Goal: Communication & Community: Answer question/provide support

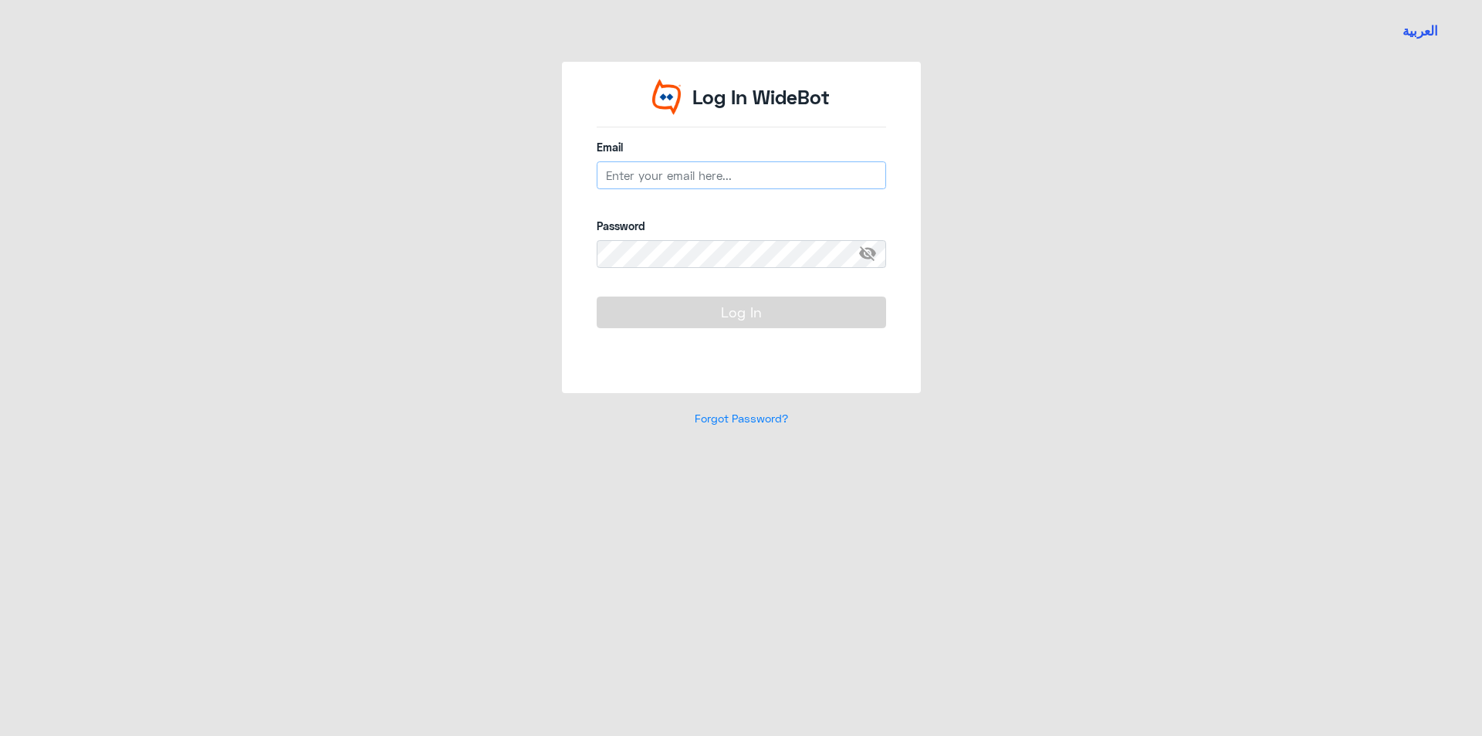
type input "[EMAIL_ADDRESS][DOMAIN_NAME]"
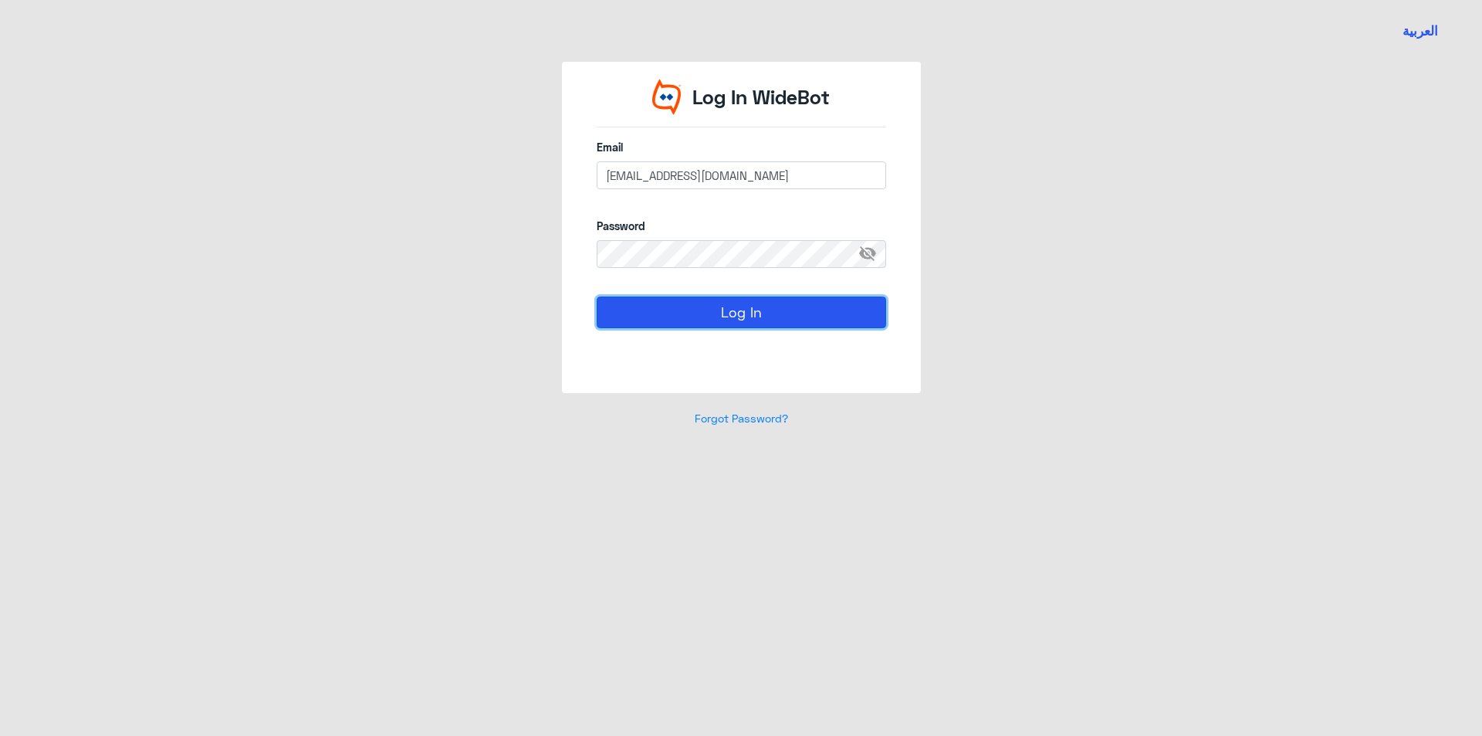
click at [750, 315] on button "Log In" at bounding box center [742, 311] width 290 height 31
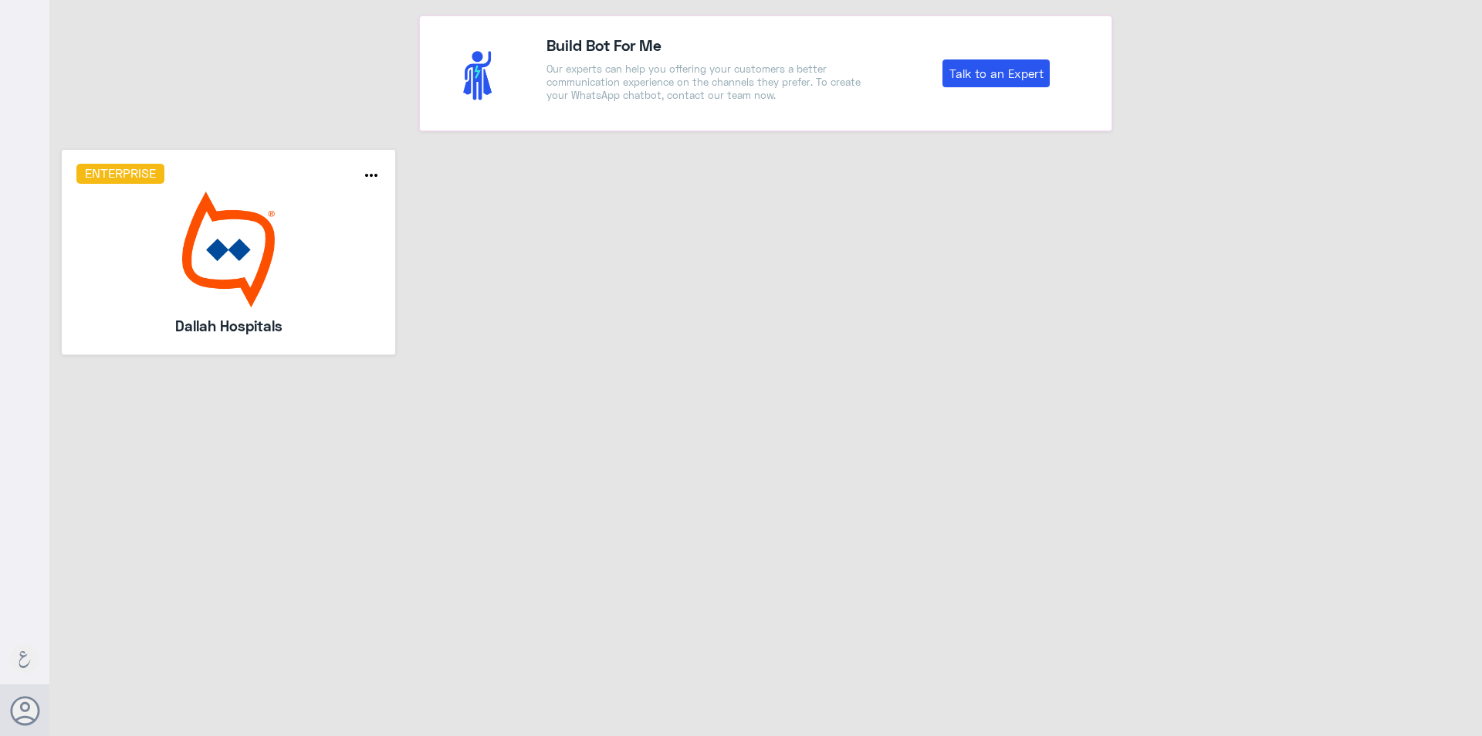
click at [209, 259] on img at bounding box center [228, 249] width 305 height 116
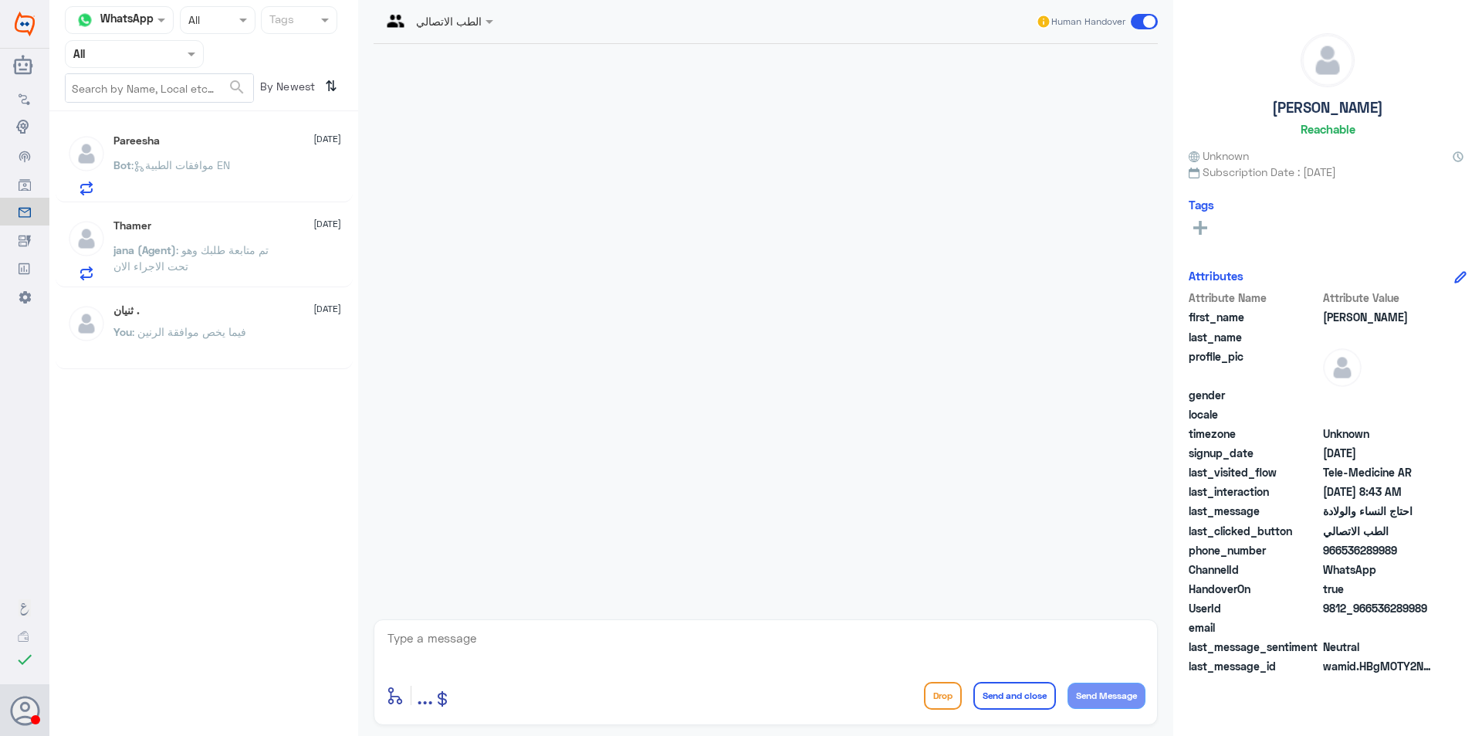
click at [147, 66] on div "Agent Filter All" at bounding box center [134, 54] width 139 height 28
click at [134, 181] on div "Your Team" at bounding box center [134, 193] width 139 height 36
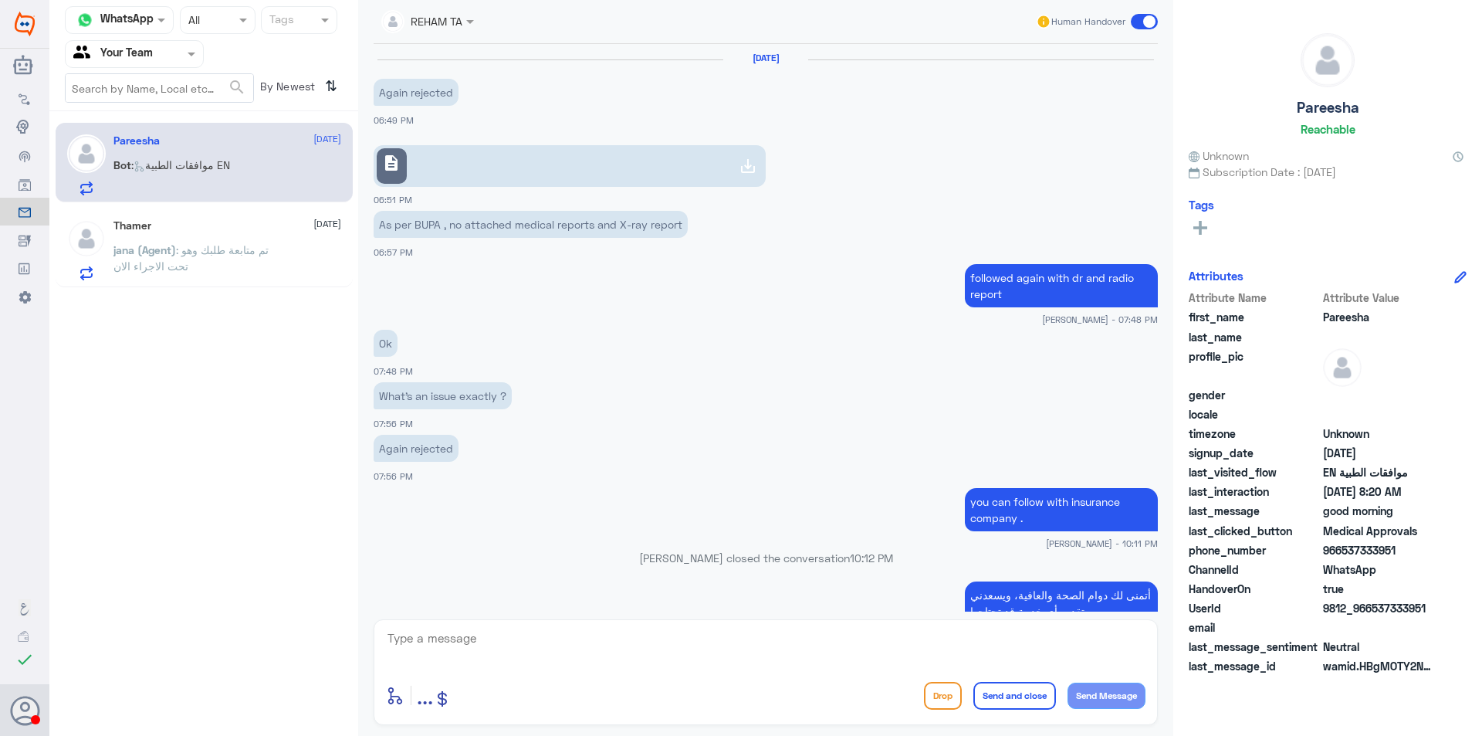
scroll to position [1201, 0]
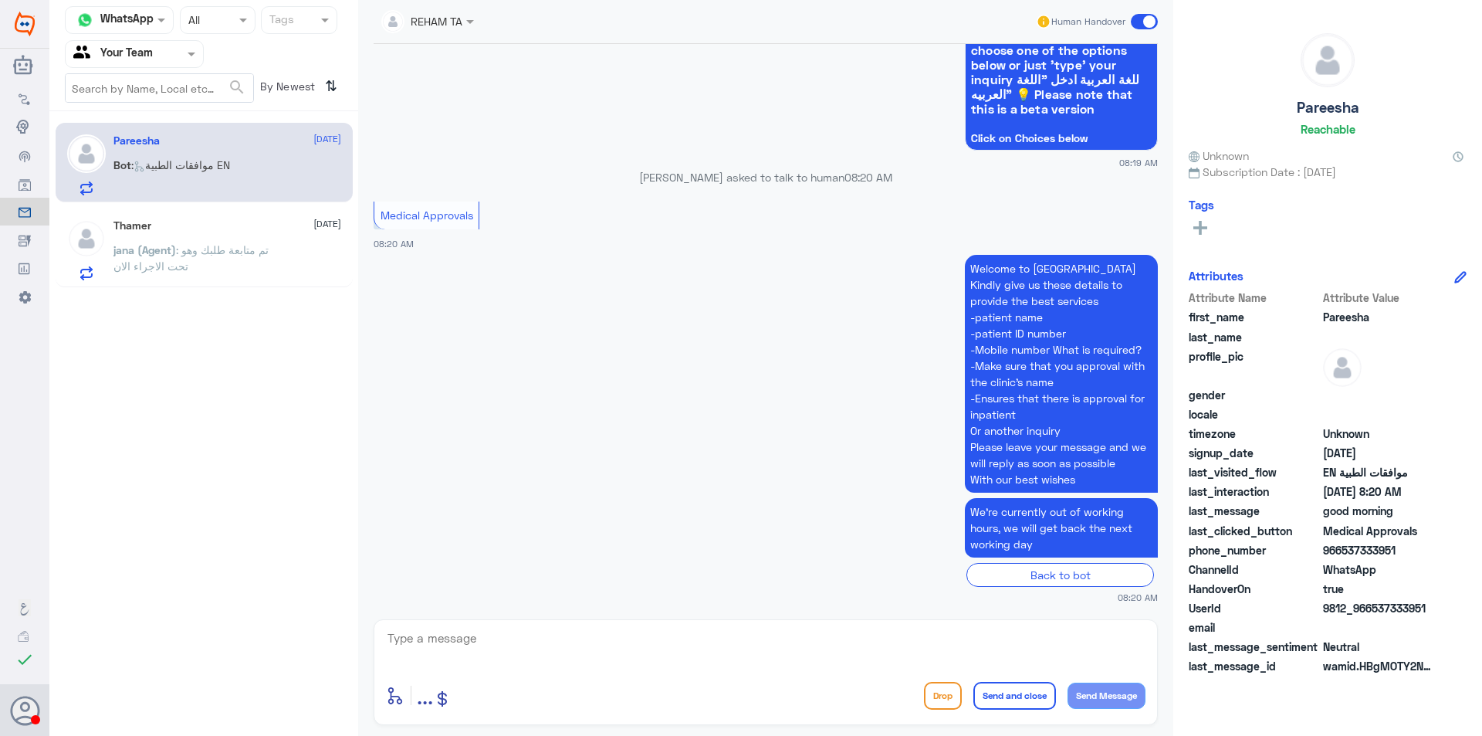
click at [246, 249] on span ": تم متابعة طلبك وهو تحت الاجراء الان" at bounding box center [190, 257] width 155 height 29
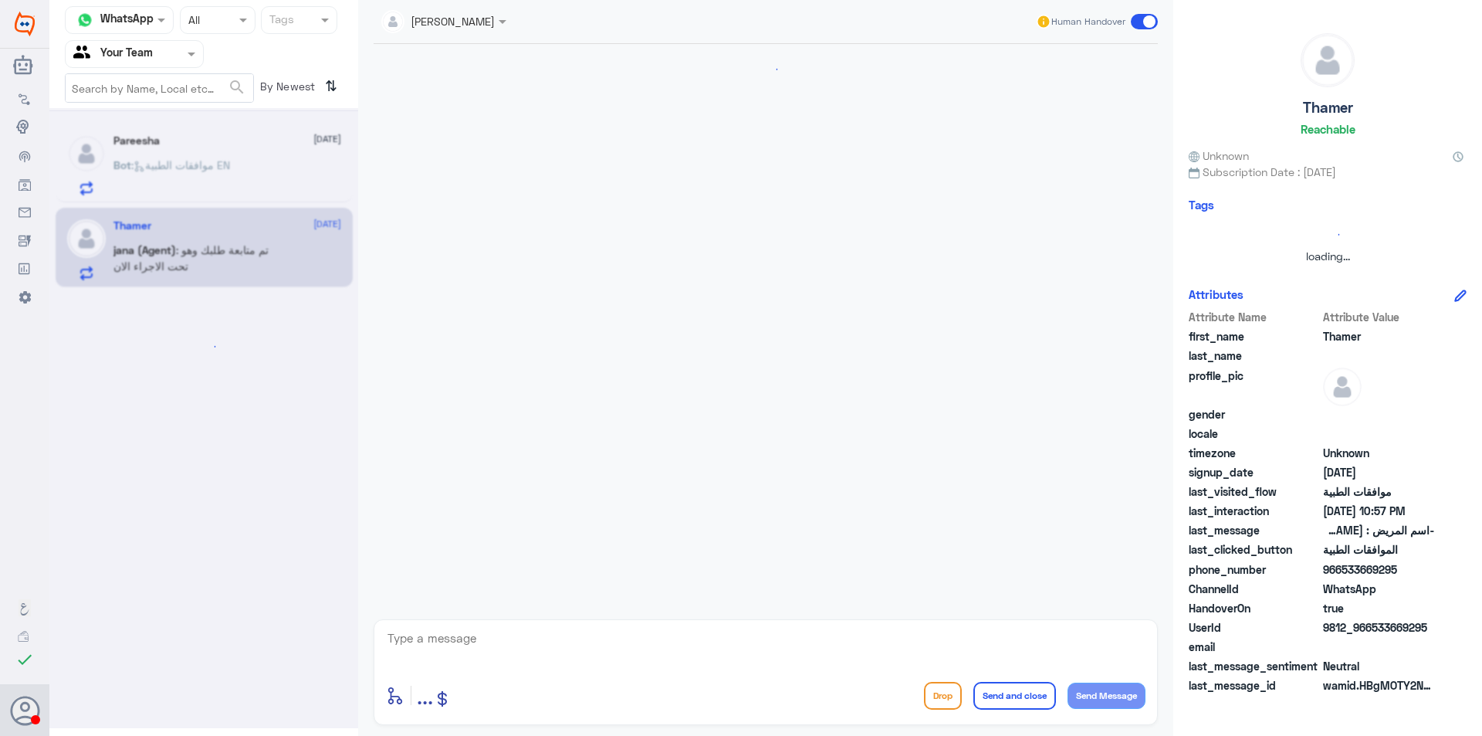
scroll to position [1069, 0]
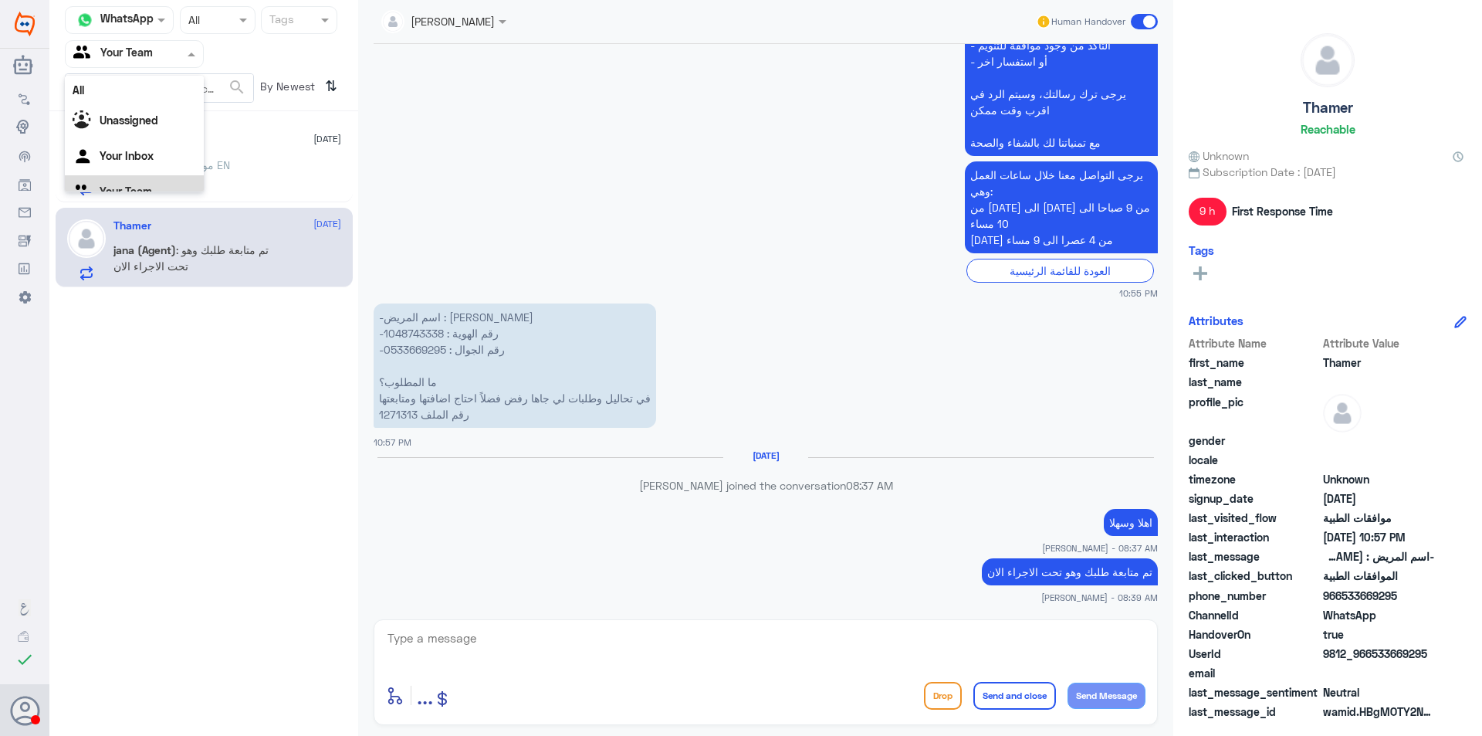
click at [173, 57] on div at bounding box center [134, 54] width 137 height 18
click at [161, 98] on div "Unassigned" at bounding box center [134, 103] width 139 height 36
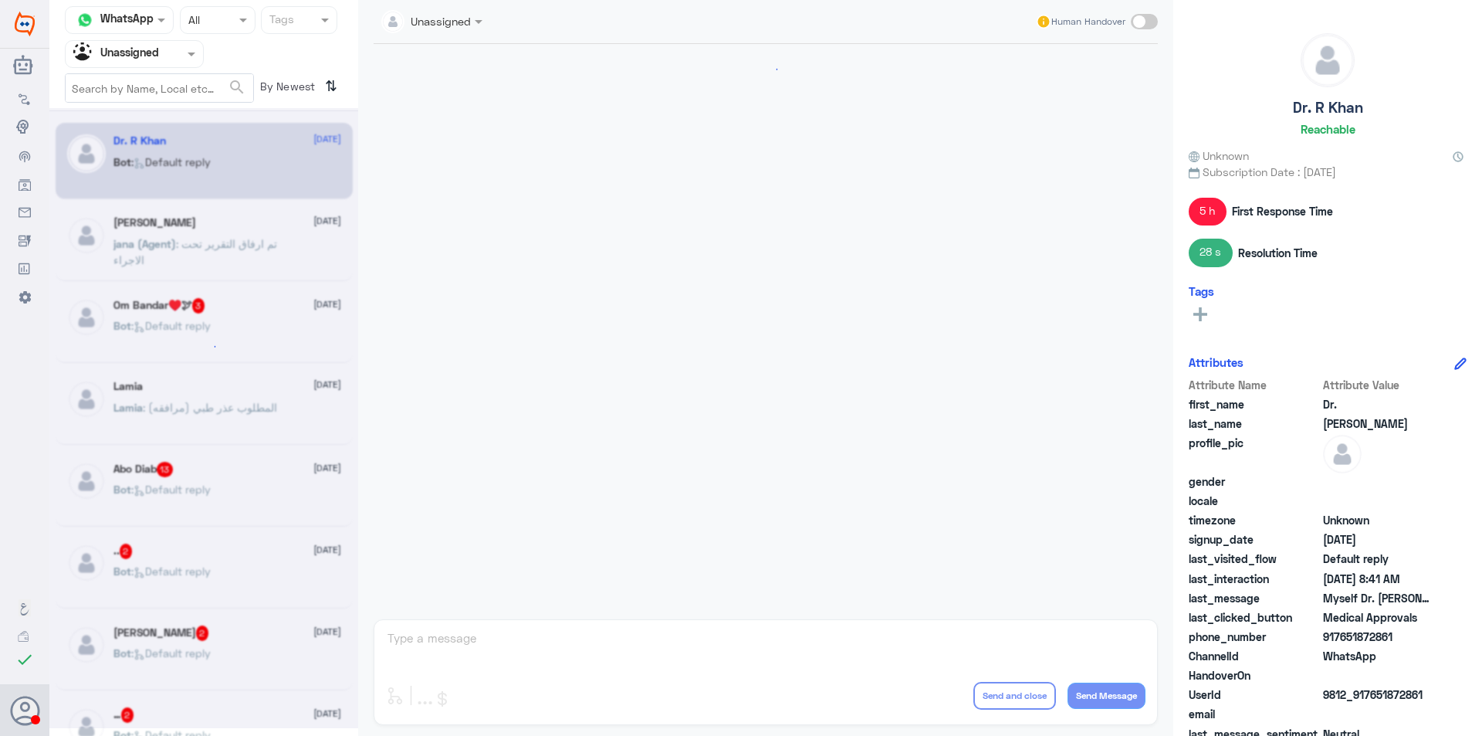
scroll to position [1481, 0]
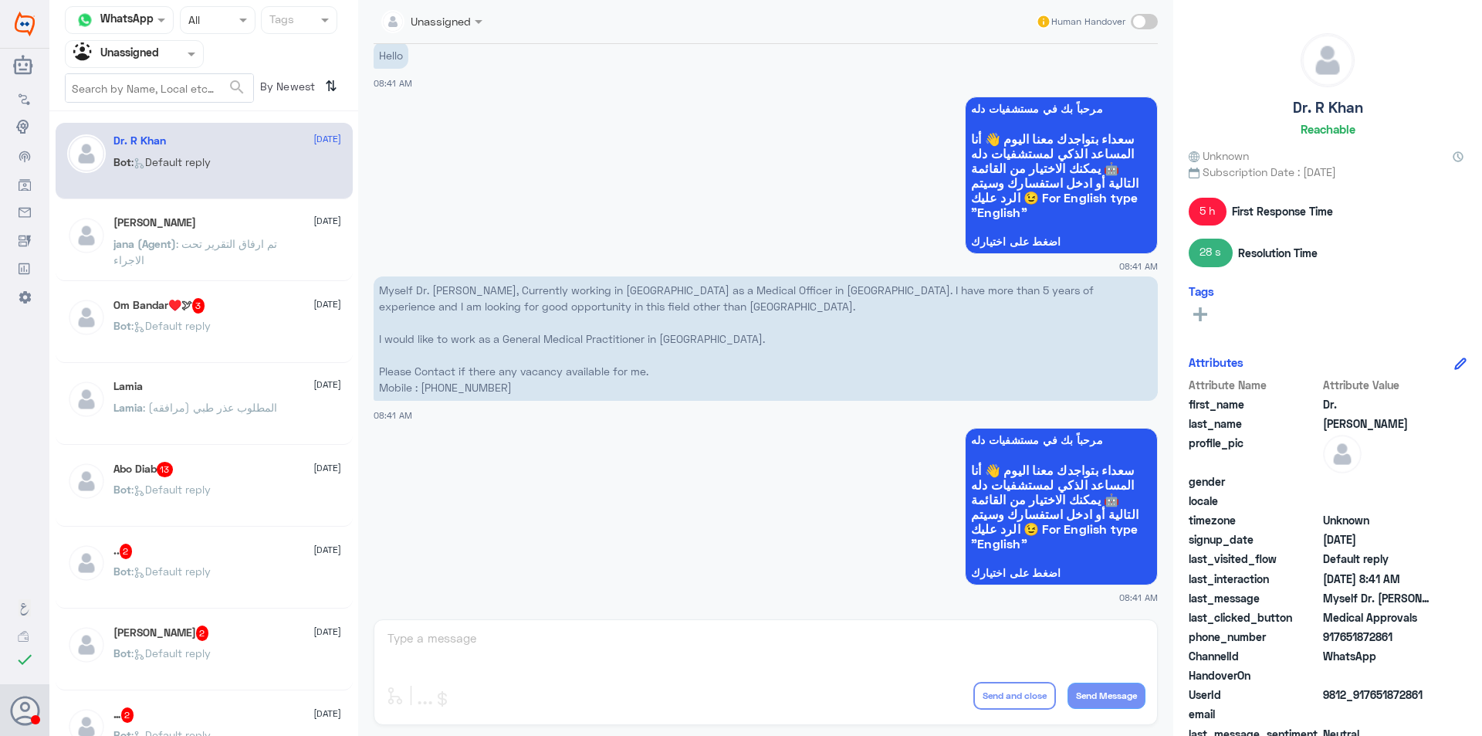
click at [278, 267] on p "jana (Agent) : تم ارفاق التقرير تحت الاجراء" at bounding box center [200, 254] width 174 height 39
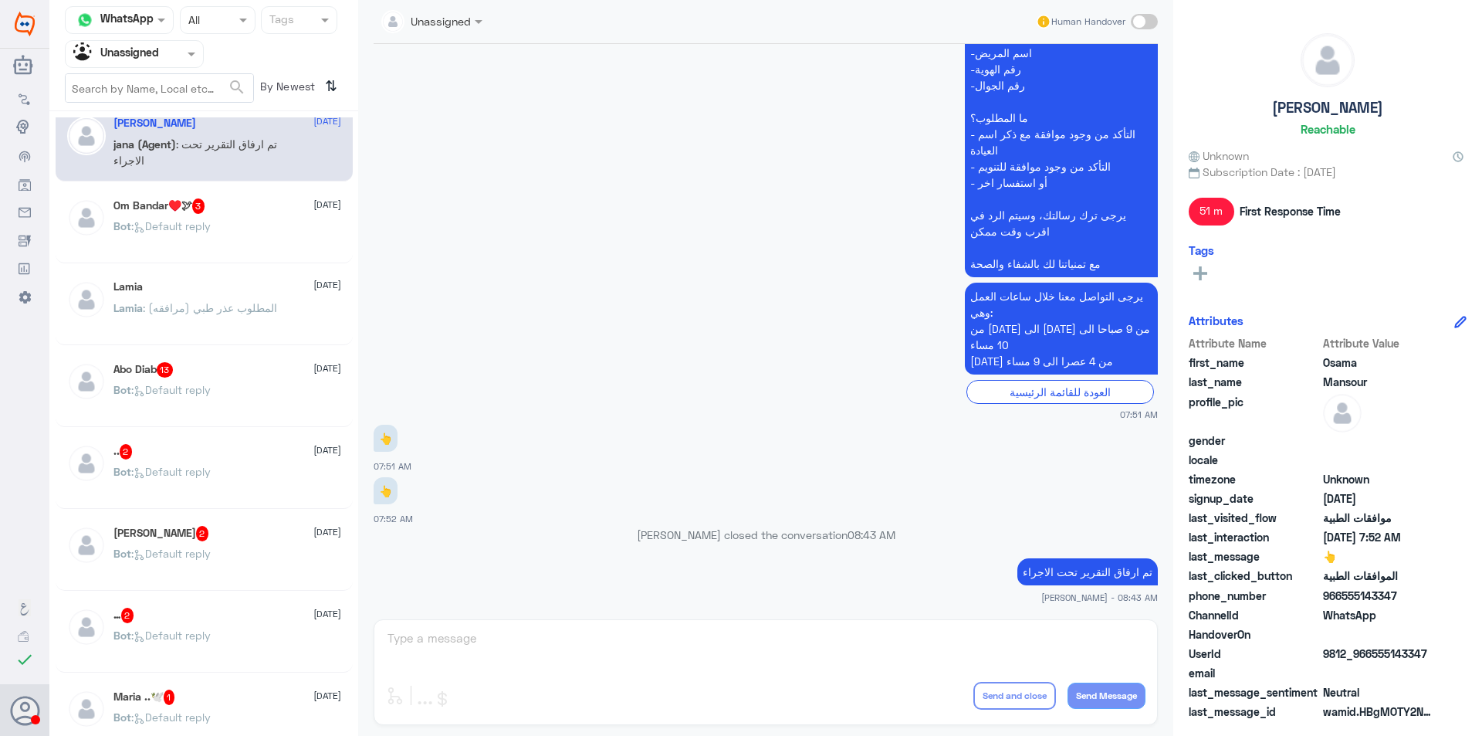
scroll to position [232, 0]
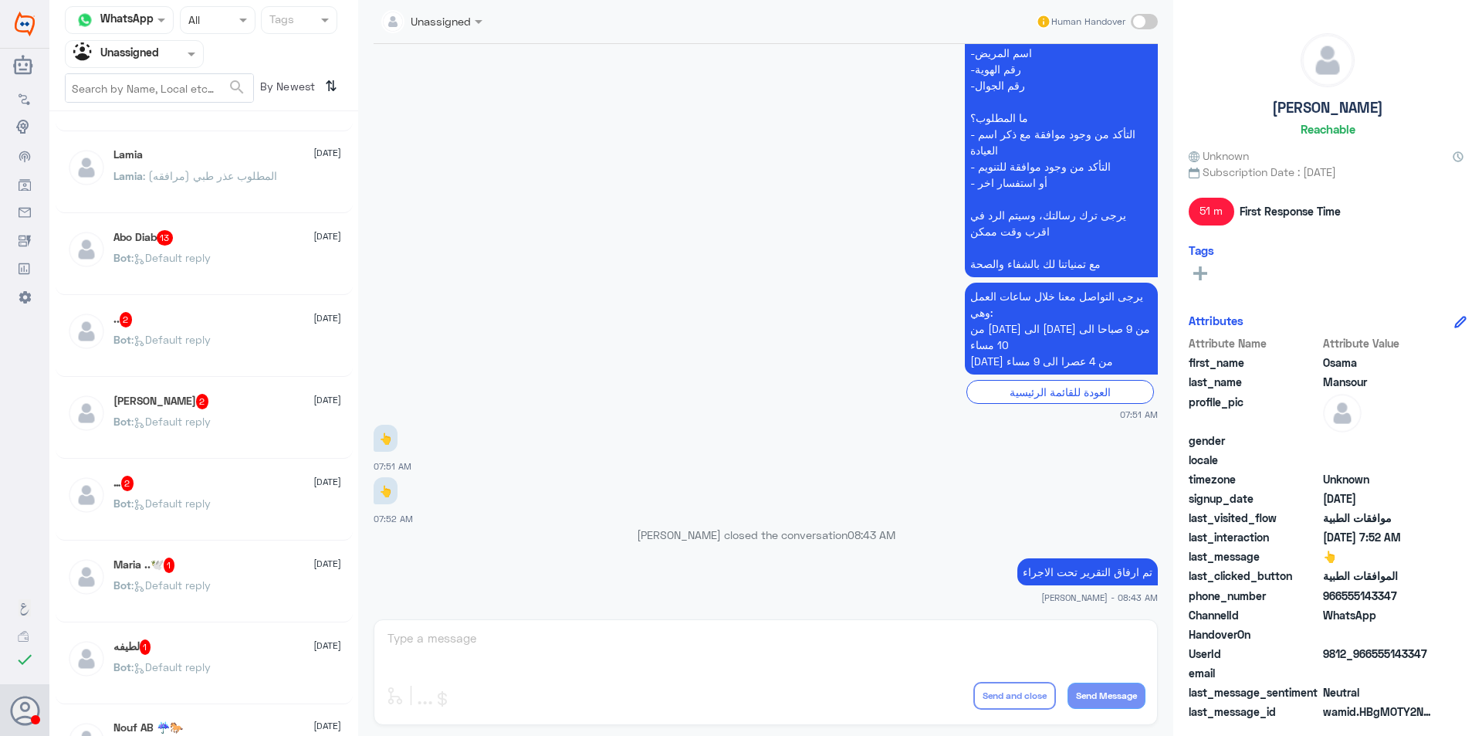
click at [234, 260] on div "Bot : Default reply" at bounding box center [227, 270] width 228 height 35
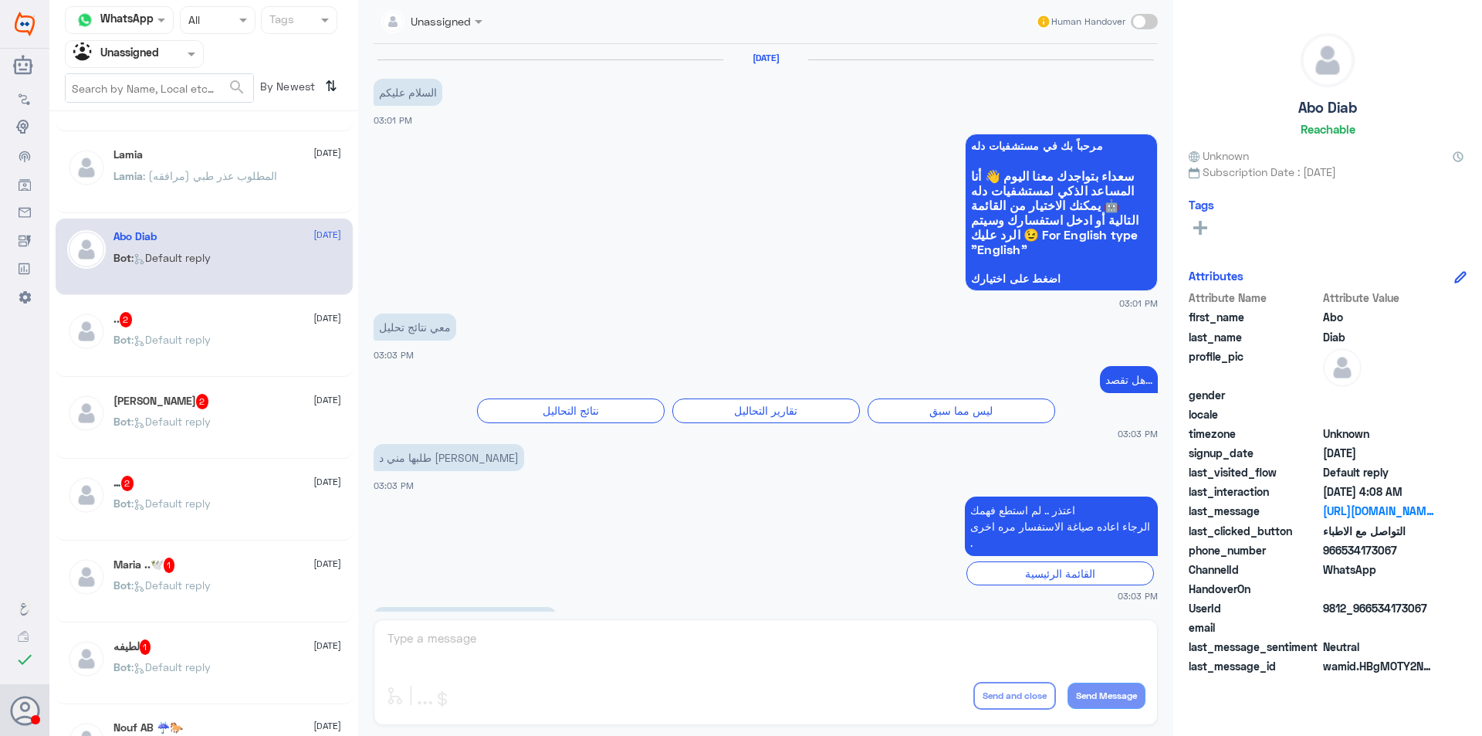
click at [222, 361] on div "Bot : Default reply" at bounding box center [227, 352] width 228 height 35
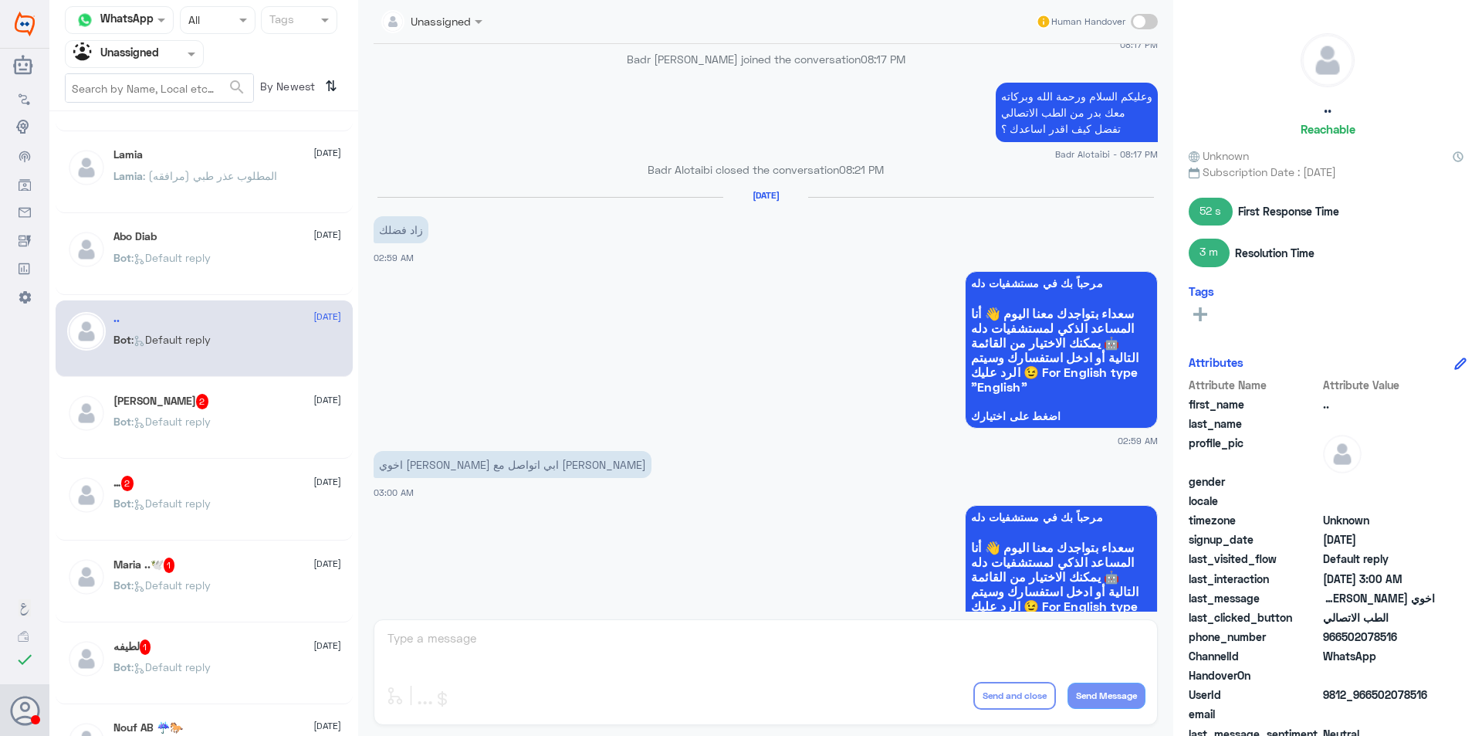
scroll to position [86, 0]
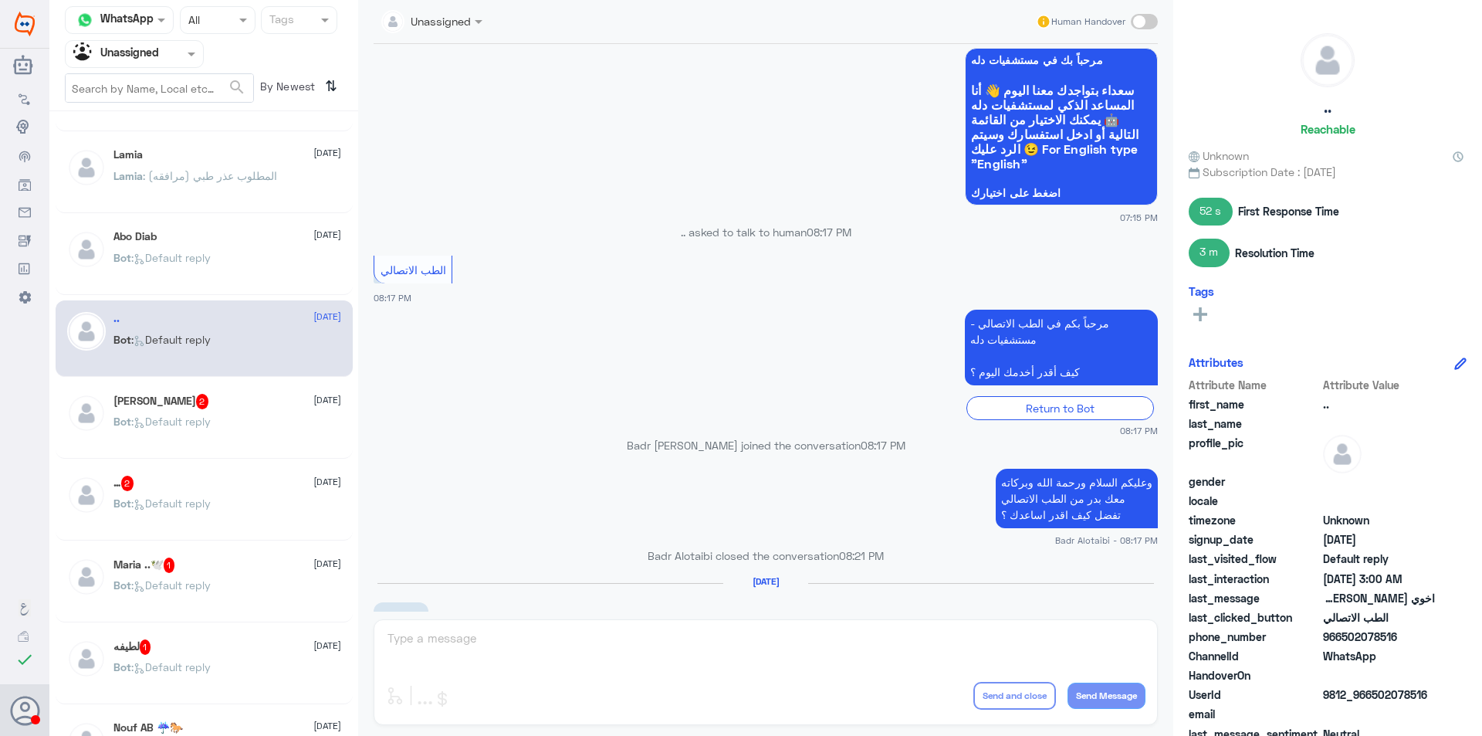
click at [233, 418] on div "Bot : Default reply" at bounding box center [227, 434] width 228 height 35
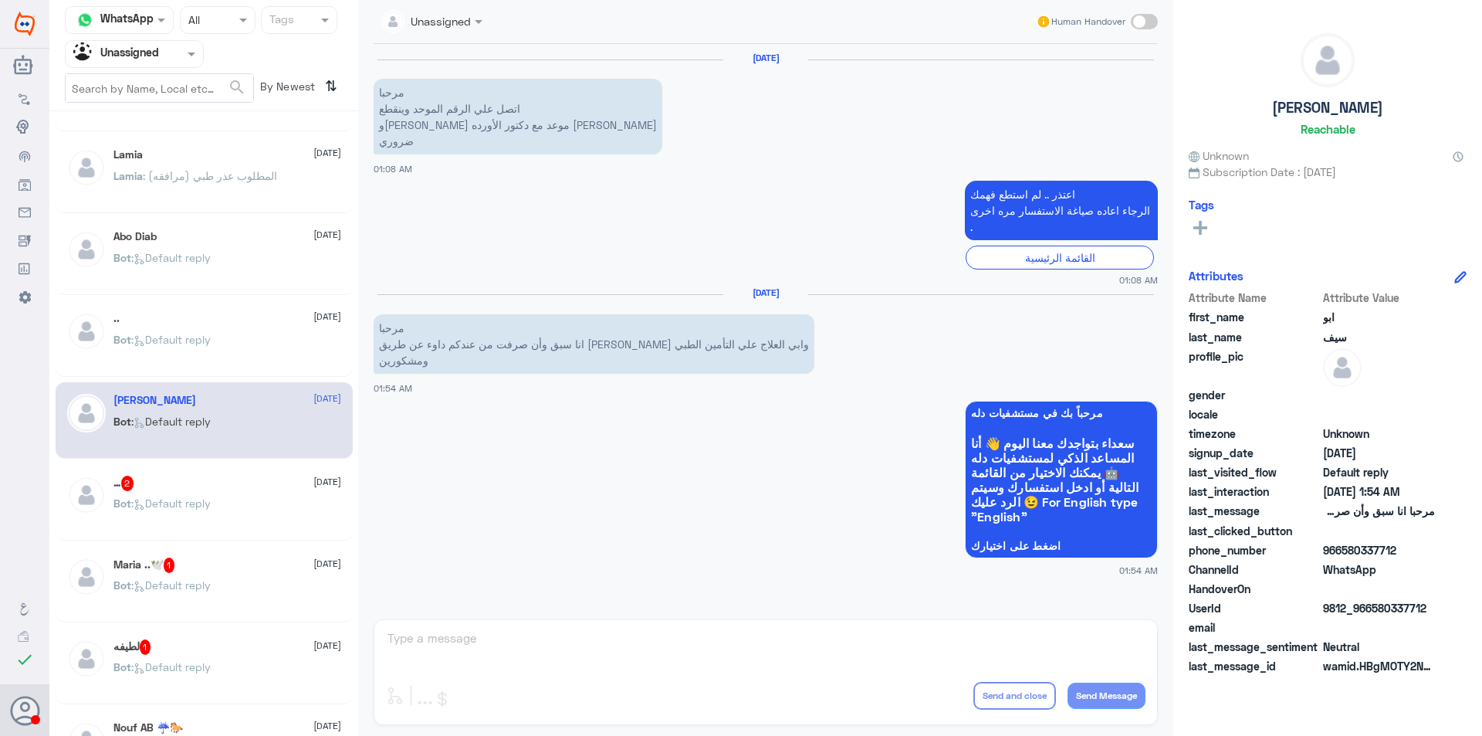
click at [253, 485] on div "… 2 [DATE]" at bounding box center [227, 483] width 228 height 15
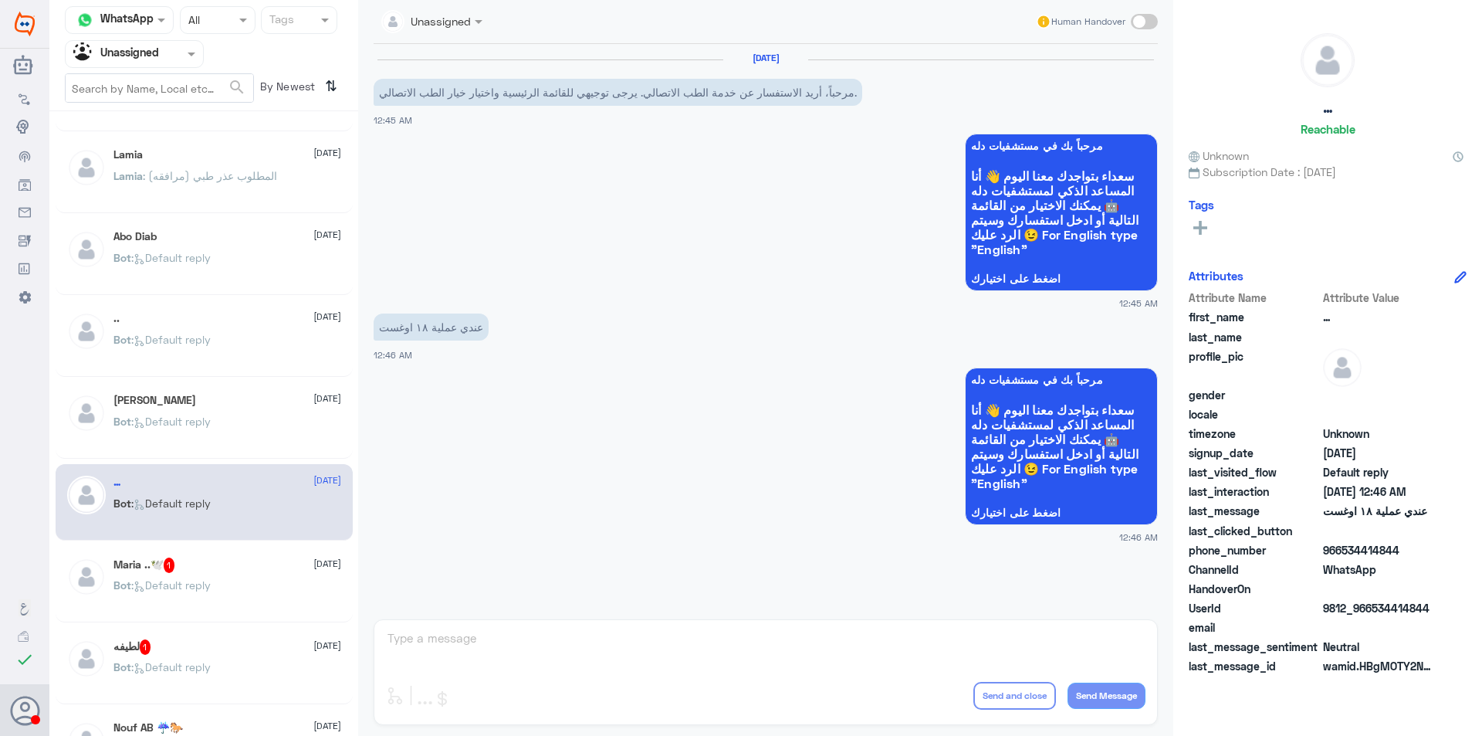
click at [269, 552] on div "[PERSON_NAME] ..🕊️ 1 [DATE] Bot : Default reply" at bounding box center [204, 584] width 297 height 76
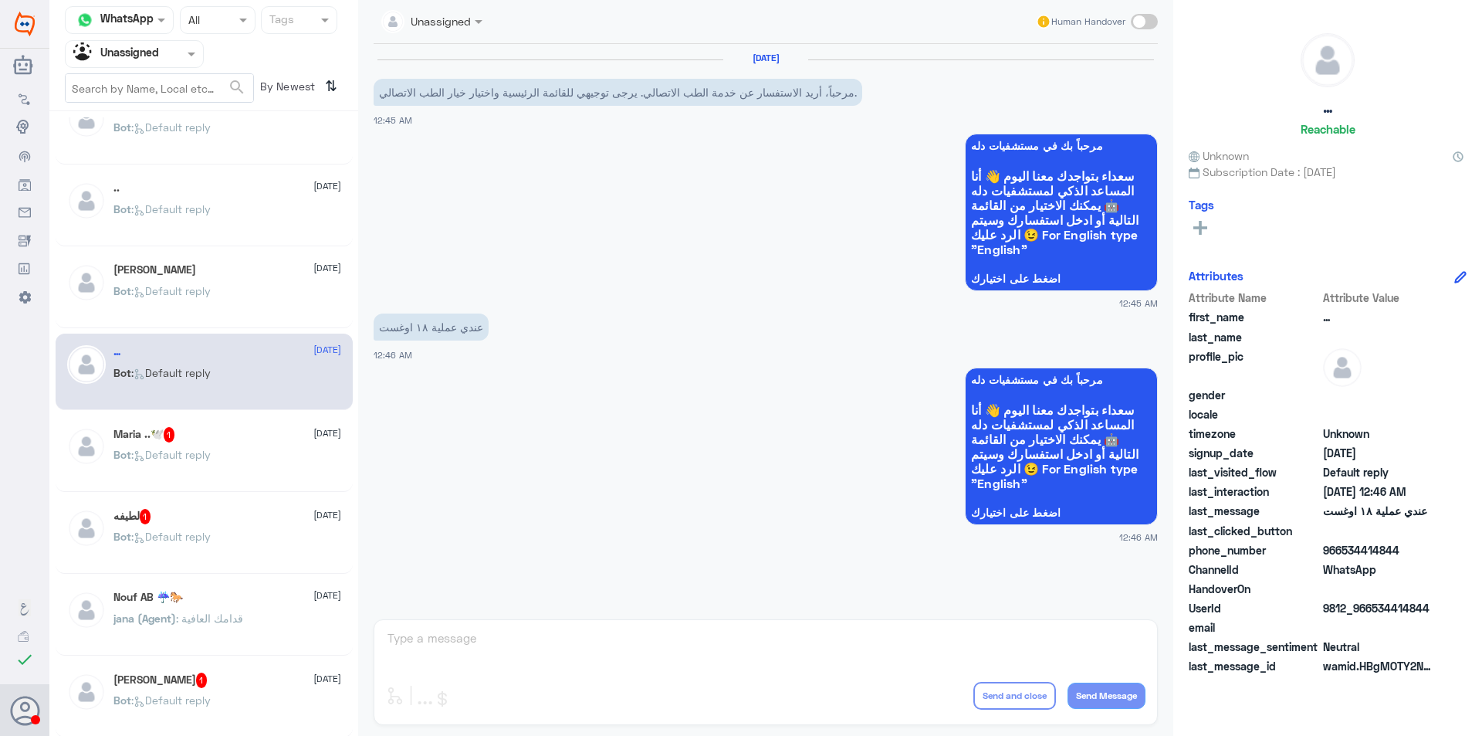
scroll to position [386, 0]
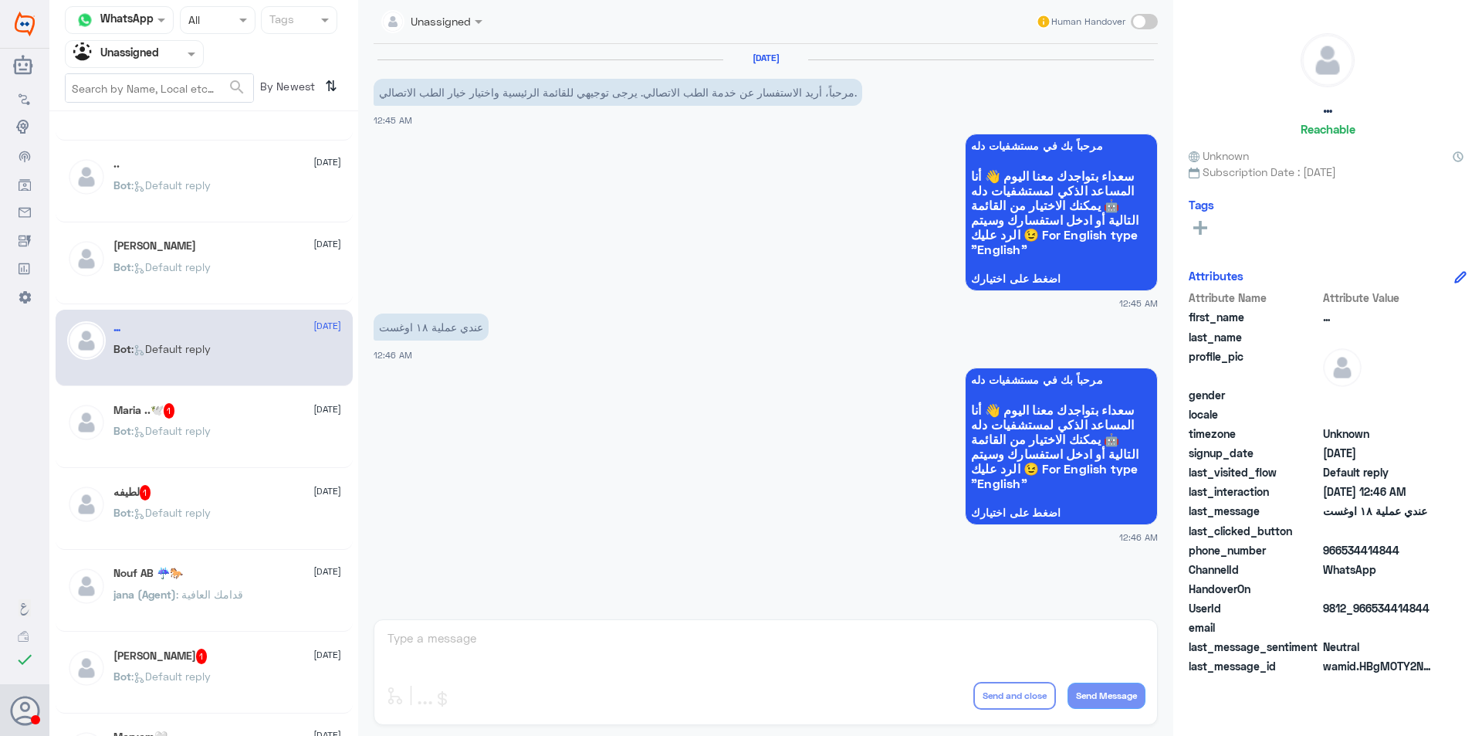
click at [220, 416] on div "Maria ..🕊️ 1 [DATE]" at bounding box center [227, 410] width 228 height 15
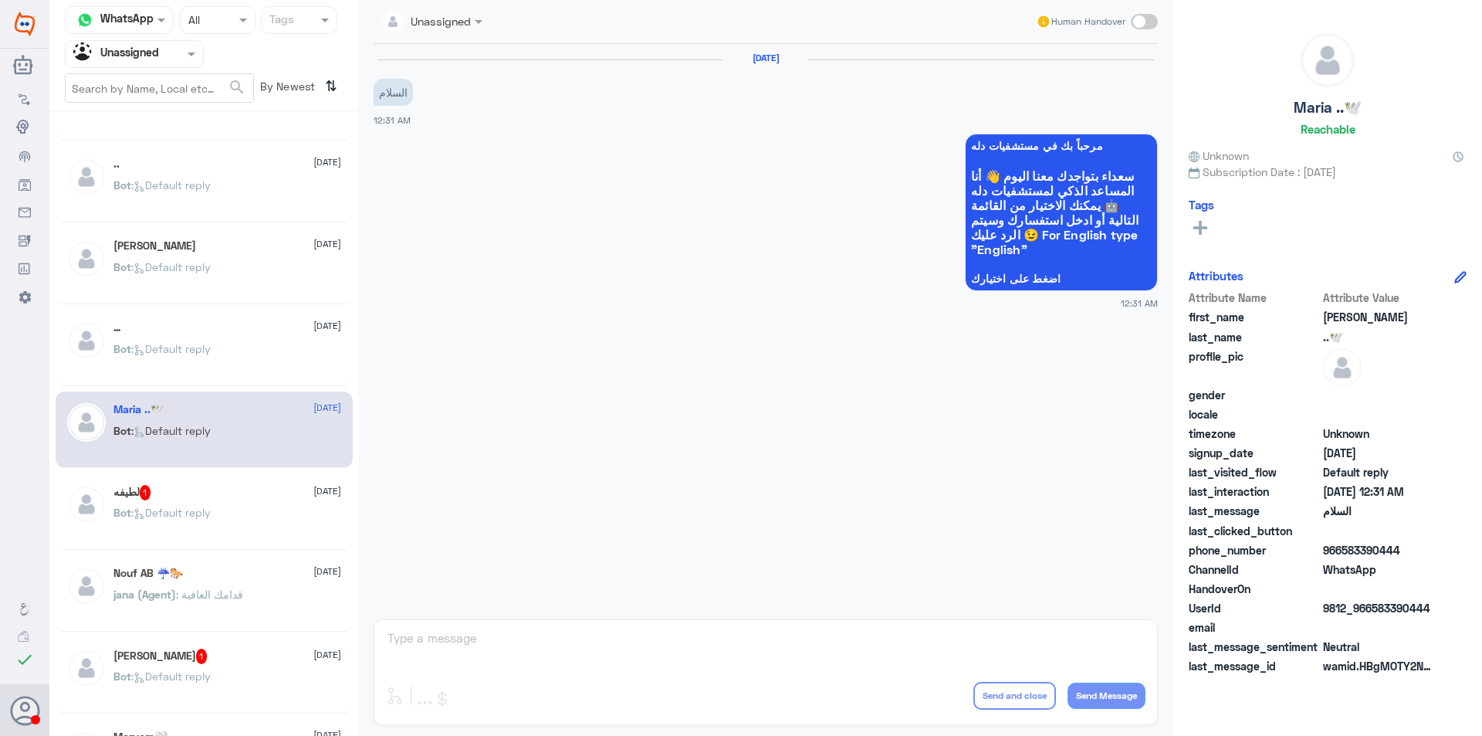
click at [239, 486] on div "لطيفه 1 [DATE]" at bounding box center [227, 492] width 228 height 15
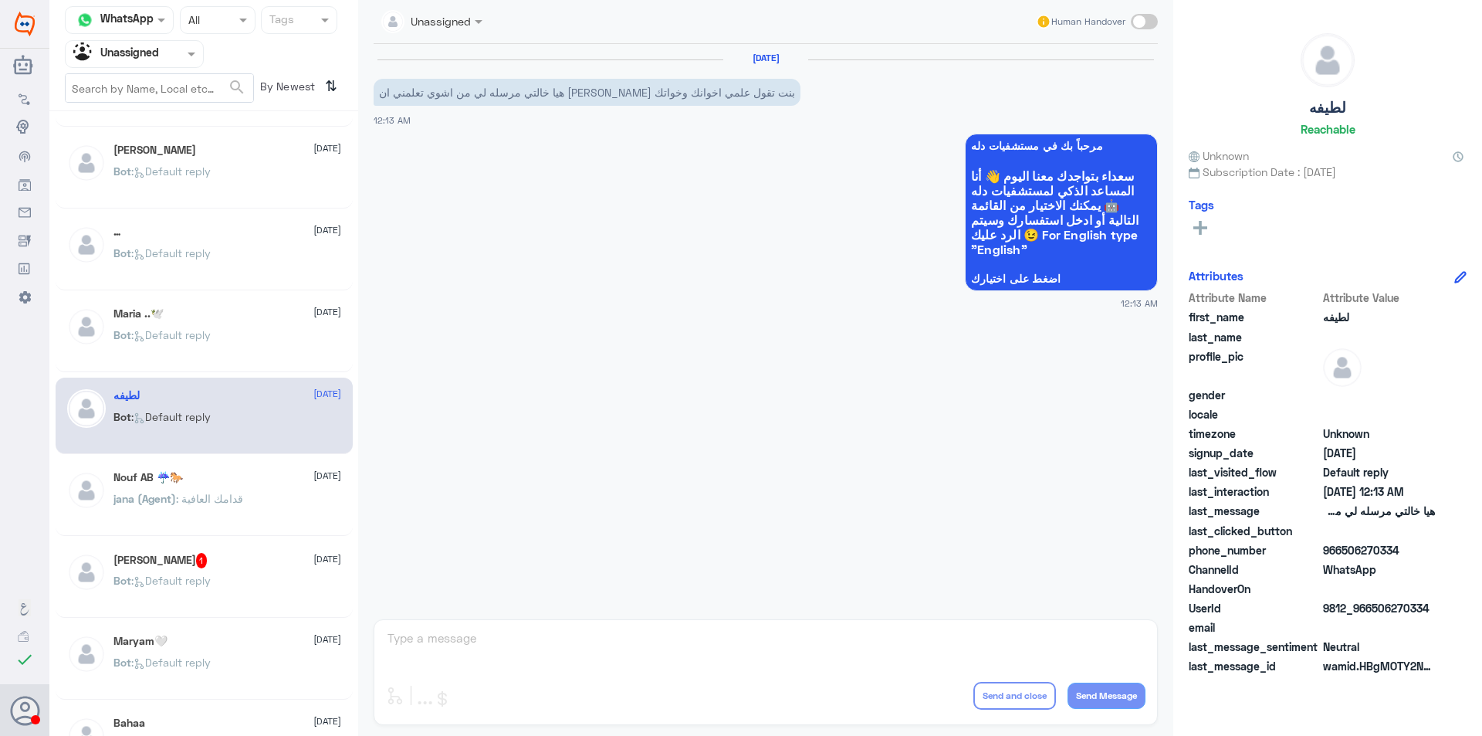
scroll to position [618, 0]
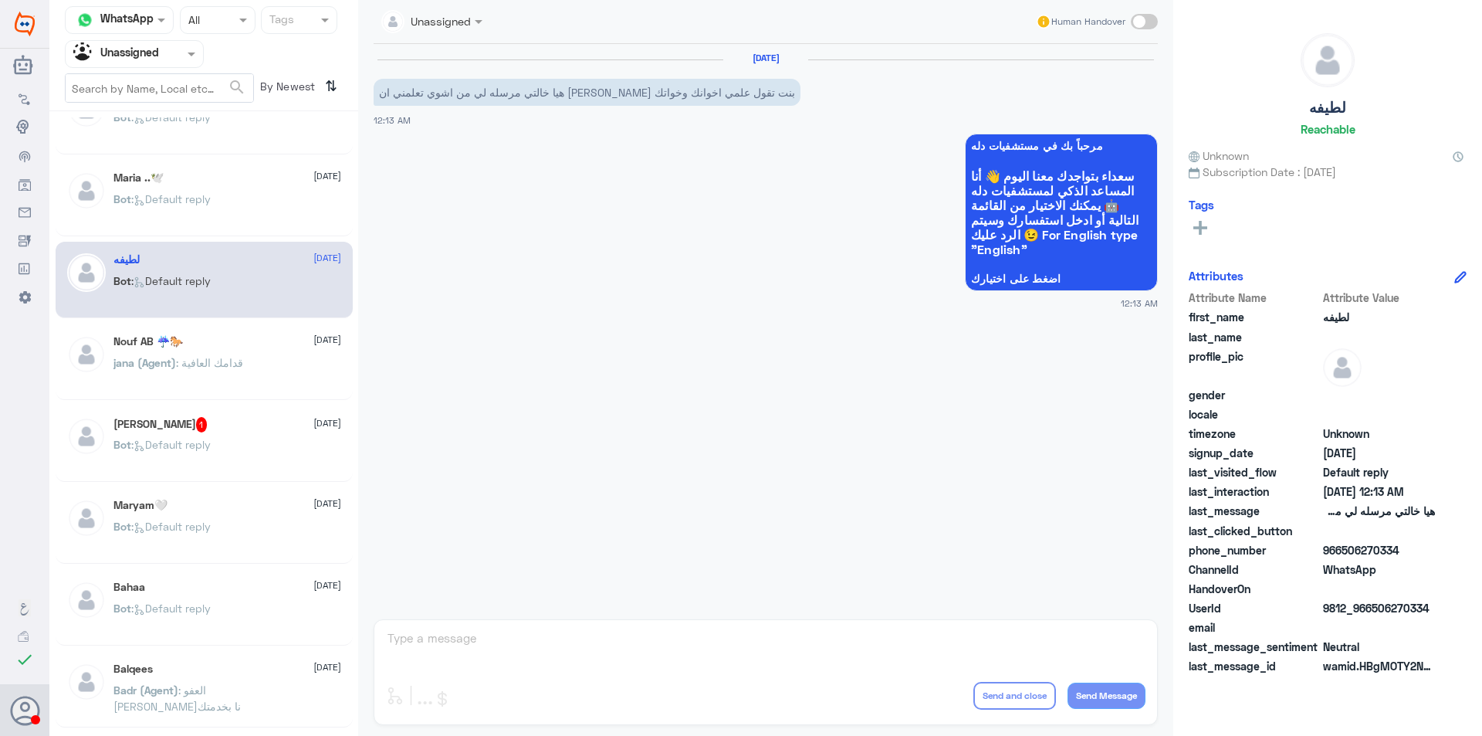
click at [243, 368] on span ": قدامك العافية" at bounding box center [209, 362] width 67 height 13
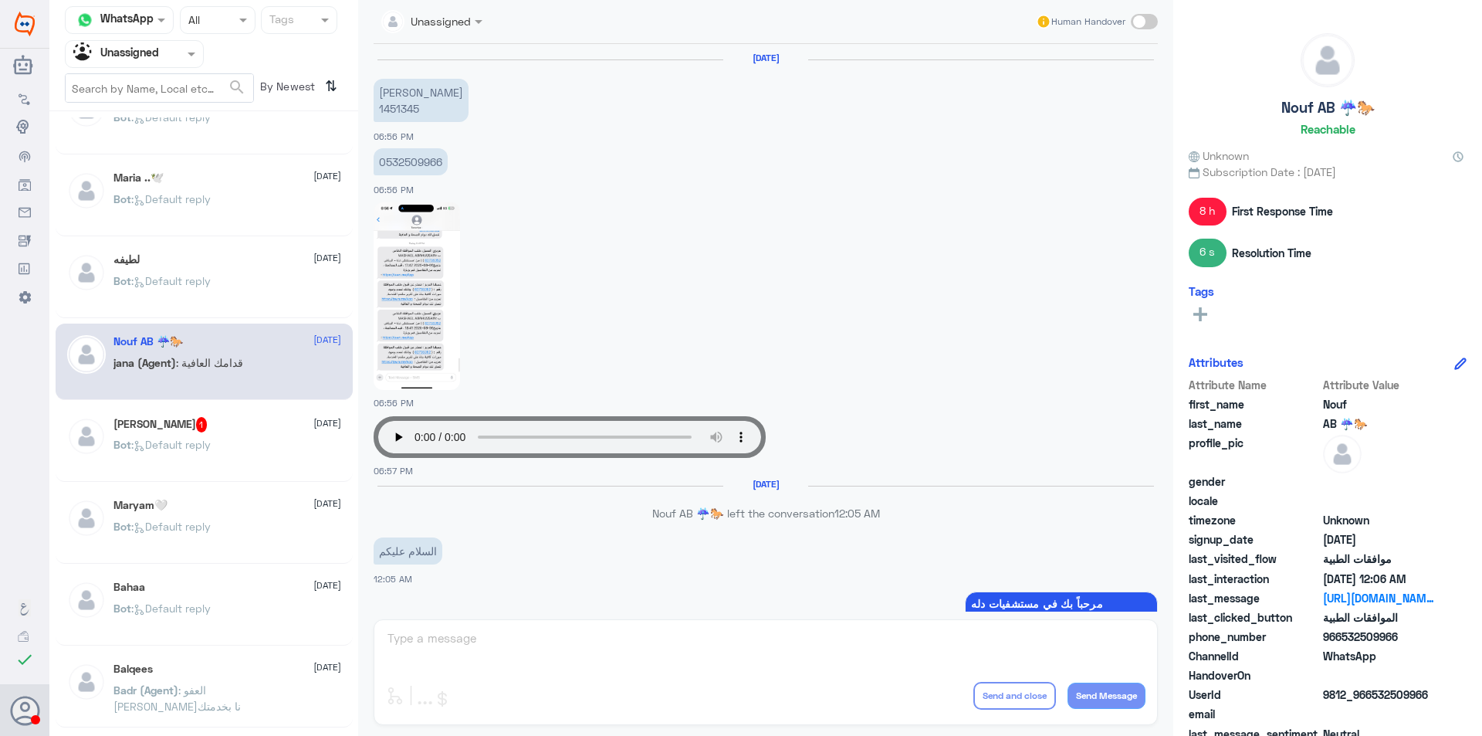
scroll to position [1469, 0]
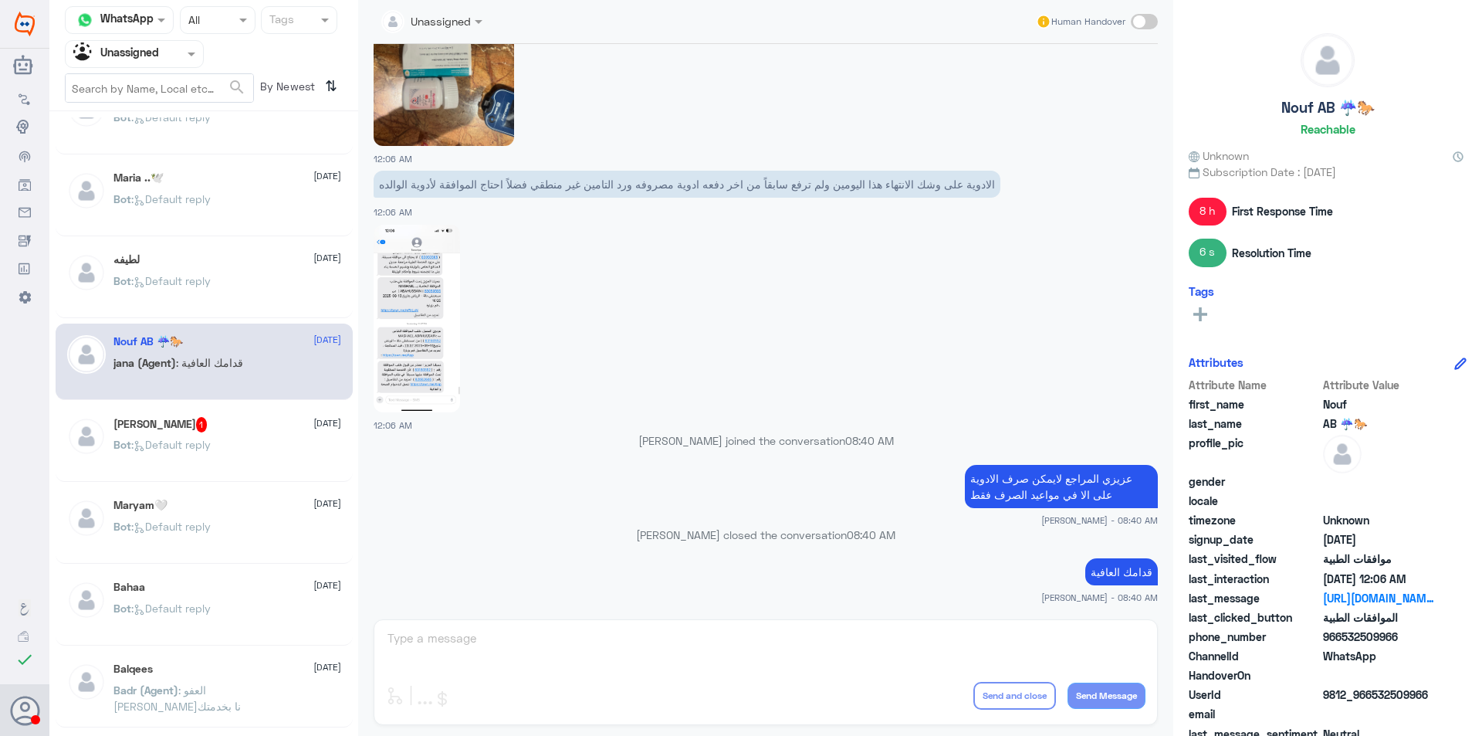
click at [276, 432] on div "[PERSON_NAME] 1 [DATE]" at bounding box center [227, 424] width 228 height 15
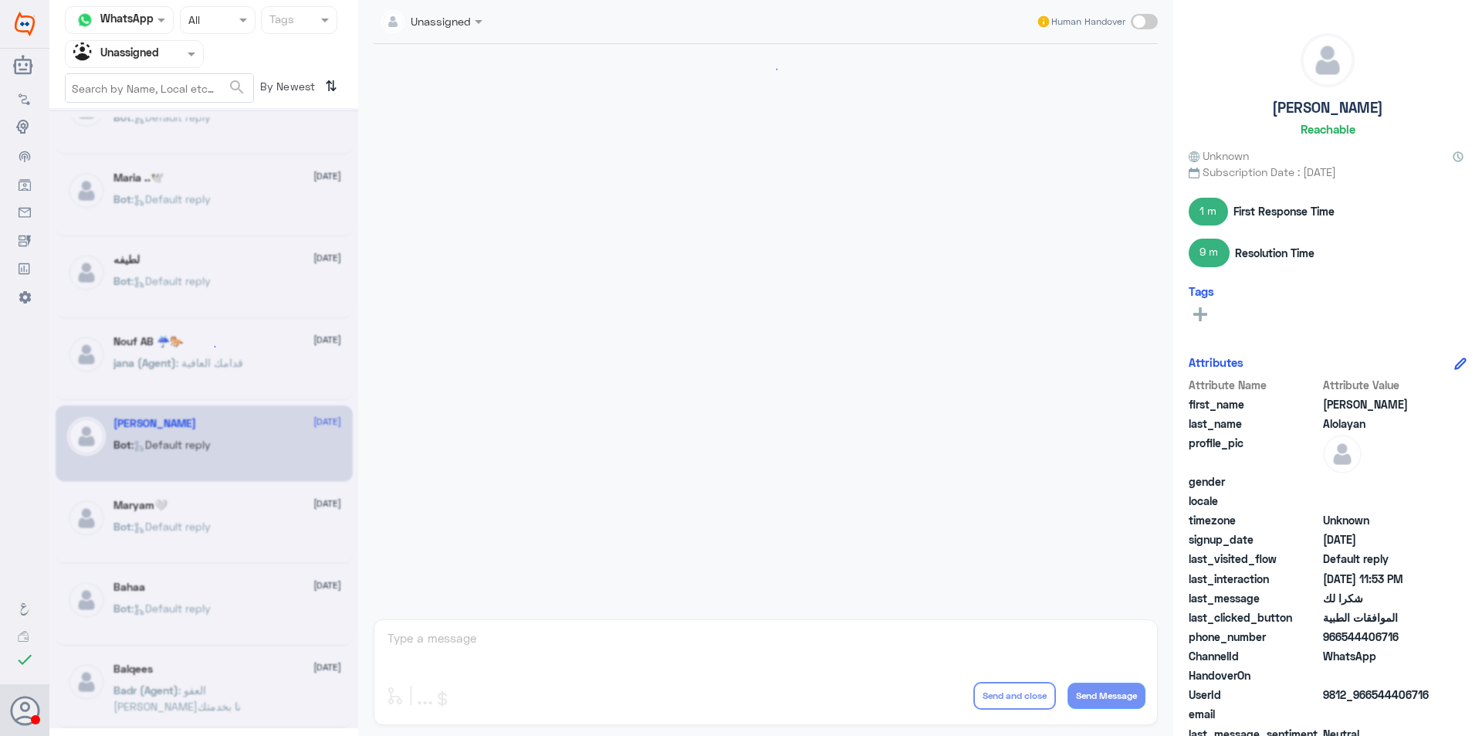
scroll to position [1141, 0]
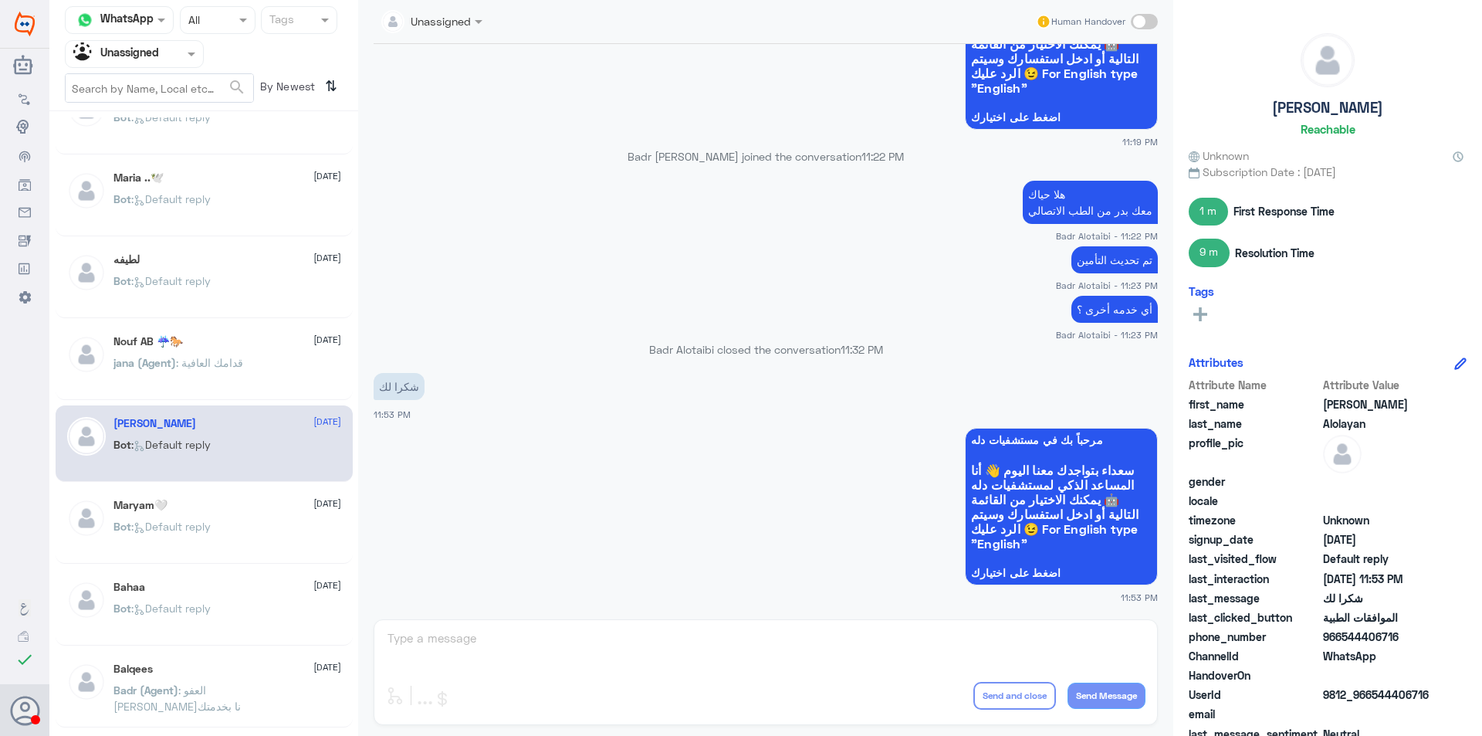
click at [273, 498] on div "Maryam🤍 [DATE] Bot : Default reply" at bounding box center [204, 525] width 297 height 76
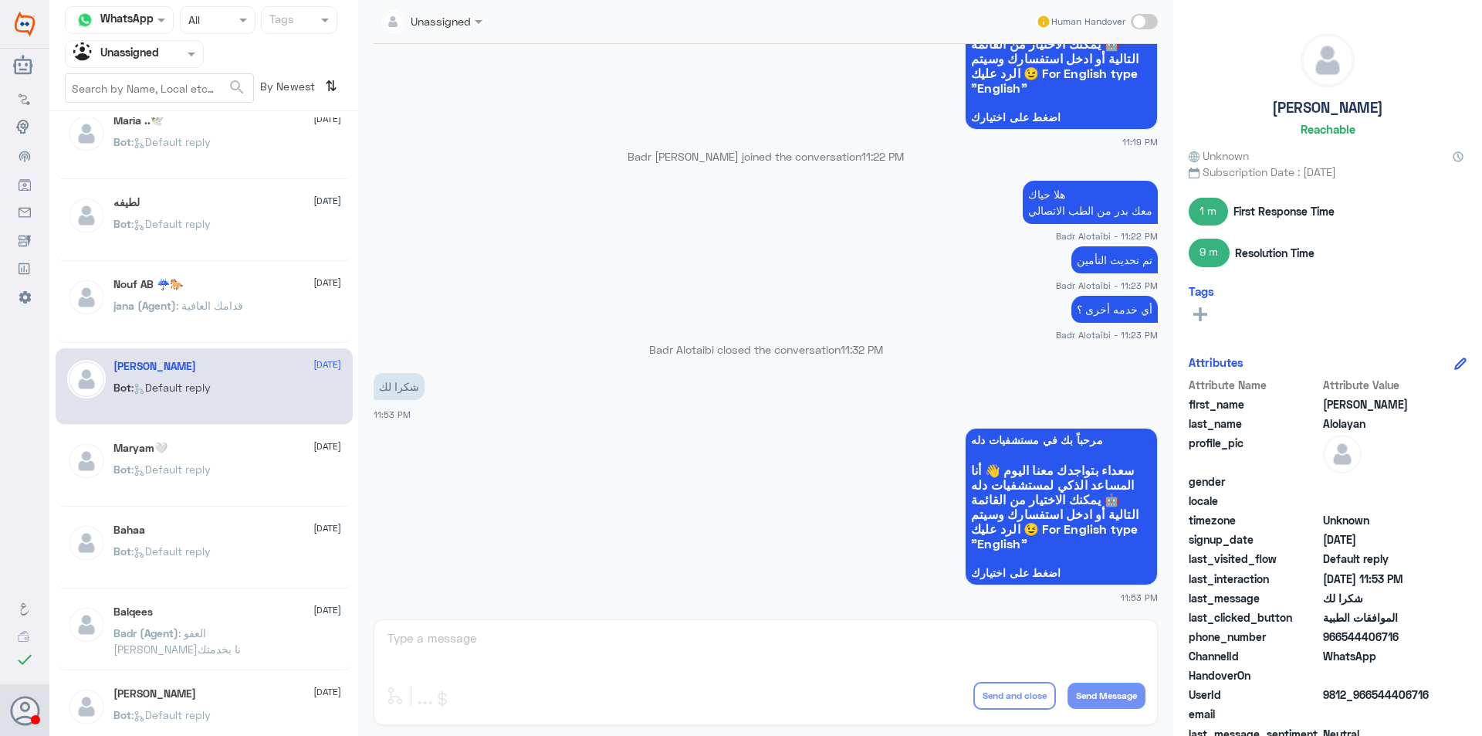
scroll to position [772, 0]
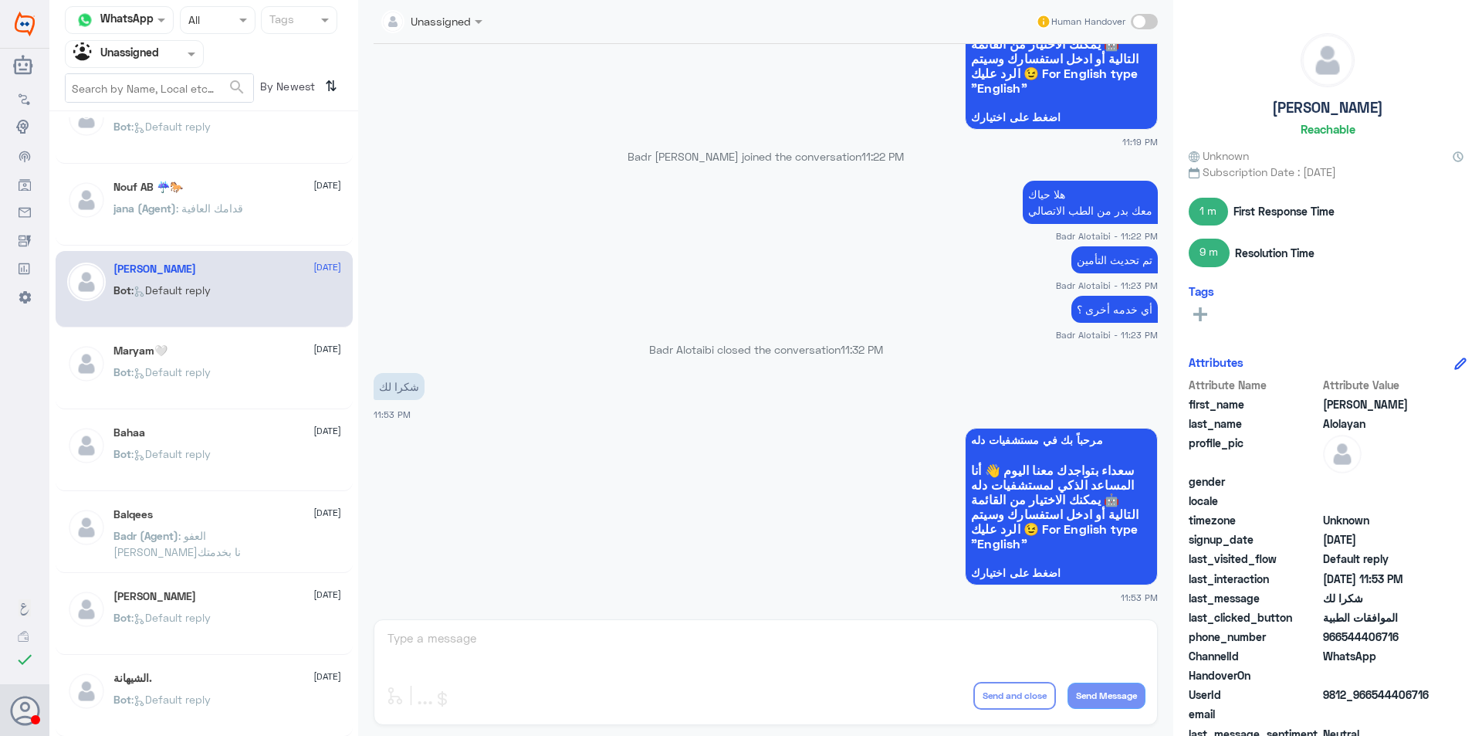
click at [247, 436] on div "Bahaa [DATE]" at bounding box center [227, 432] width 228 height 13
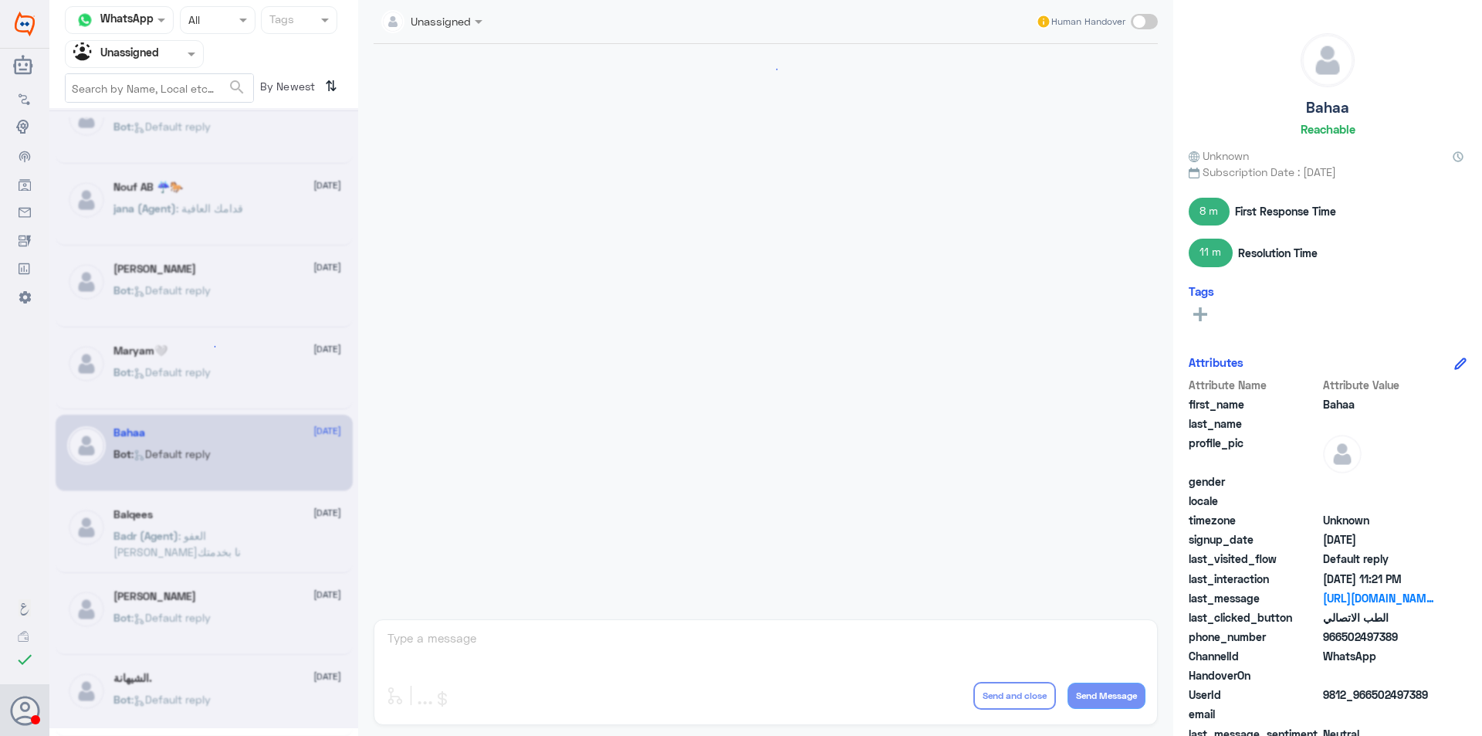
scroll to position [1147, 0]
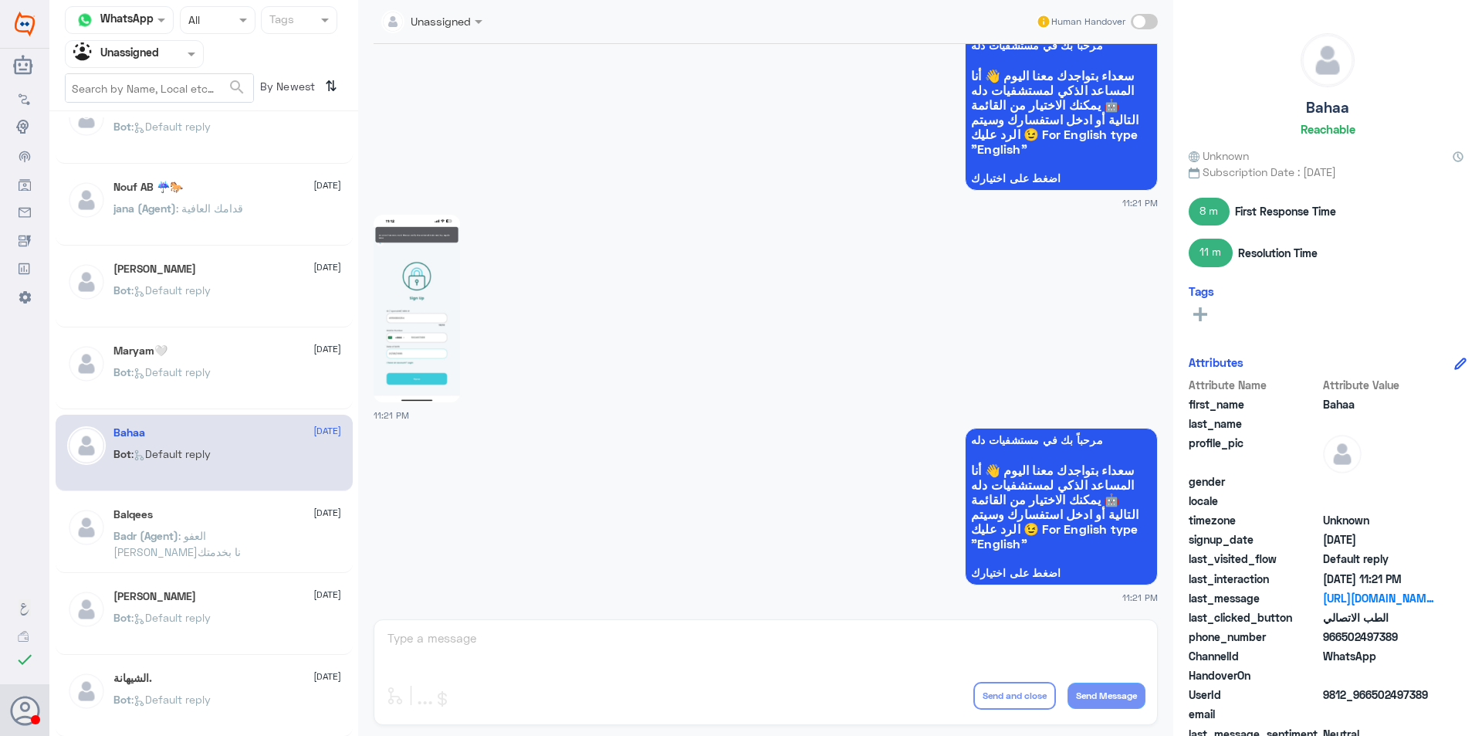
click at [237, 526] on div "Balqees [DATE][PERSON_NAME] (Agent) : العفو سعدنا بخدمتك" at bounding box center [227, 537] width 228 height 58
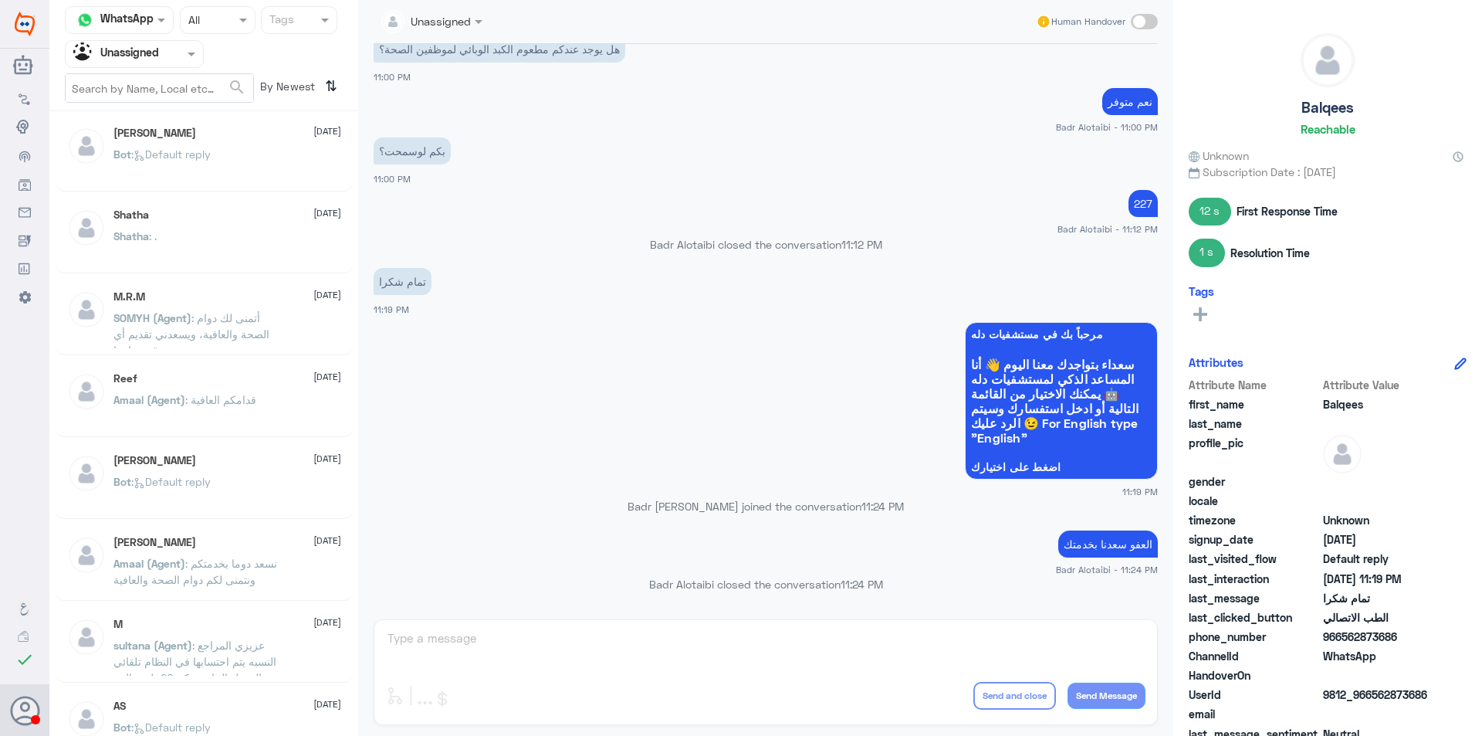
click at [208, 181] on p "Bot : Default reply" at bounding box center [161, 165] width 97 height 39
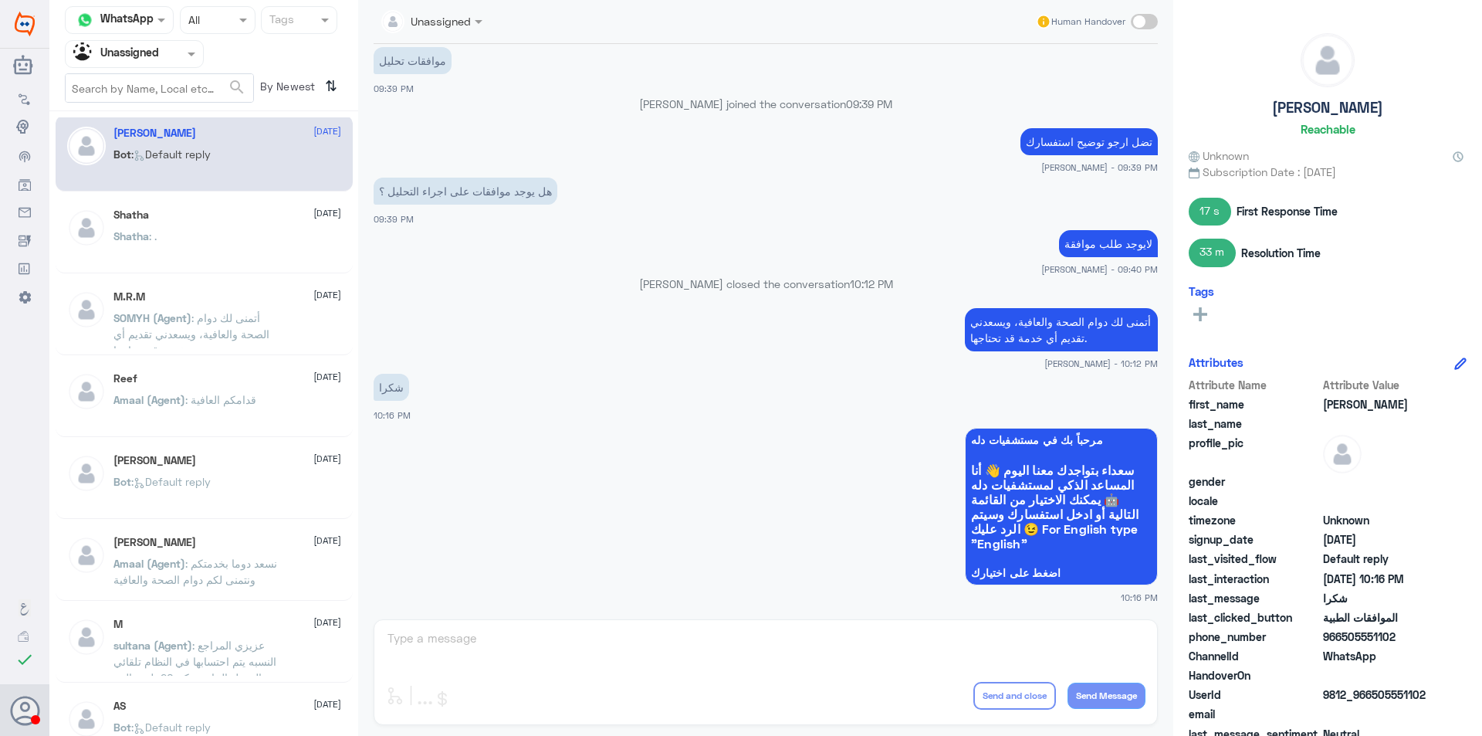
click at [239, 221] on div "Shatha [DATE]" at bounding box center [227, 214] width 228 height 13
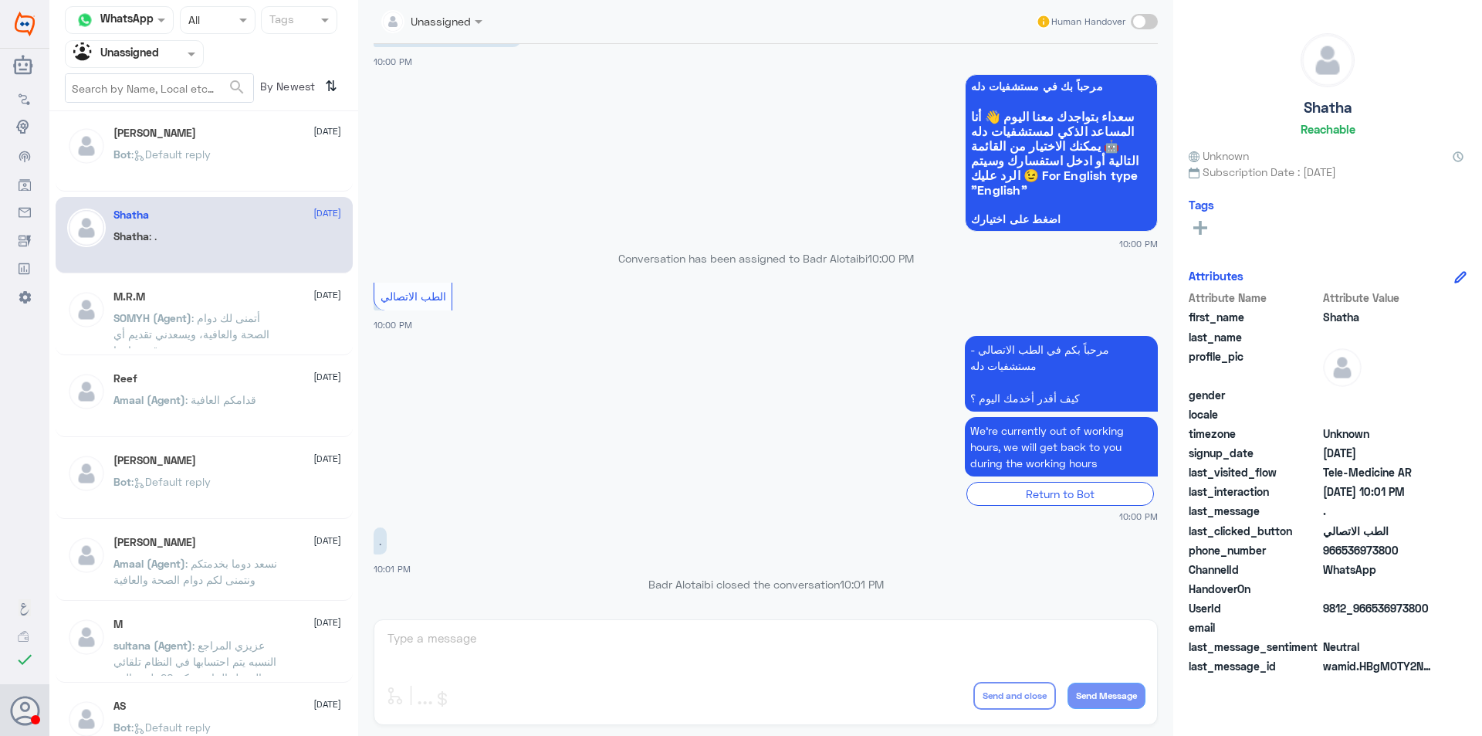
click at [224, 296] on div "M.R.M [DATE]" at bounding box center [227, 296] width 228 height 13
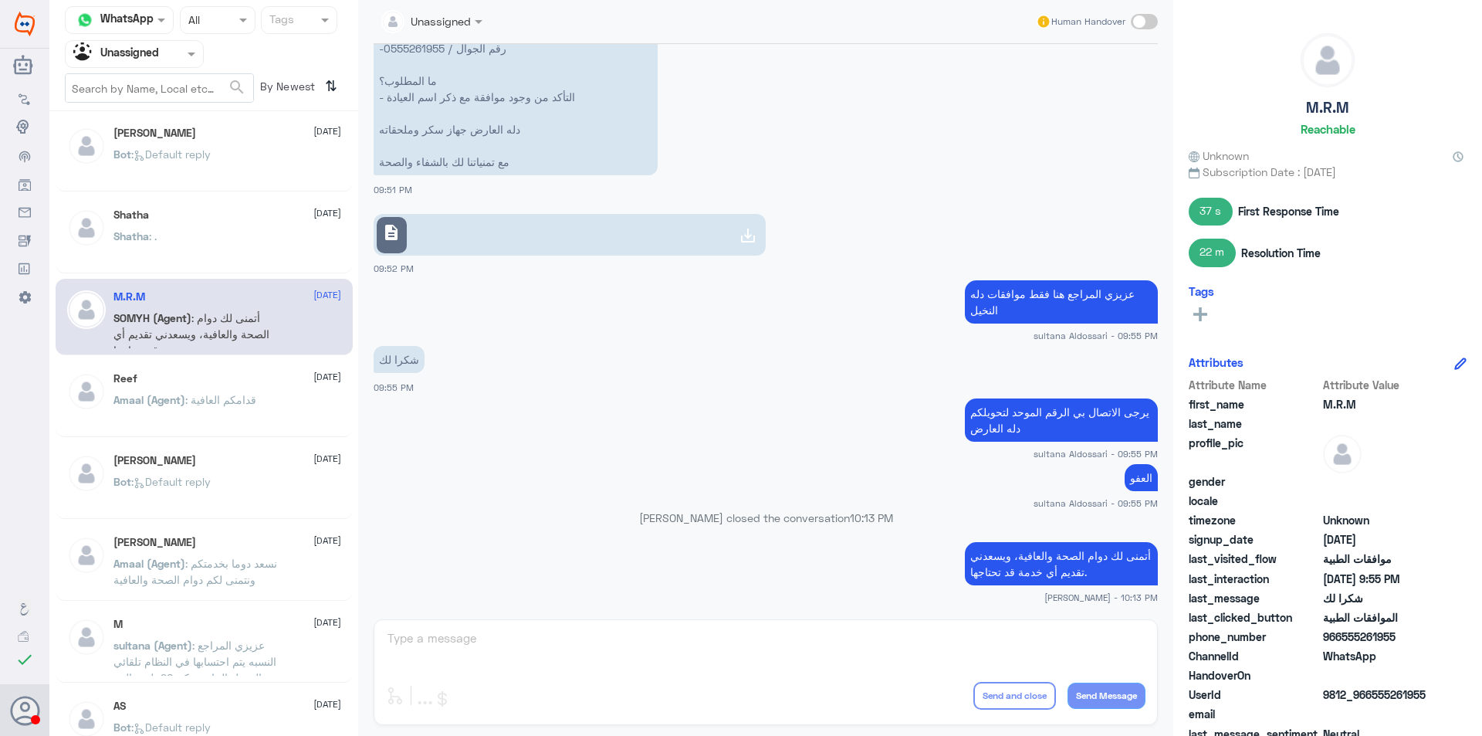
click at [222, 381] on div "Reef [DATE]" at bounding box center [227, 378] width 228 height 13
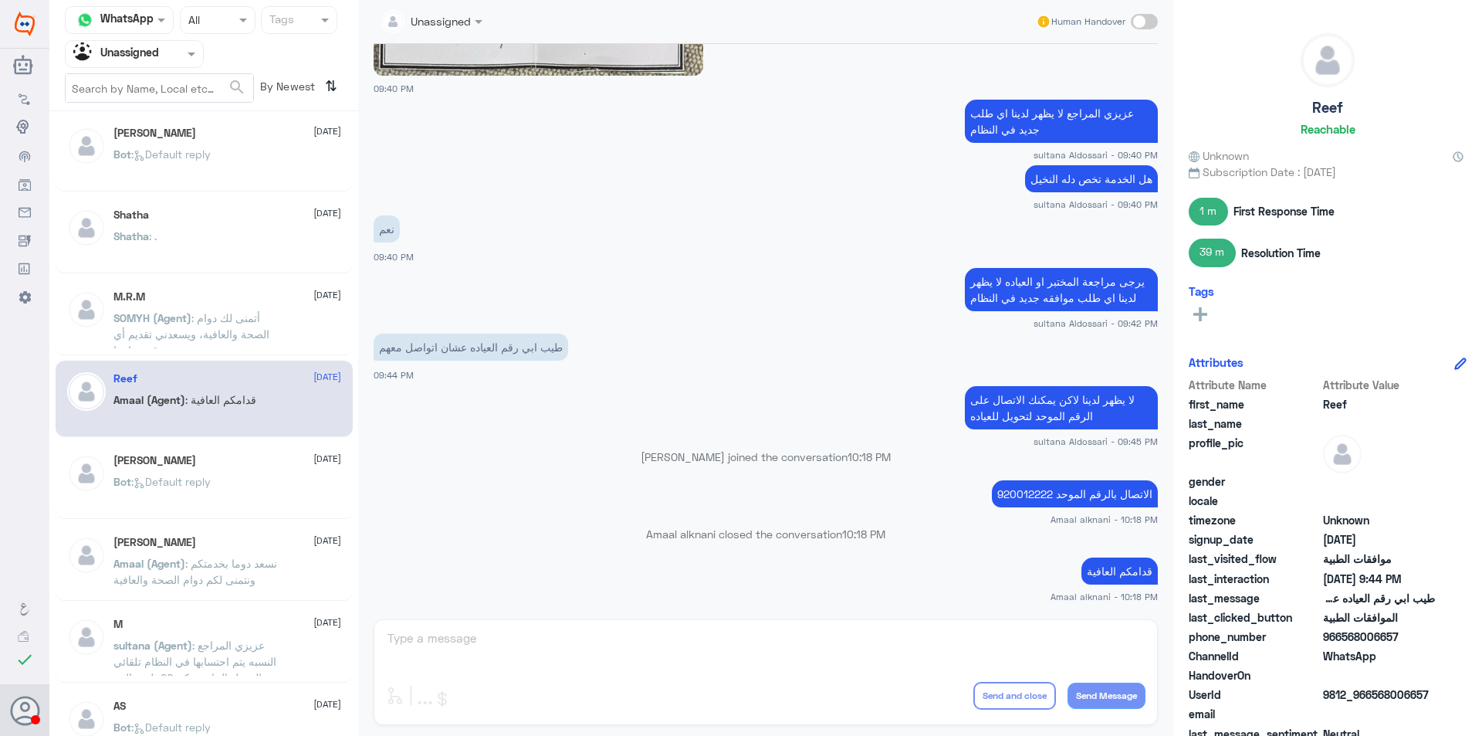
click at [234, 446] on div "[PERSON_NAME] [DATE] Bot : Default reply" at bounding box center [204, 480] width 297 height 76
click at [236, 469] on div "[PERSON_NAME] [DATE] Bot : Default reply" at bounding box center [227, 483] width 228 height 58
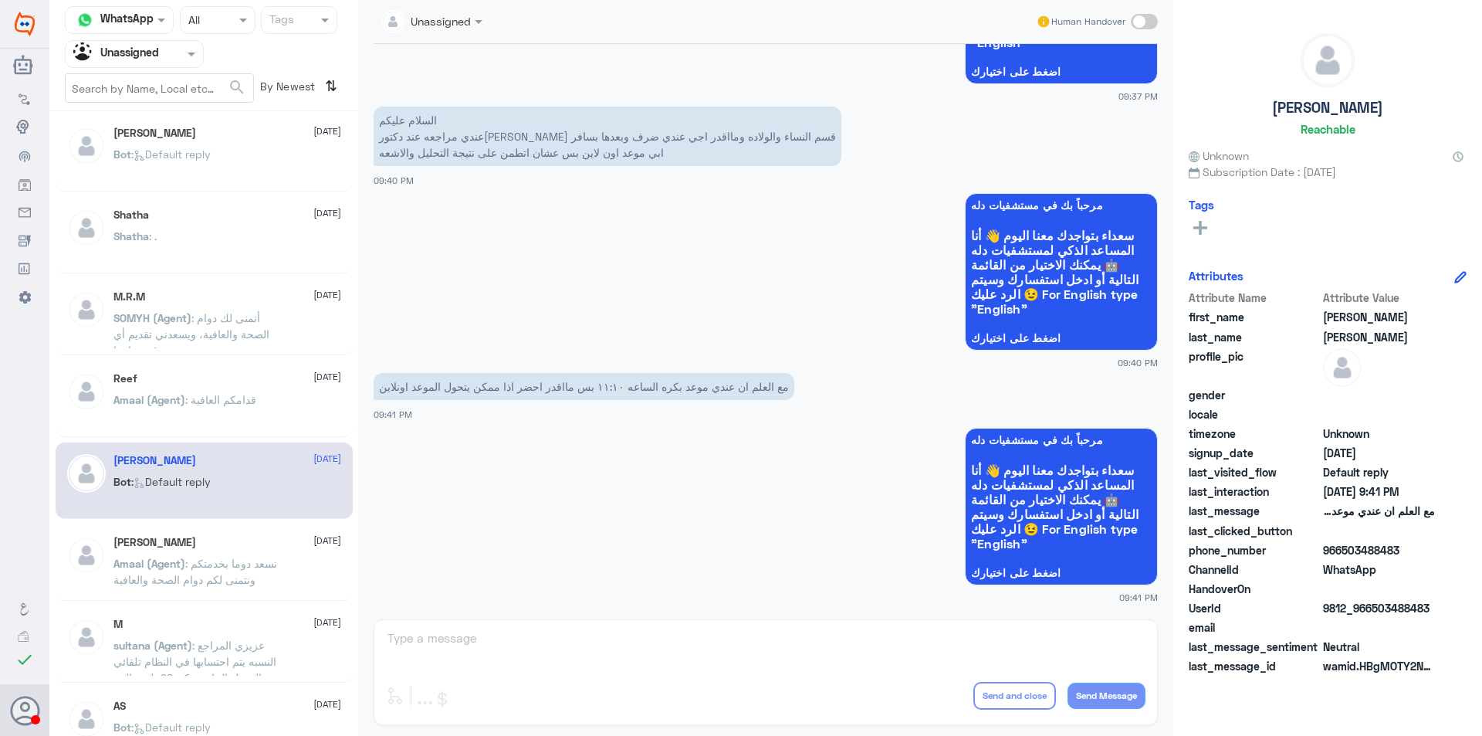
click at [212, 534] on div "[PERSON_NAME] [DATE][PERSON_NAME] (Agent) : نسعد دوما بخدمتكم ونتمنى لكم دوام ا…" at bounding box center [204, 562] width 297 height 76
click at [222, 558] on span ": نسعد دوما بخدمتكم ونتمنى لكم دوام الصحة والعافية" at bounding box center [195, 571] width 164 height 29
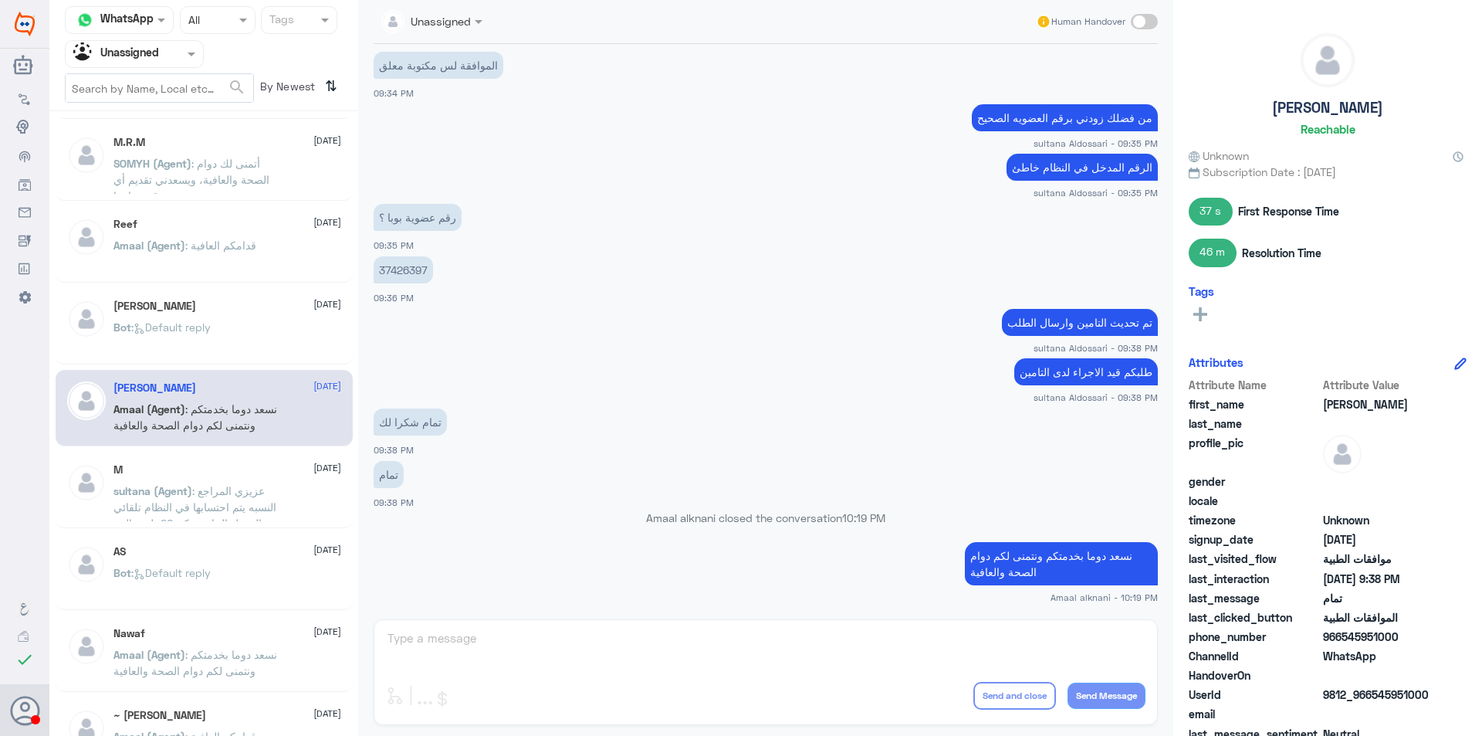
click at [250, 473] on div "M [DATE]" at bounding box center [227, 469] width 228 height 13
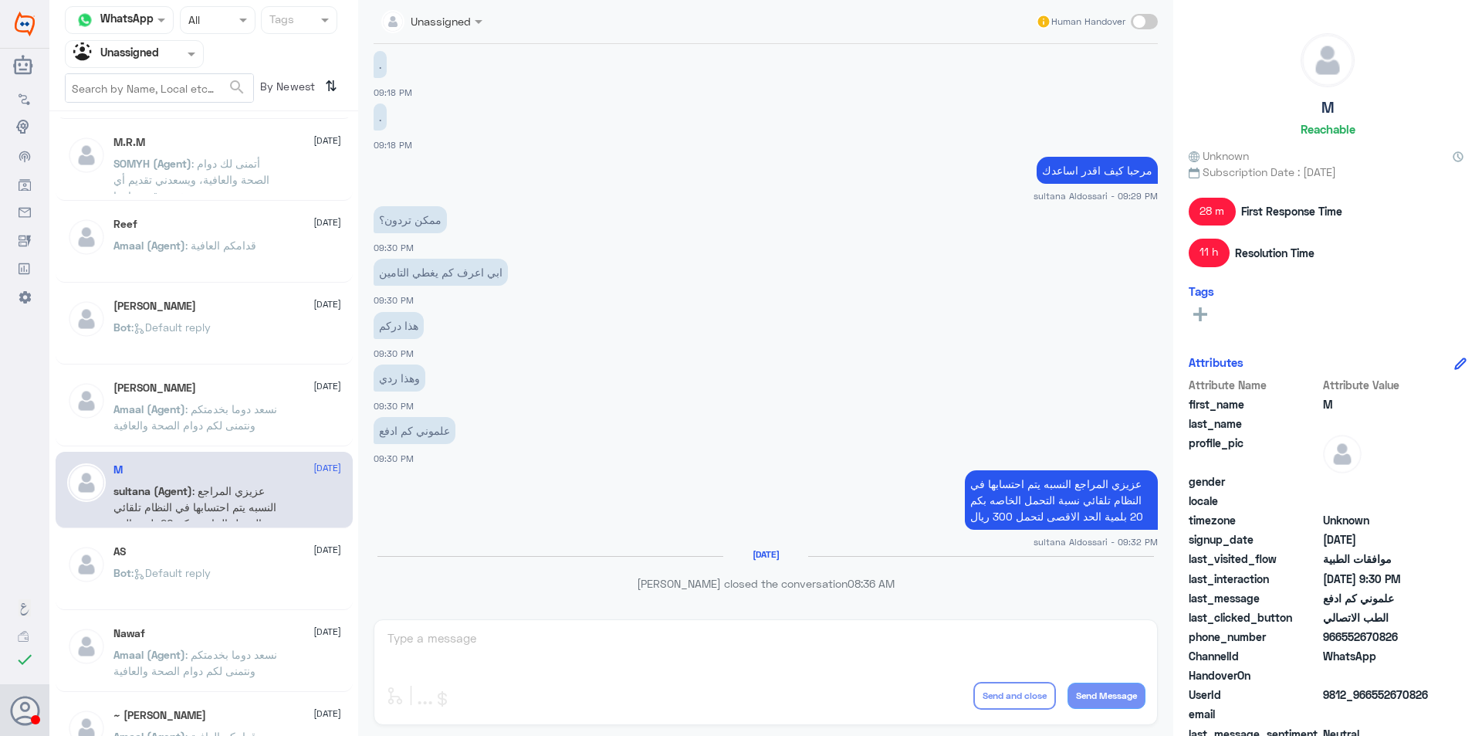
click at [171, 570] on span ": Default reply" at bounding box center [171, 572] width 80 height 13
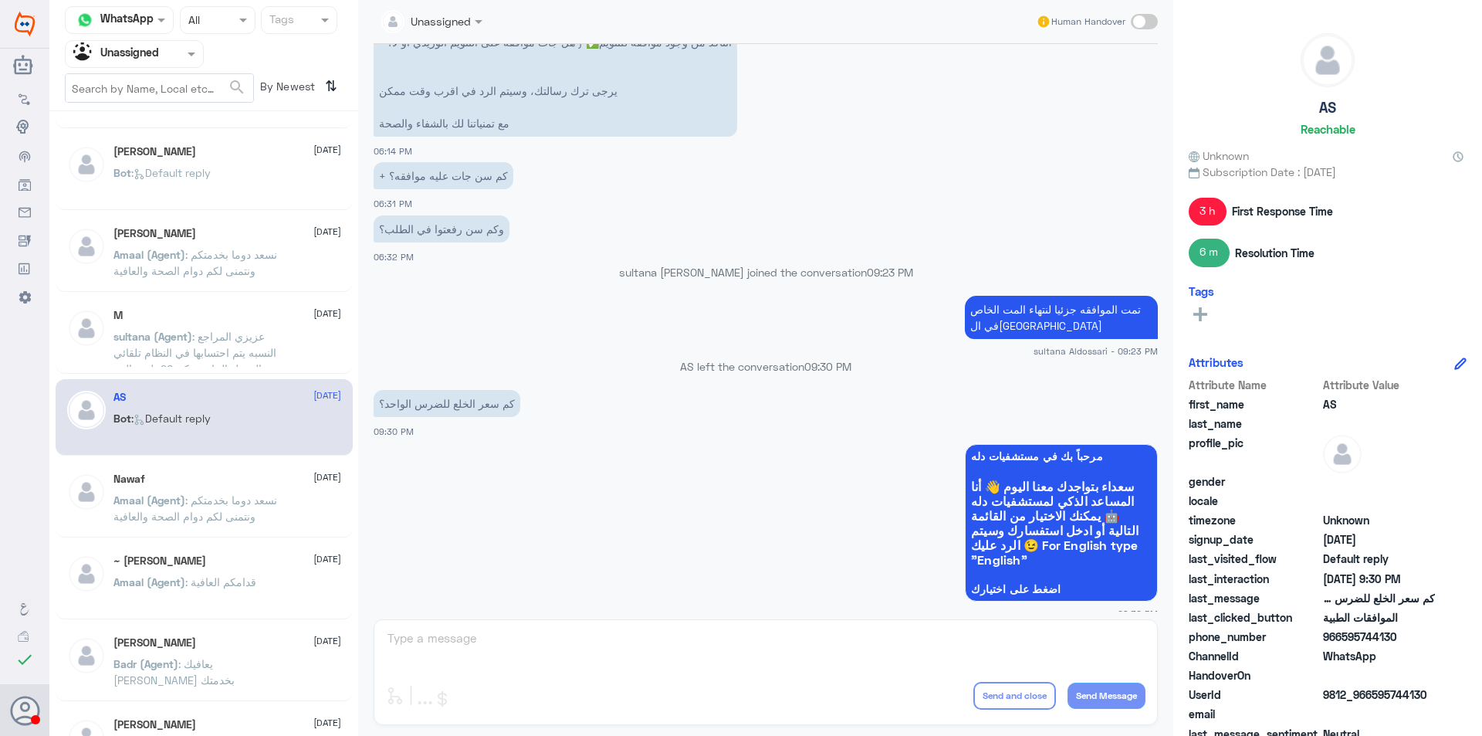
click at [313, 479] on span "[DATE]" at bounding box center [327, 477] width 28 height 14
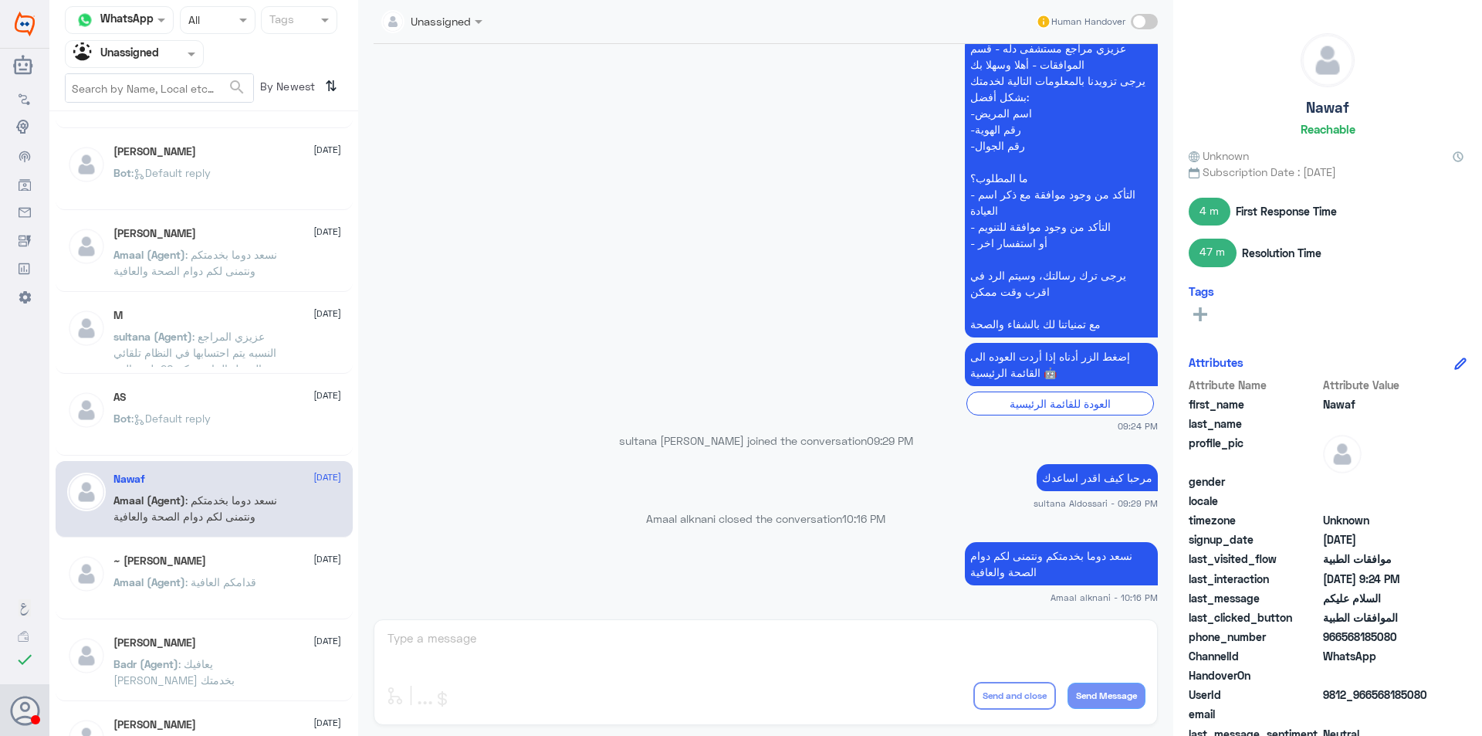
click at [249, 574] on p "Amaal (Agent) : قدامكم العافية" at bounding box center [184, 593] width 143 height 39
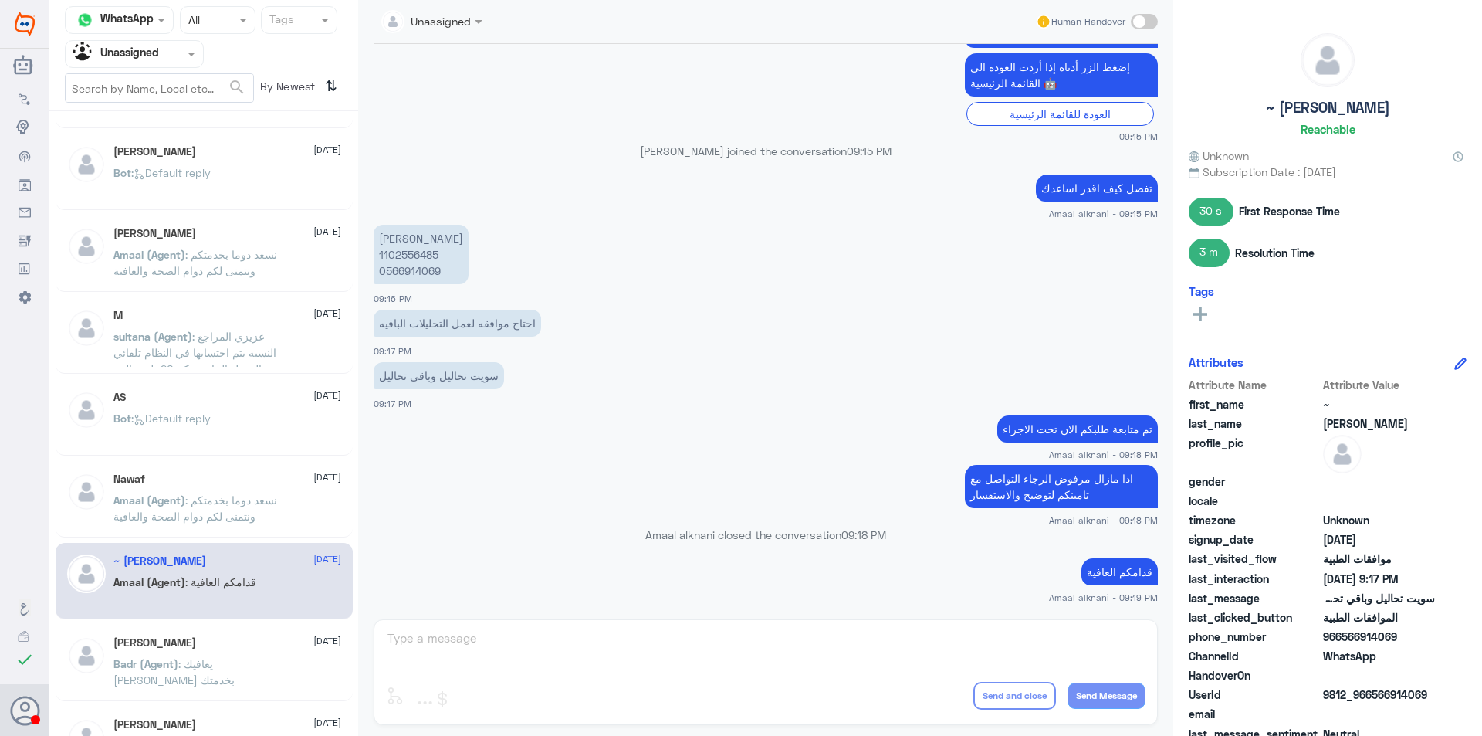
click at [259, 639] on div "[PERSON_NAME] [DATE]" at bounding box center [227, 642] width 228 height 13
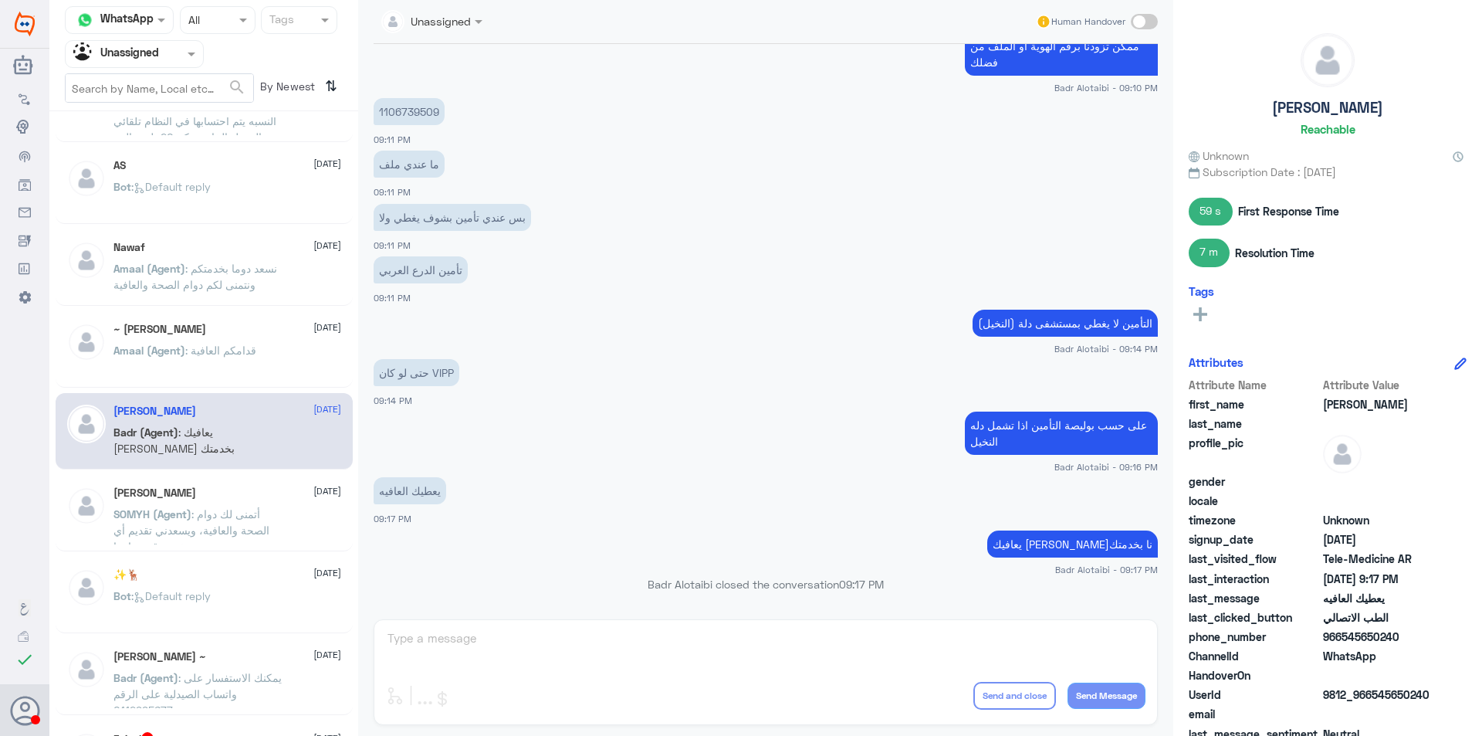
click at [249, 537] on p "SOMYH (Agent) : أتمنى لك دوام الصحة والعافية، ويسعدني تقديم أي خدمة قد تحتاجها." at bounding box center [200, 525] width 174 height 39
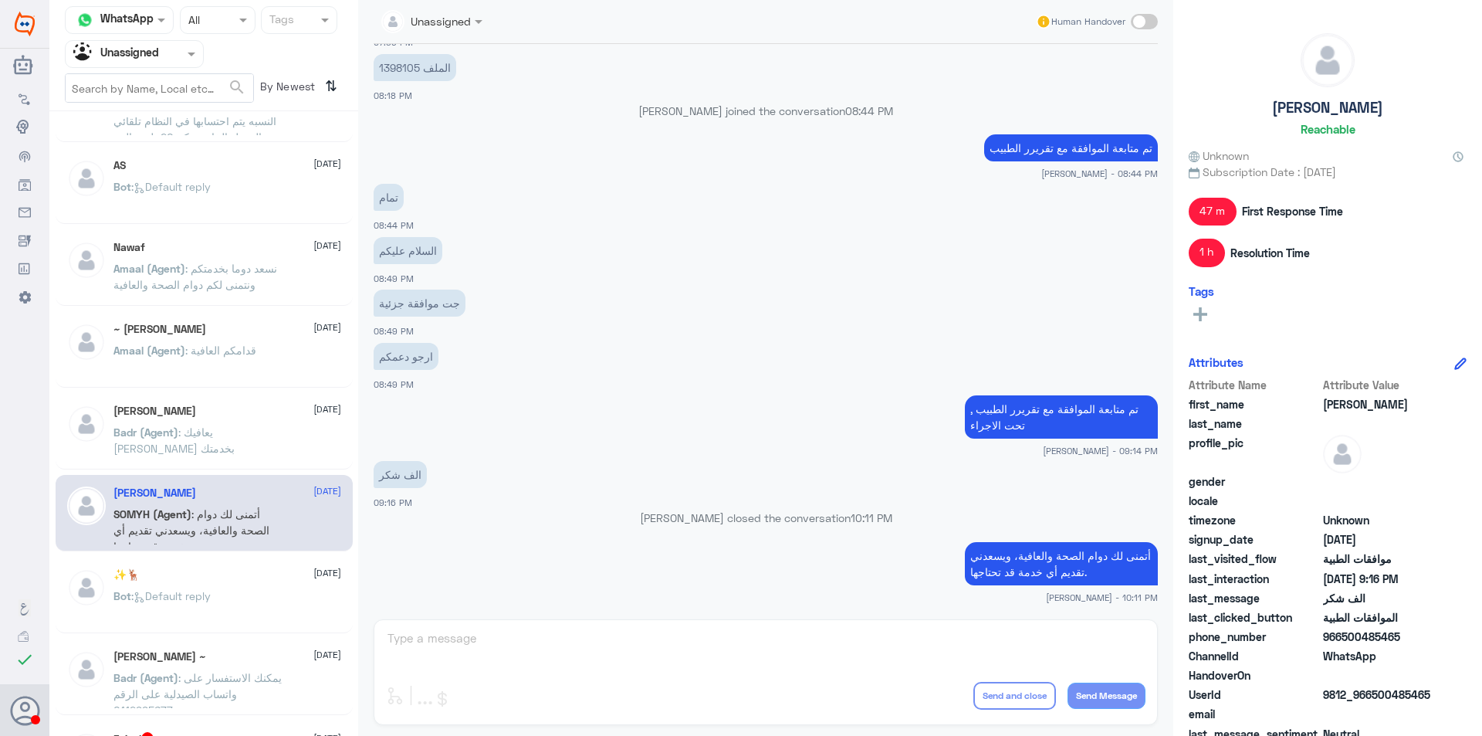
click at [269, 596] on div "Bot : Default reply" at bounding box center [227, 608] width 228 height 35
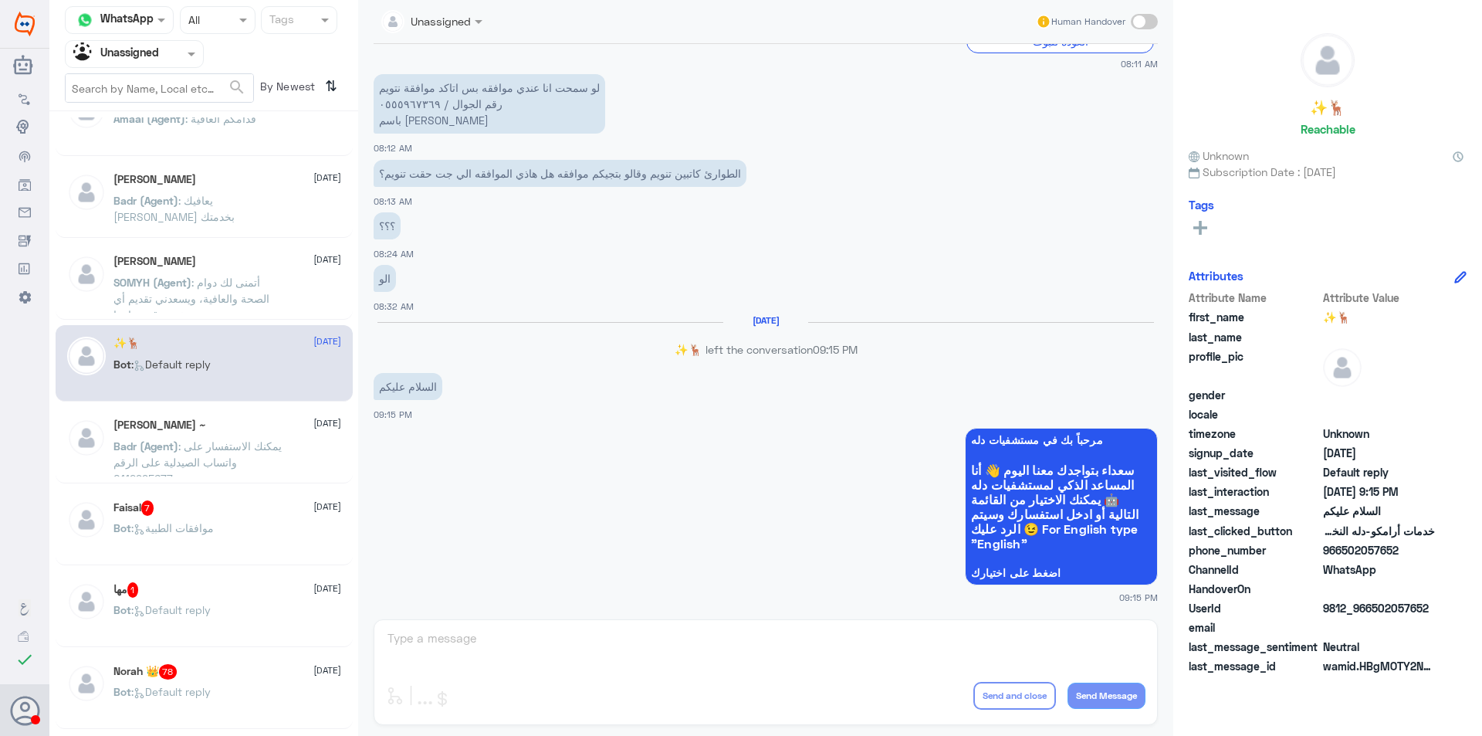
click at [250, 476] on p "Badr (Agent) : يمكنك الاستفسار على واتساب الصيدلية على الرقم 0112995677" at bounding box center [200, 457] width 174 height 39
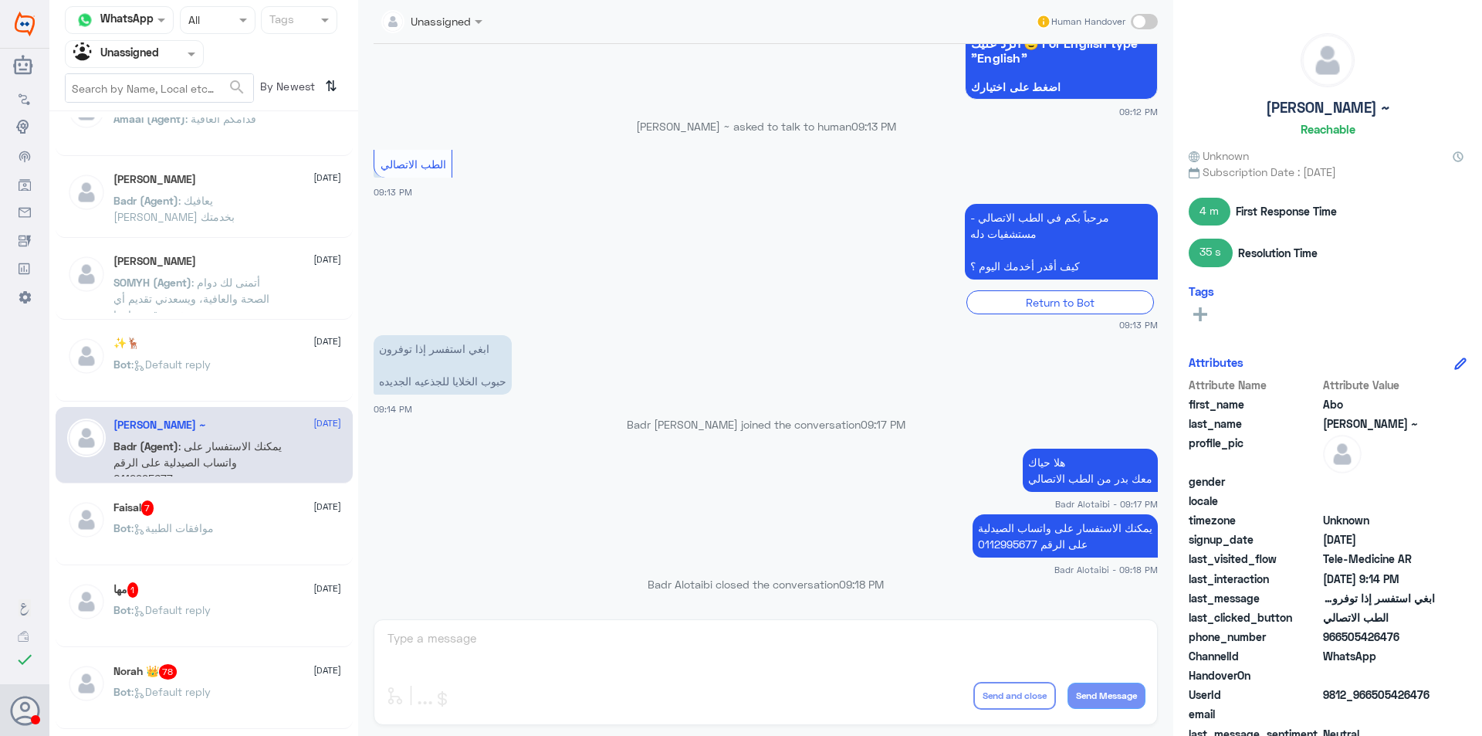
click at [254, 503] on div "Faisal 7 [DATE]" at bounding box center [227, 507] width 228 height 15
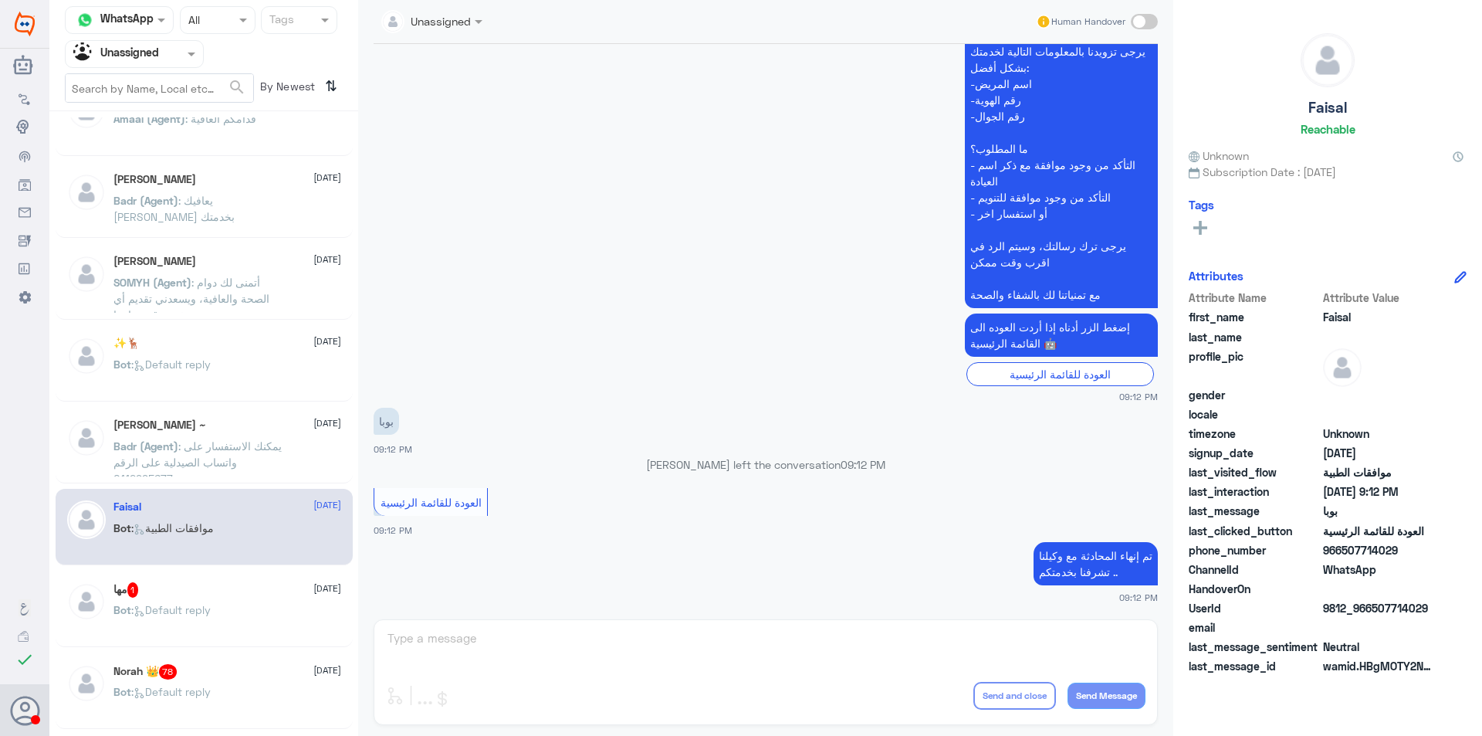
click at [260, 574] on div "مها 1 [DATE] Bot : Default reply" at bounding box center [204, 609] width 297 height 76
click at [246, 571] on div "مها 1 [DATE] Bot : Default reply" at bounding box center [204, 609] width 297 height 76
click at [245, 605] on div "Bot : Default reply" at bounding box center [227, 622] width 228 height 35
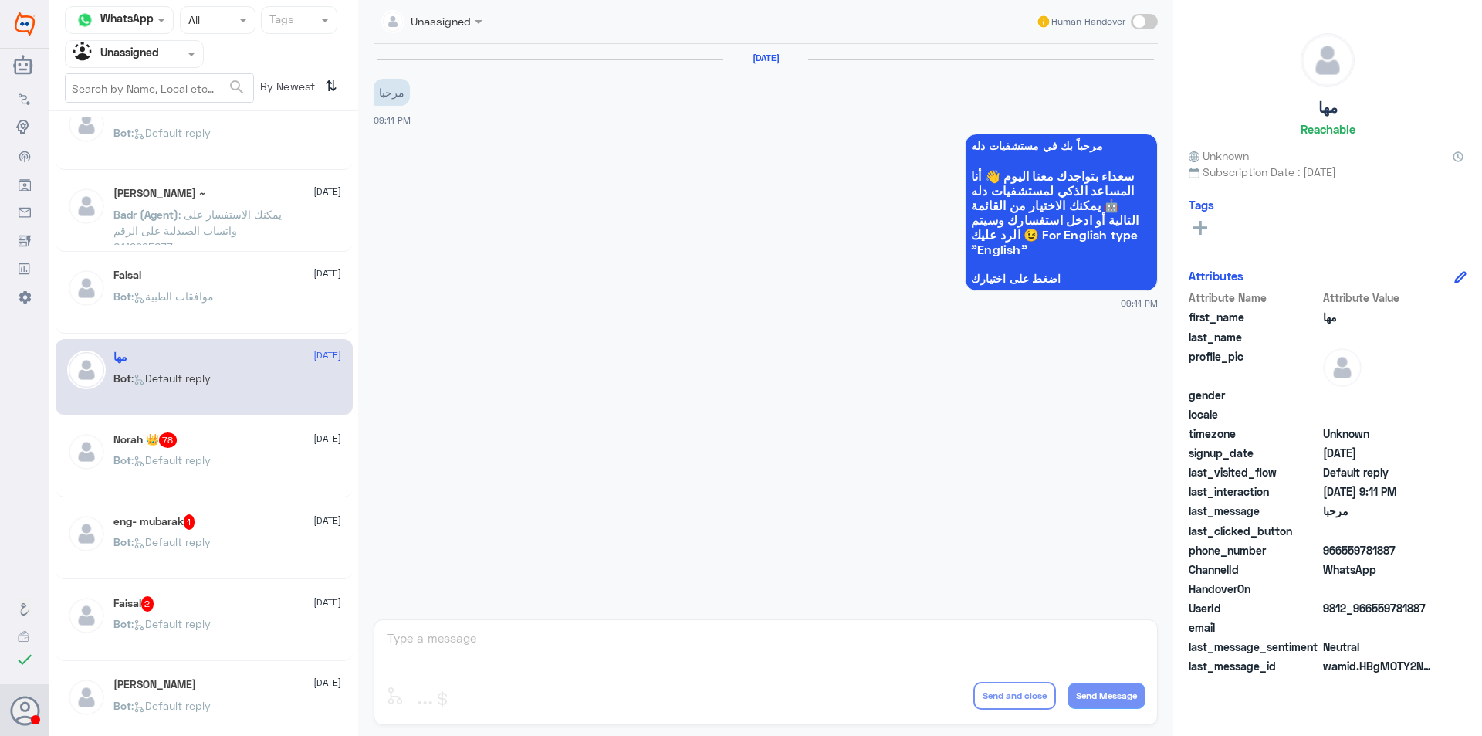
click at [236, 482] on div "Bot : Default reply" at bounding box center [227, 473] width 228 height 35
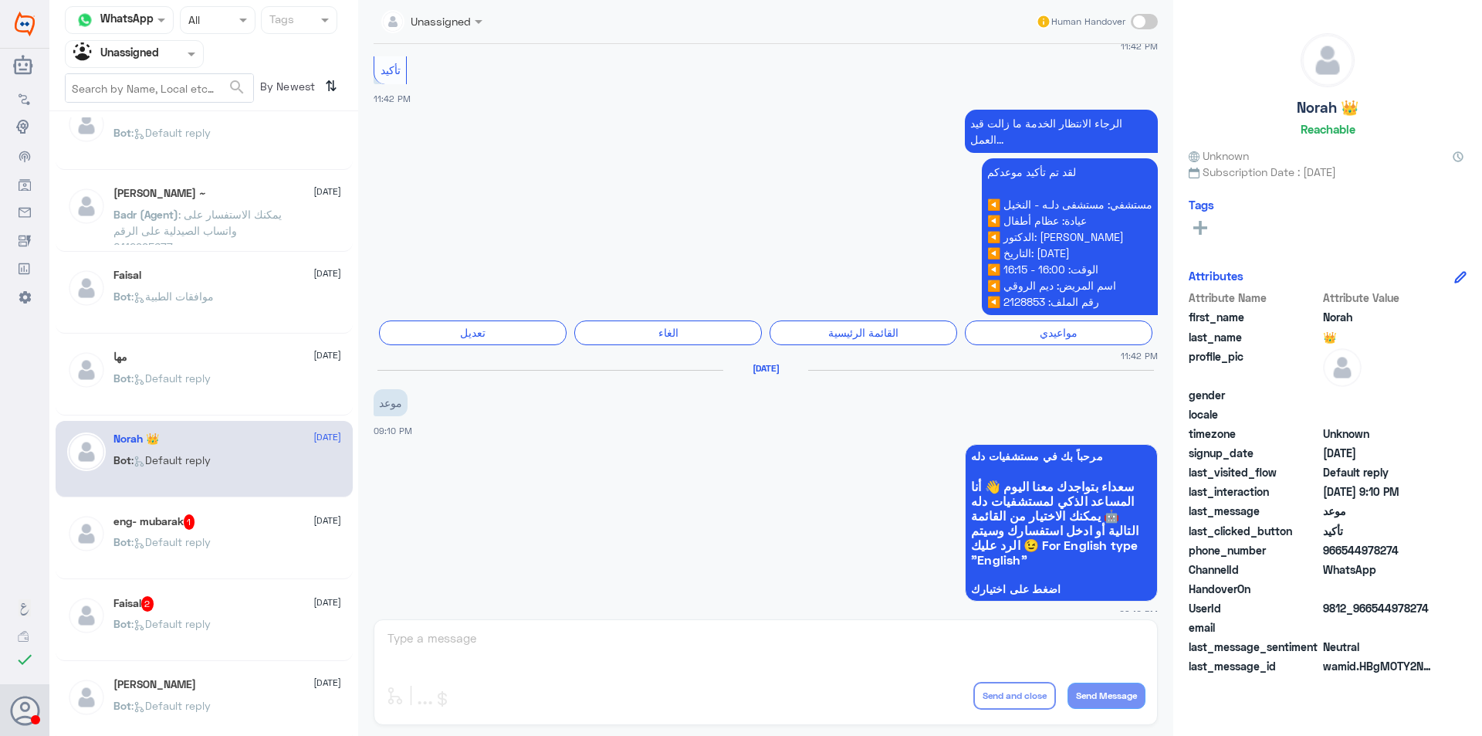
click at [265, 537] on div "Bot : Default reply" at bounding box center [227, 554] width 228 height 35
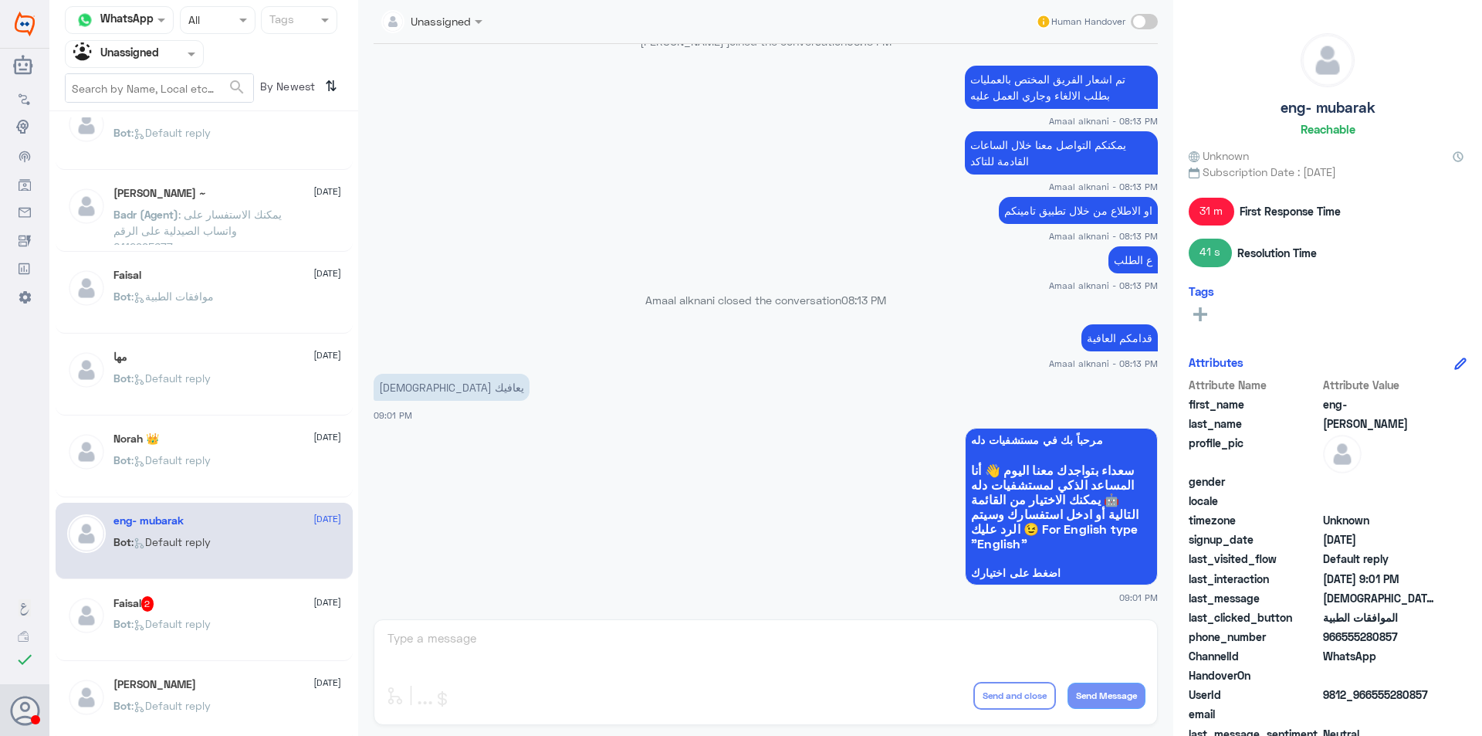
click at [253, 590] on div "Faisal 2 [DATE] Bot : Default reply" at bounding box center [204, 622] width 297 height 76
click at [253, 611] on div "Faisal 2 [DATE]" at bounding box center [227, 603] width 228 height 15
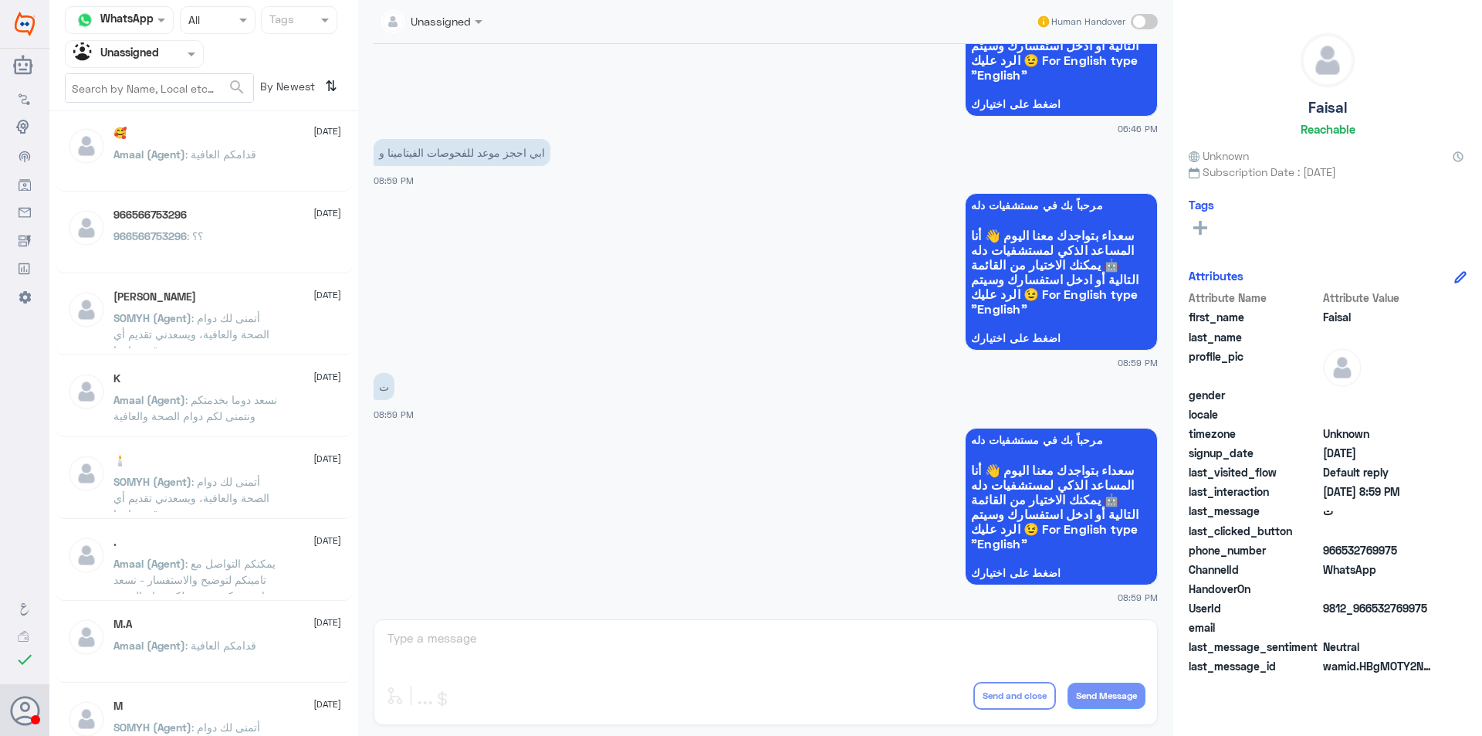
click at [186, 181] on p "Amaal (Agent) : قدامكم العافية" at bounding box center [184, 165] width 143 height 39
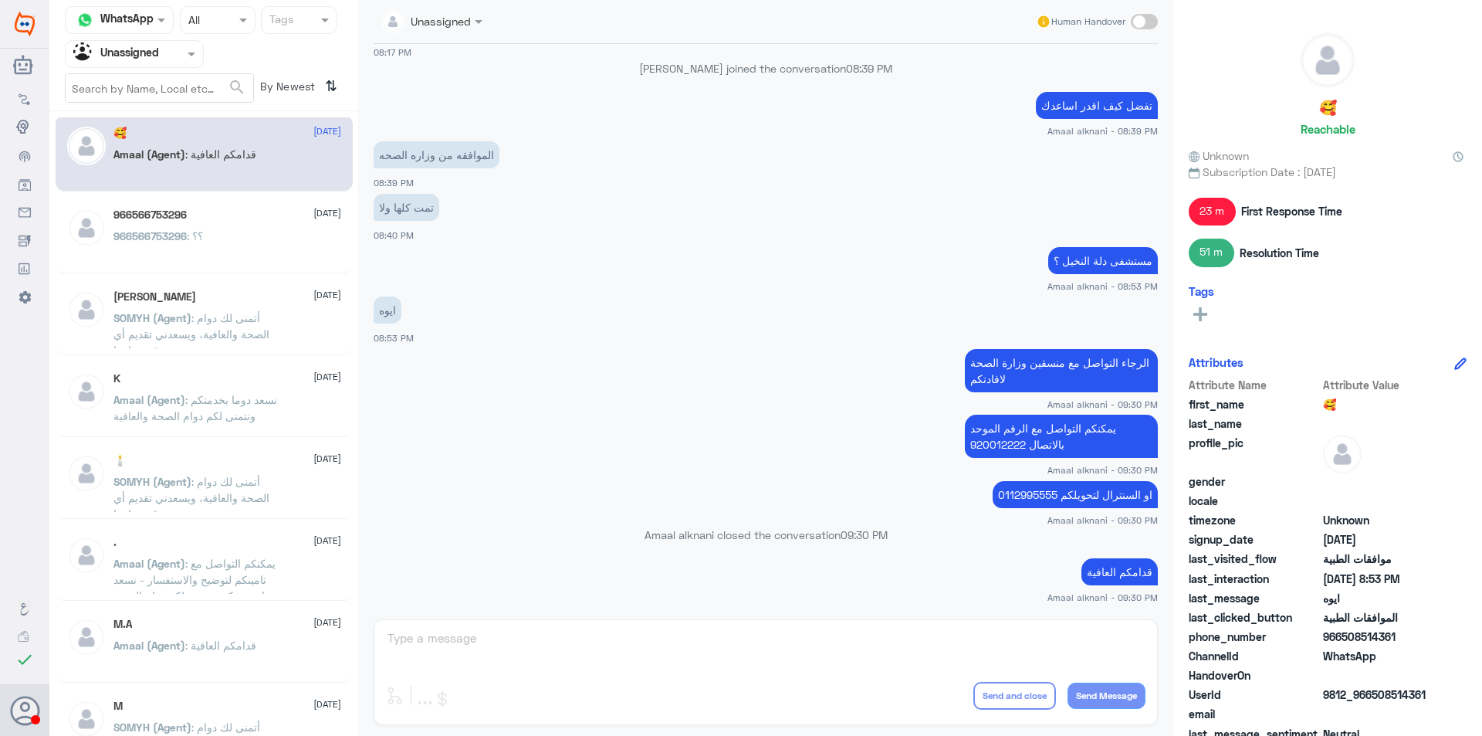
click at [242, 254] on div "966566753296 : ؟؟" at bounding box center [227, 249] width 228 height 35
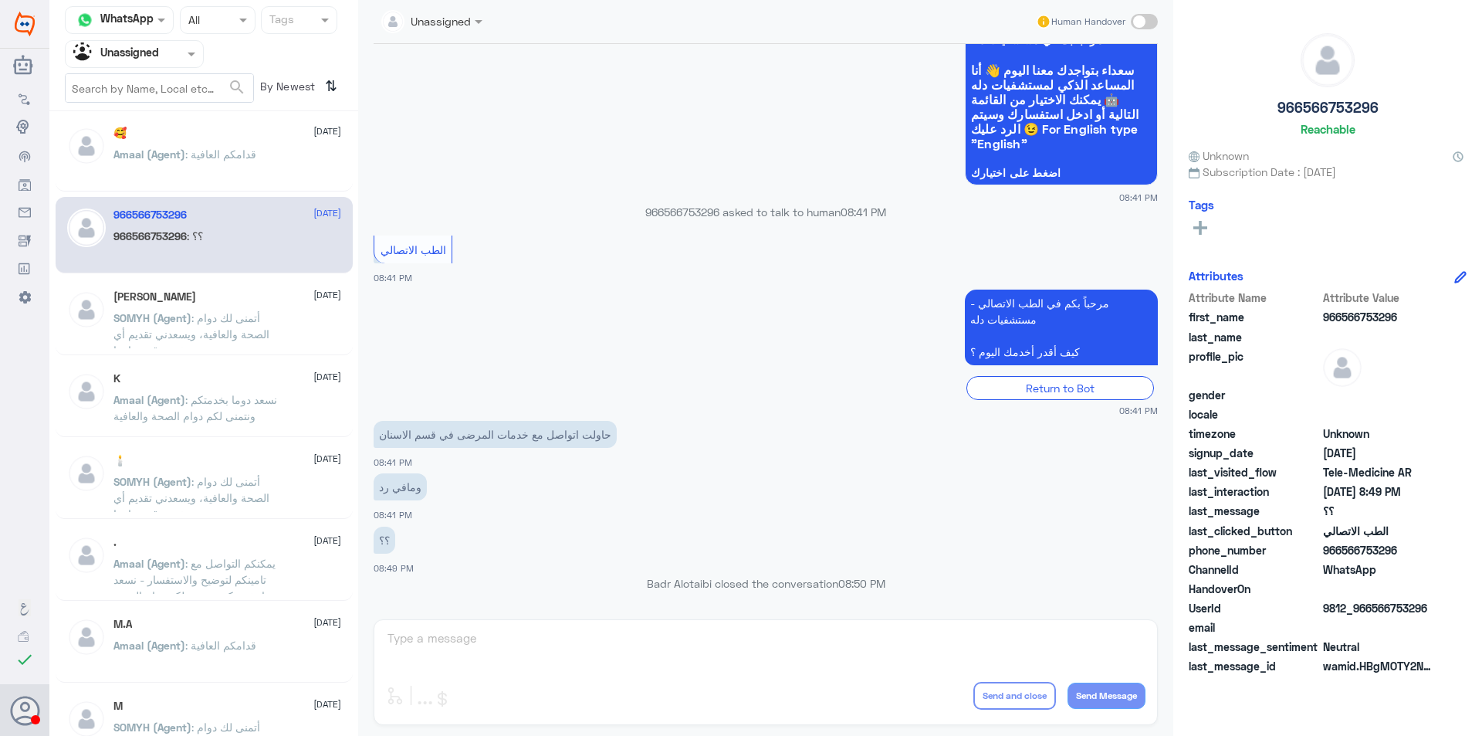
click at [234, 182] on p "Amaal (Agent) : قدامكم العافية" at bounding box center [184, 165] width 143 height 39
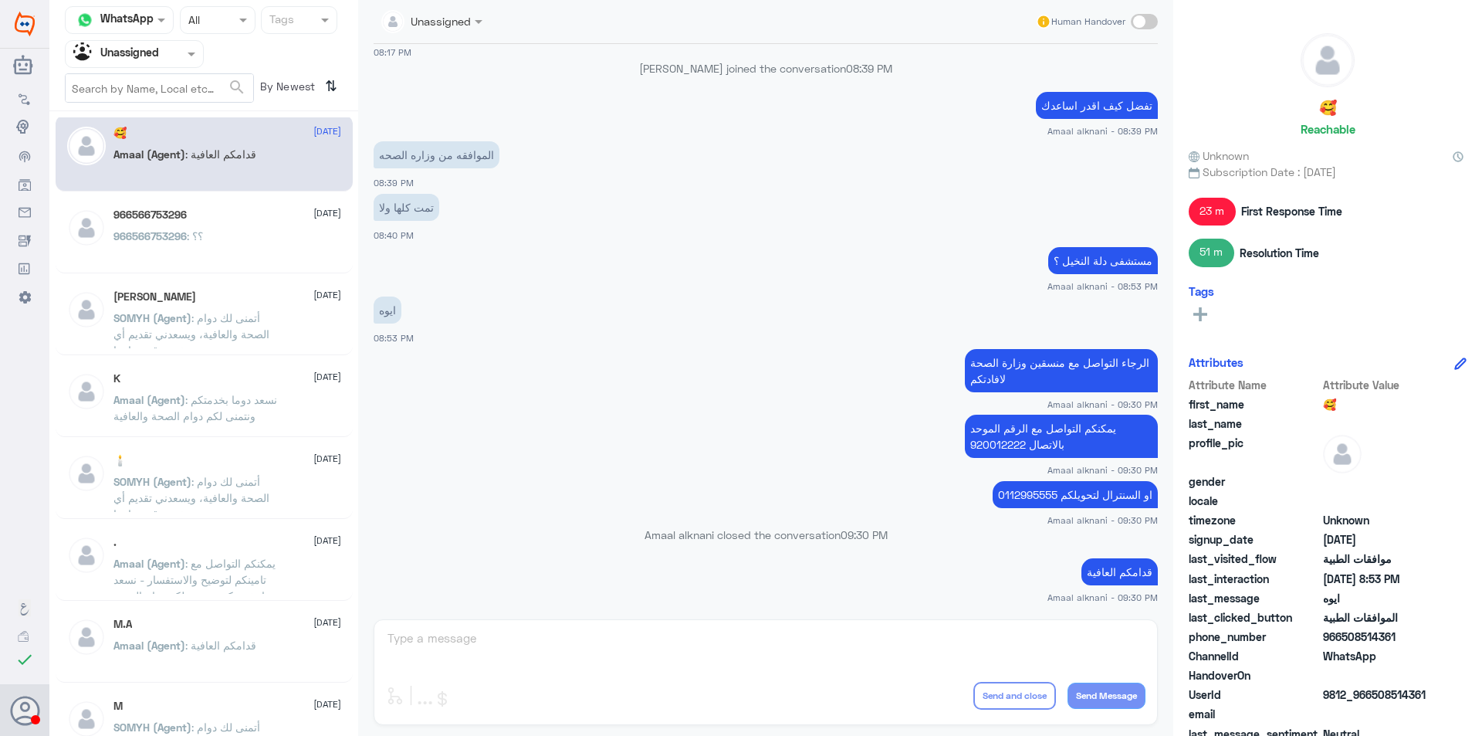
click at [259, 251] on div "966566753296 : ؟؟" at bounding box center [227, 249] width 228 height 35
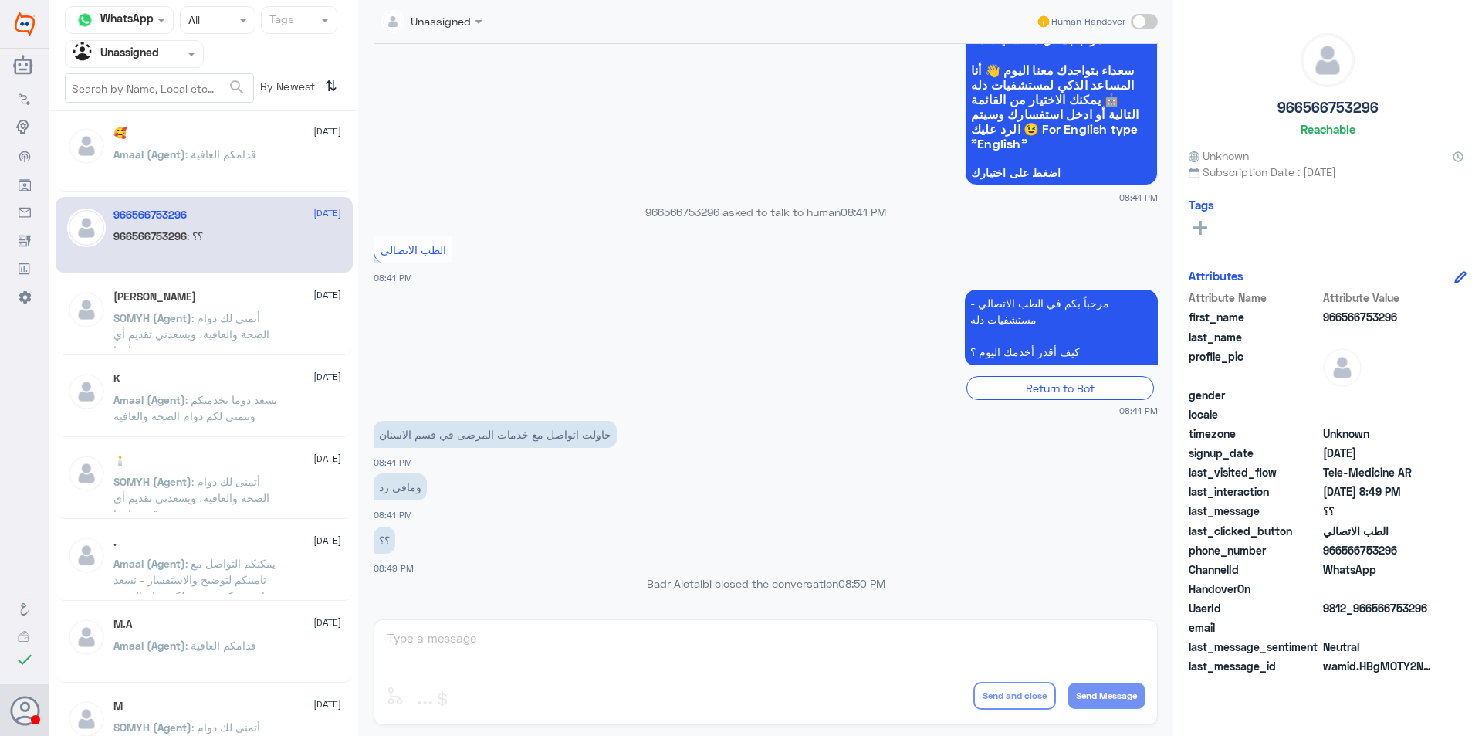
click at [228, 171] on p "Amaal (Agent) : قدامكم العافية" at bounding box center [184, 165] width 143 height 39
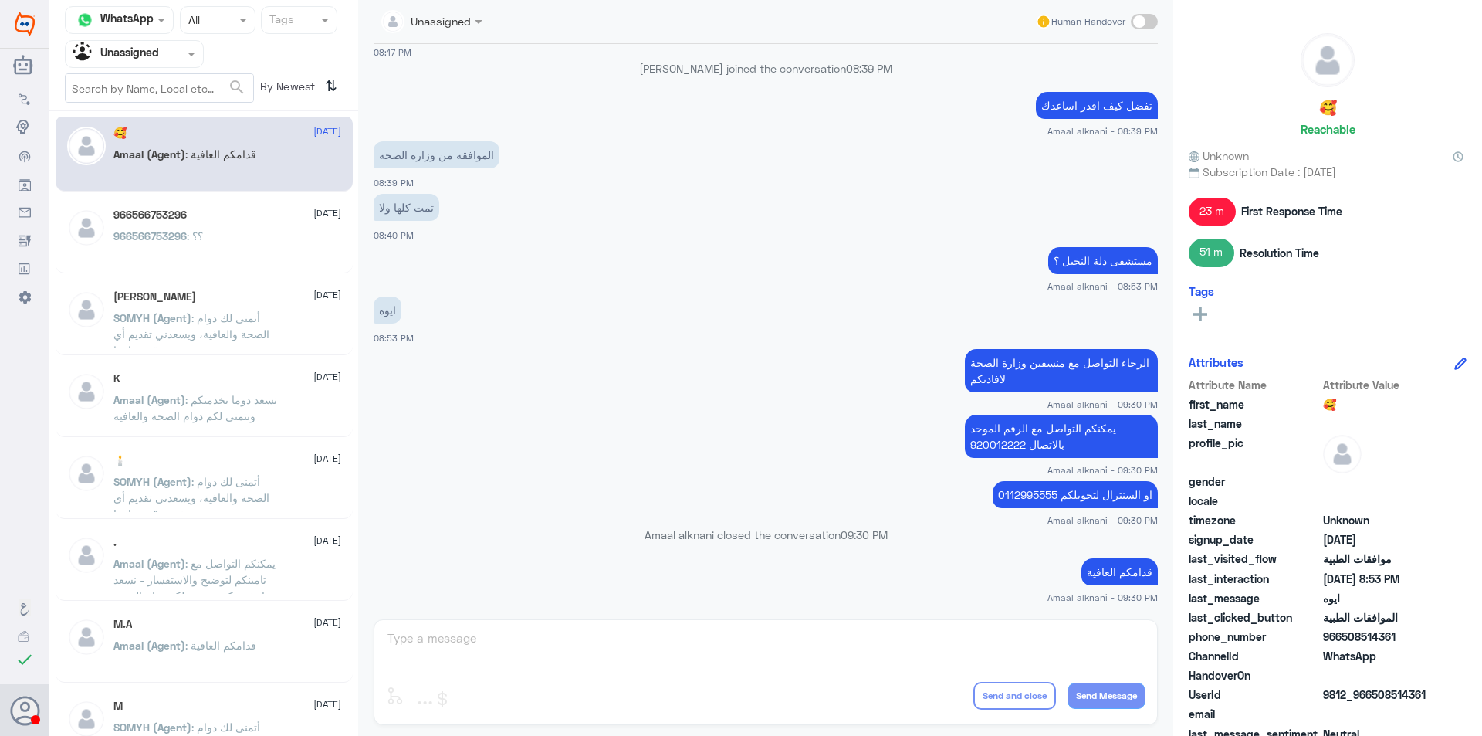
click at [243, 205] on div "966566753296 [DATE] 966566753296 : ؟؟" at bounding box center [204, 235] width 297 height 76
click at [273, 236] on div "966566753296 : ؟؟" at bounding box center [227, 249] width 228 height 35
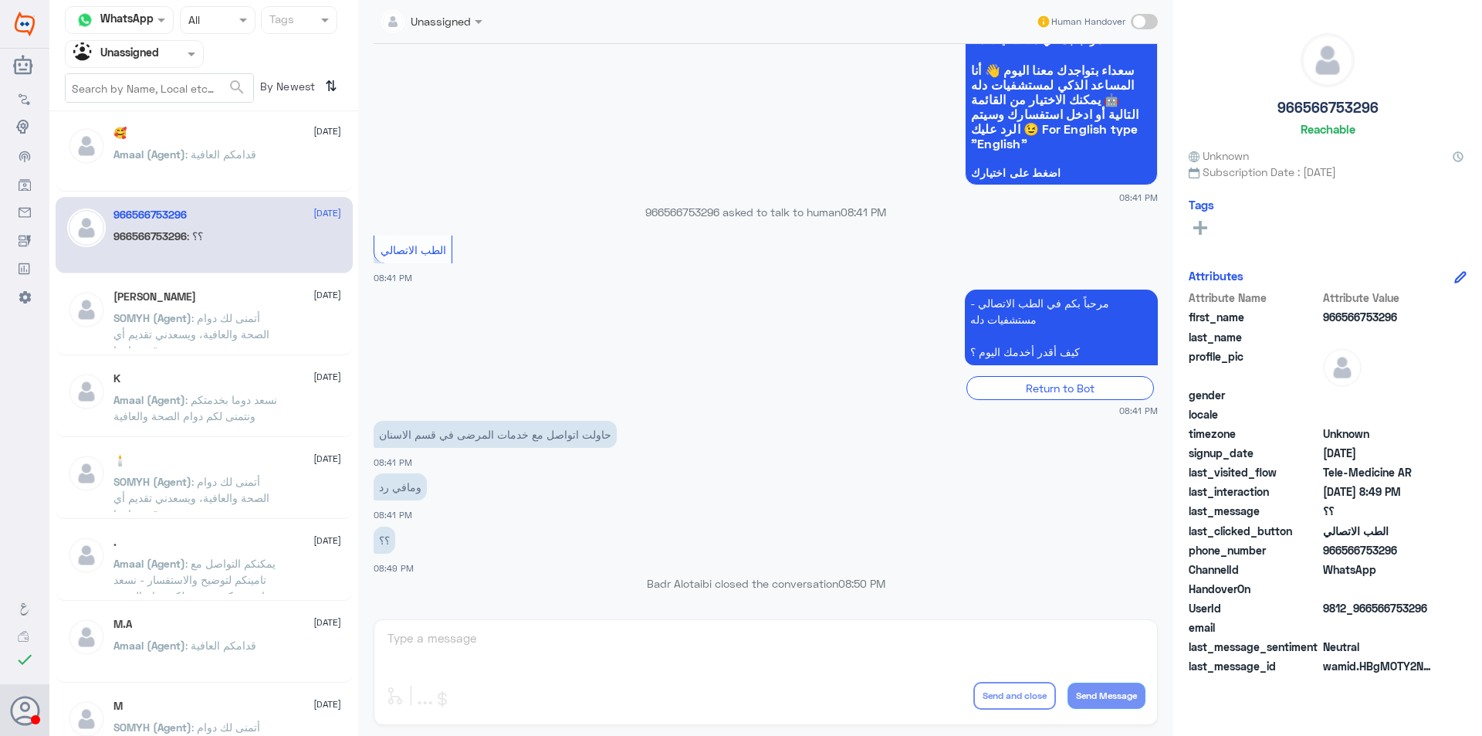
click at [269, 299] on div "[PERSON_NAME] [DATE]" at bounding box center [227, 296] width 228 height 13
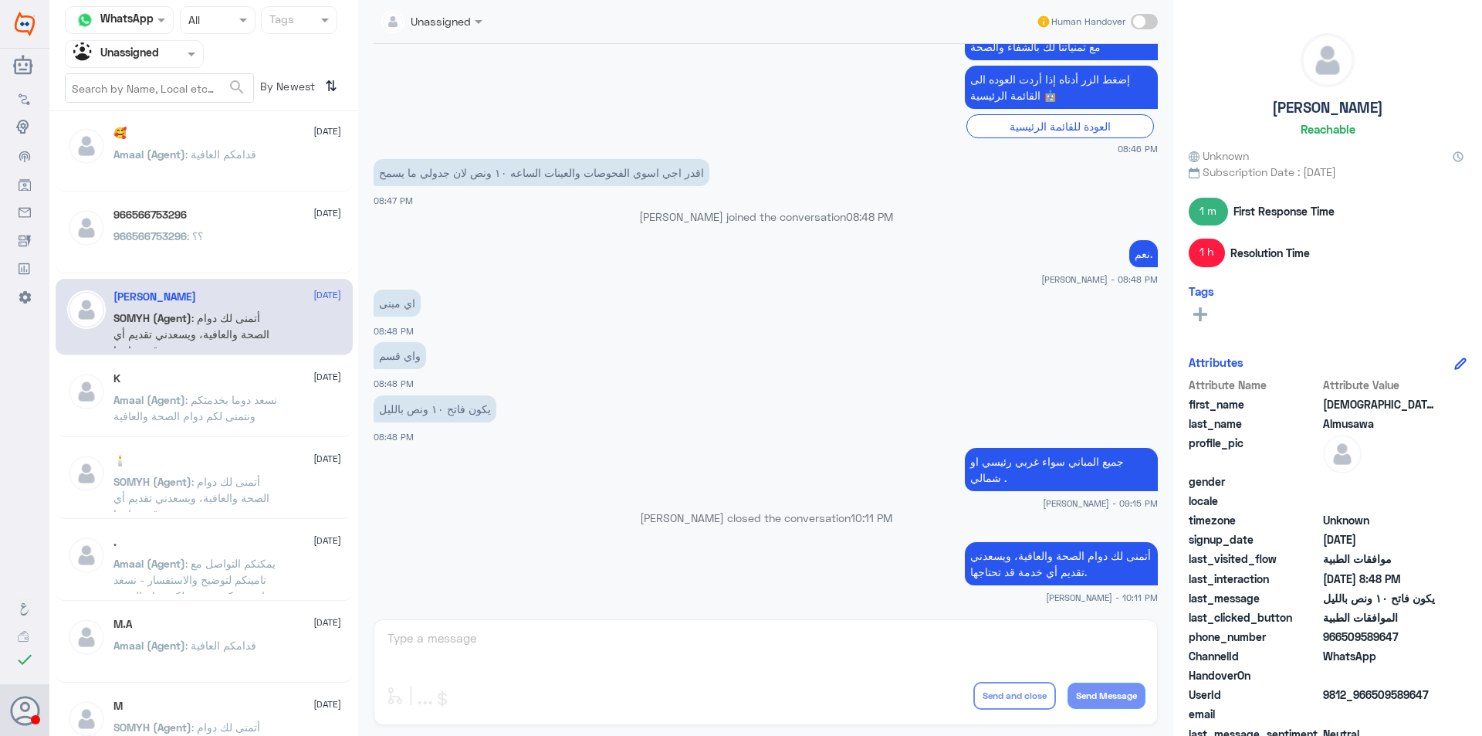
click at [266, 391] on div "K [DATE][PERSON_NAME] (Agent) : نسعد دوما بخدمتكم ونتمنى لكم دوام الصحة والعافية" at bounding box center [227, 401] width 228 height 58
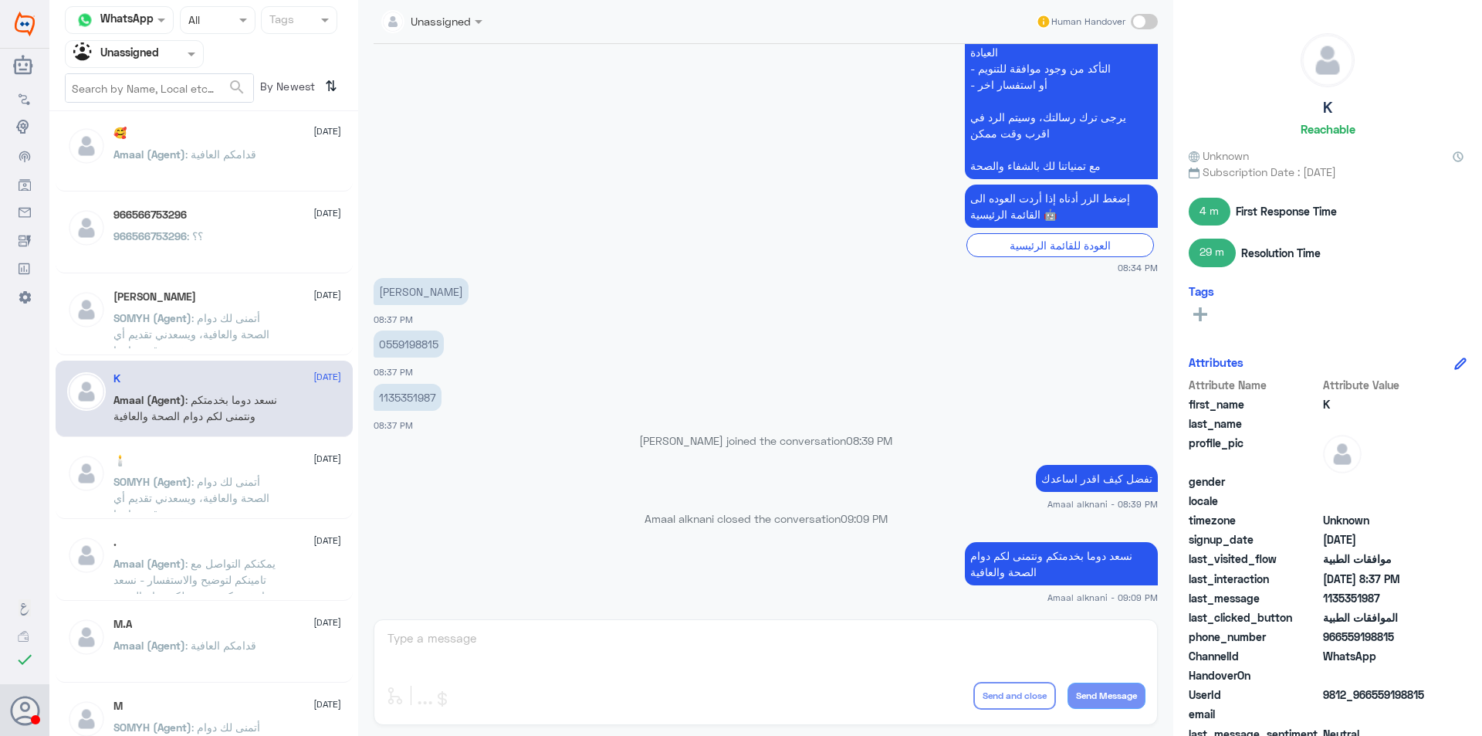
click at [215, 343] on p "SOMYH (Agent) : أتمنى لك دوام الصحة والعافية، ويسعدني تقديم أي خدمة قد تحتاجها." at bounding box center [200, 329] width 174 height 39
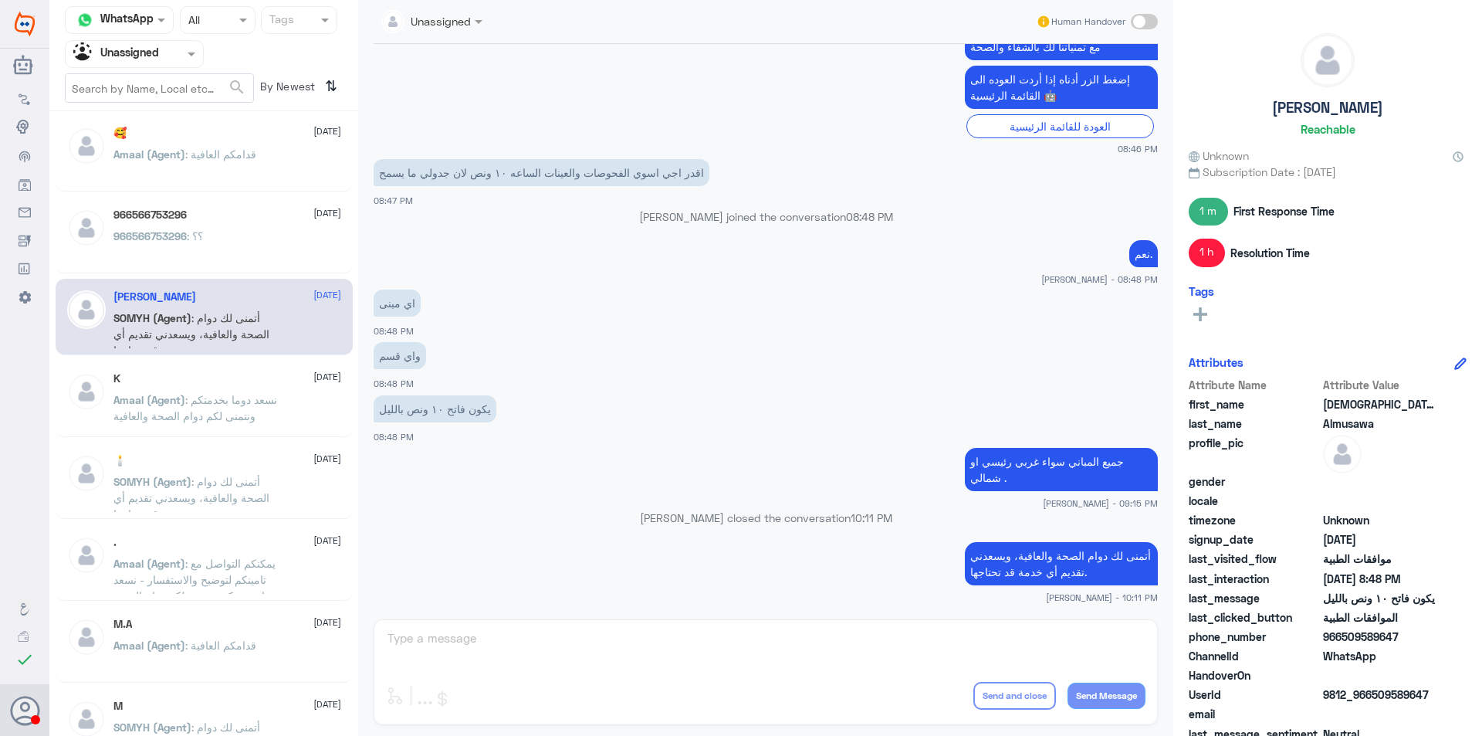
click at [187, 388] on div "K [DATE][PERSON_NAME] (Agent) : نسعد دوما بخدمتكم ونتمنى لكم دوام الصحة والعافية" at bounding box center [227, 401] width 228 height 58
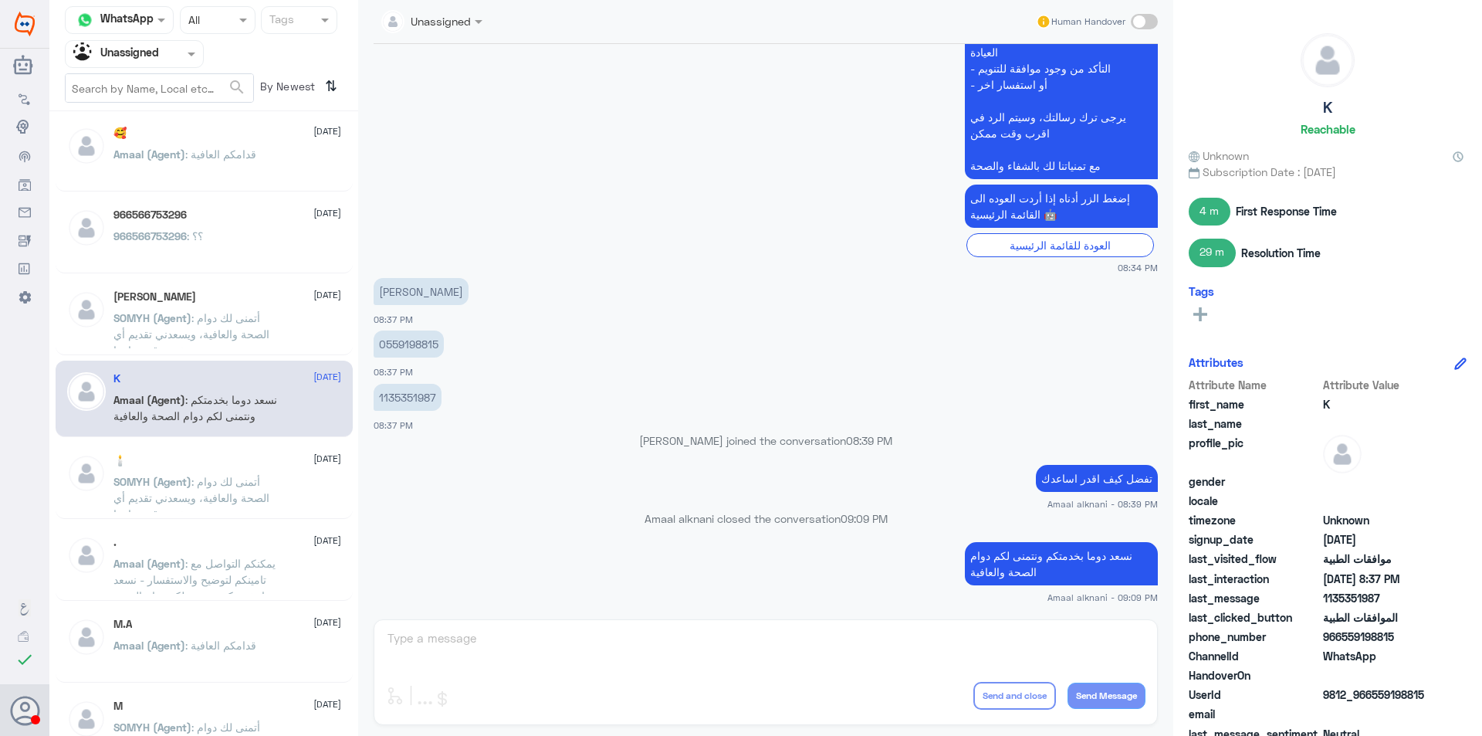
click at [233, 469] on div "🕯️ [DATE] SOMYH (Agent) : أتمنى لك دوام الصحة والعافية، ويسعدني تقديم أي خدمة ق…" at bounding box center [227, 483] width 228 height 58
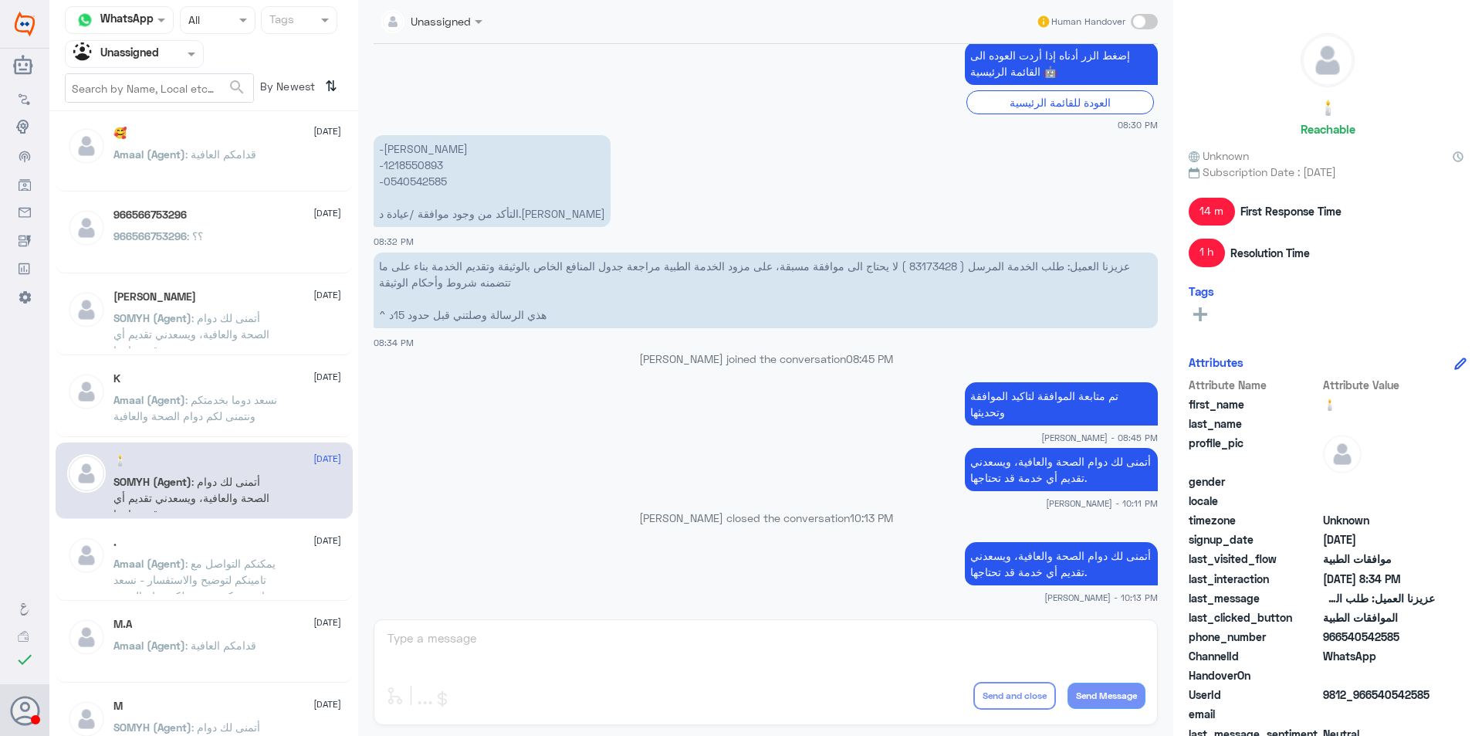
click at [225, 567] on span ": يمكنكم التواصل مع تامينكم لتوضيح والاستفسار - نسعد دوما بخدمتكم ونتمنى لكم دو…" at bounding box center [197, 588] width 168 height 62
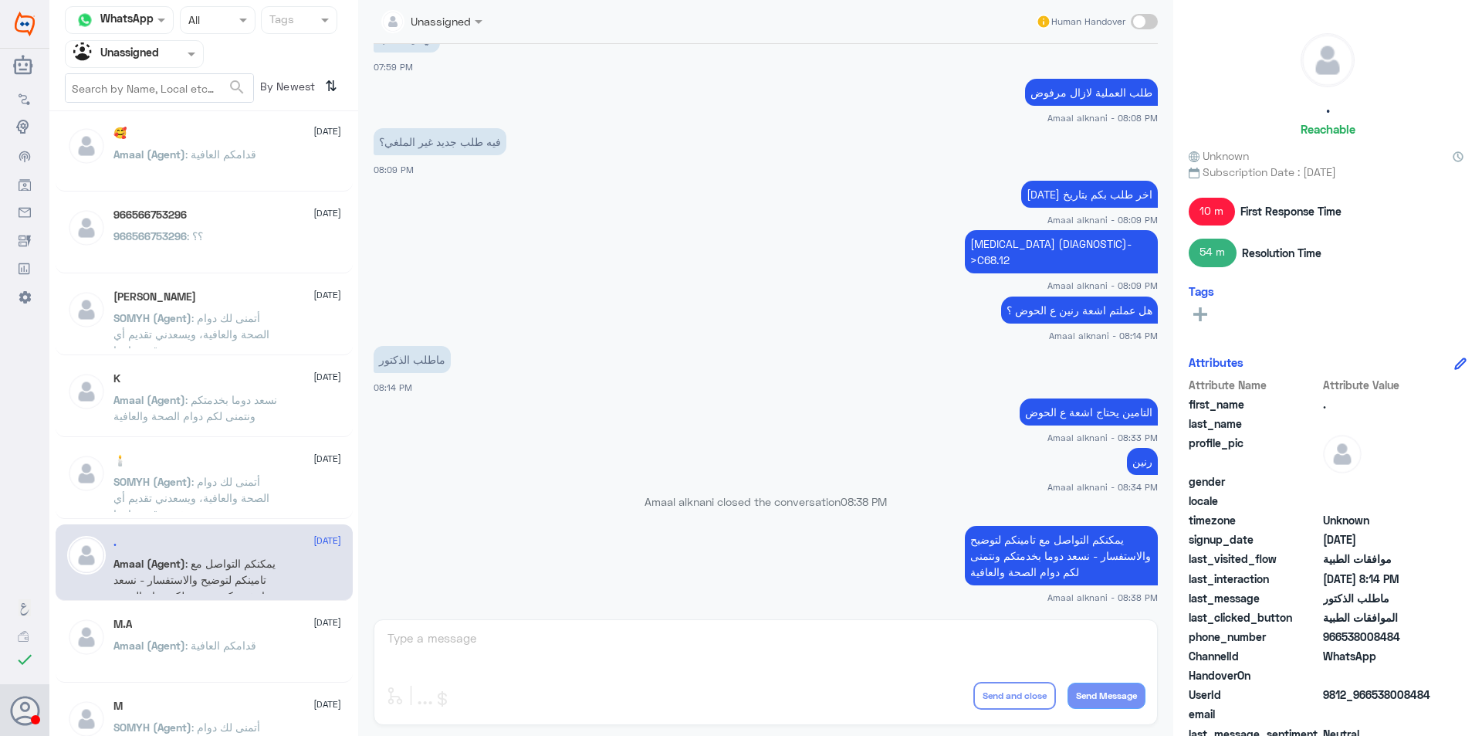
click at [249, 629] on div "M.A [DATE]" at bounding box center [227, 624] width 228 height 13
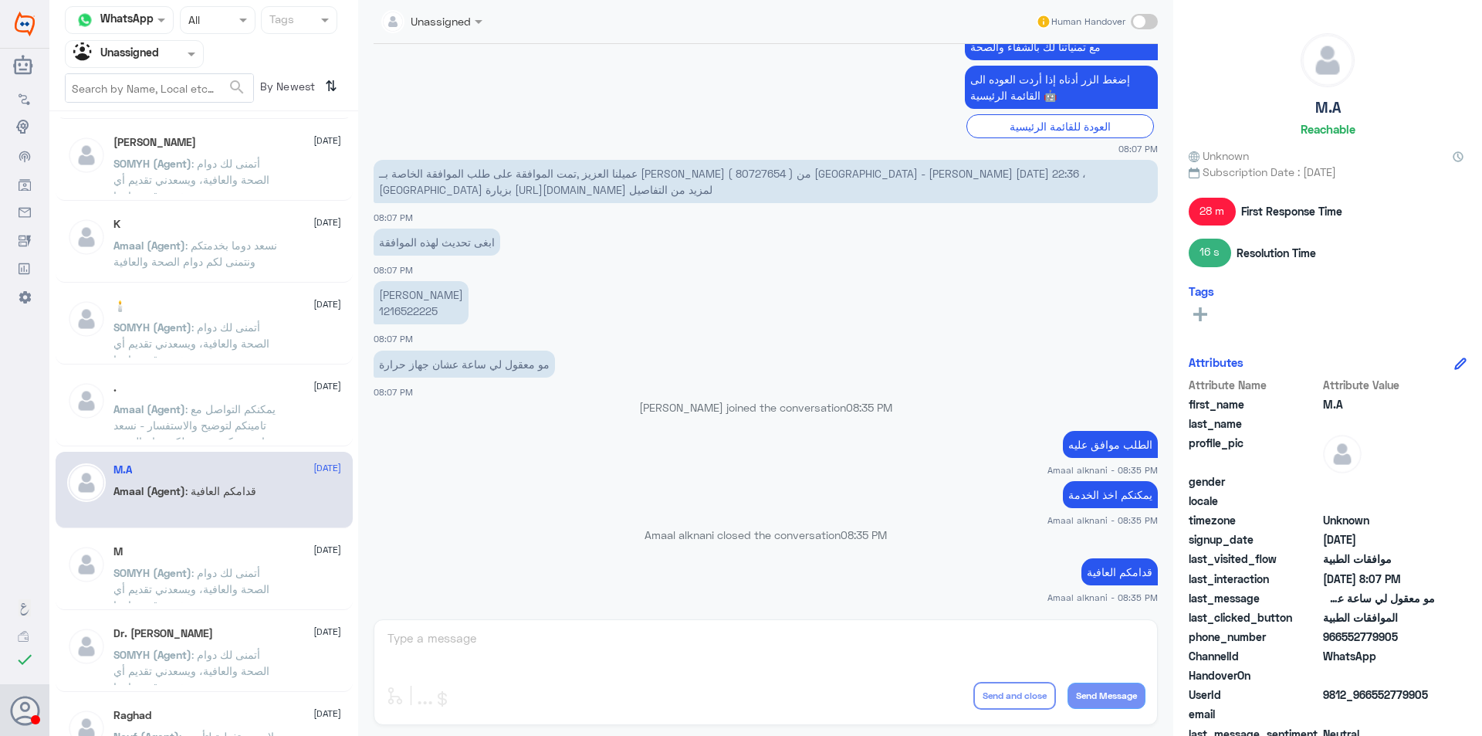
click at [233, 557] on div "M [DATE]" at bounding box center [227, 551] width 228 height 13
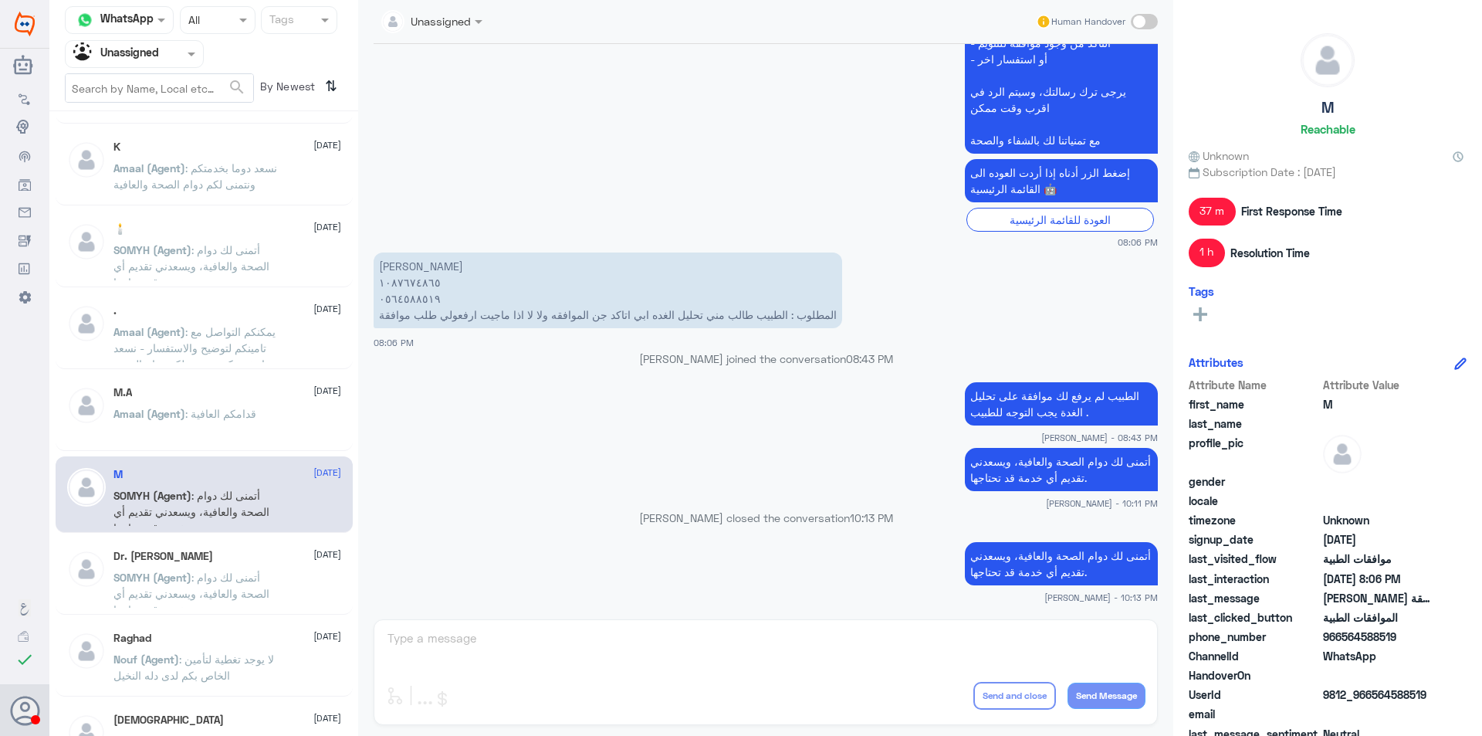
click at [233, 557] on div "Dr. [PERSON_NAME] [DATE]" at bounding box center [227, 556] width 228 height 13
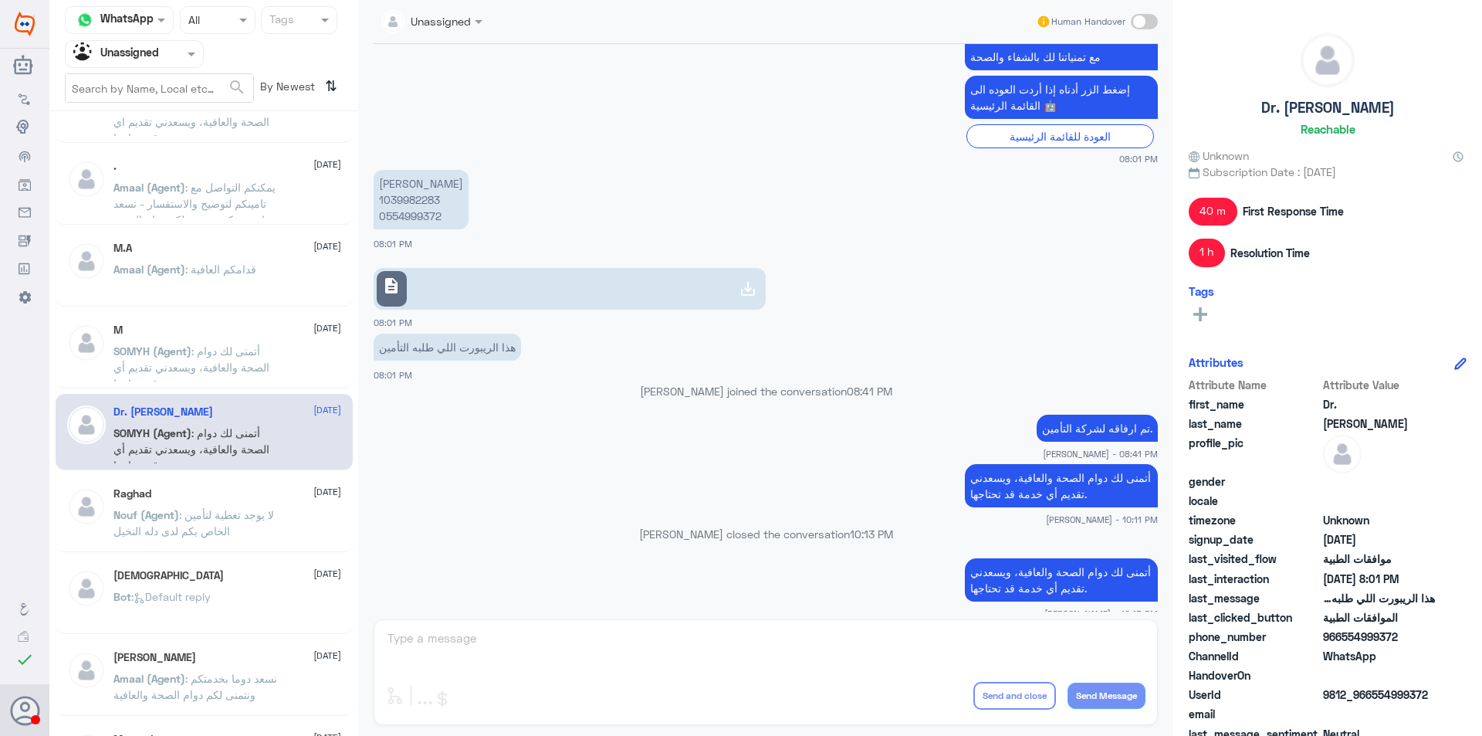
scroll to position [394, 0]
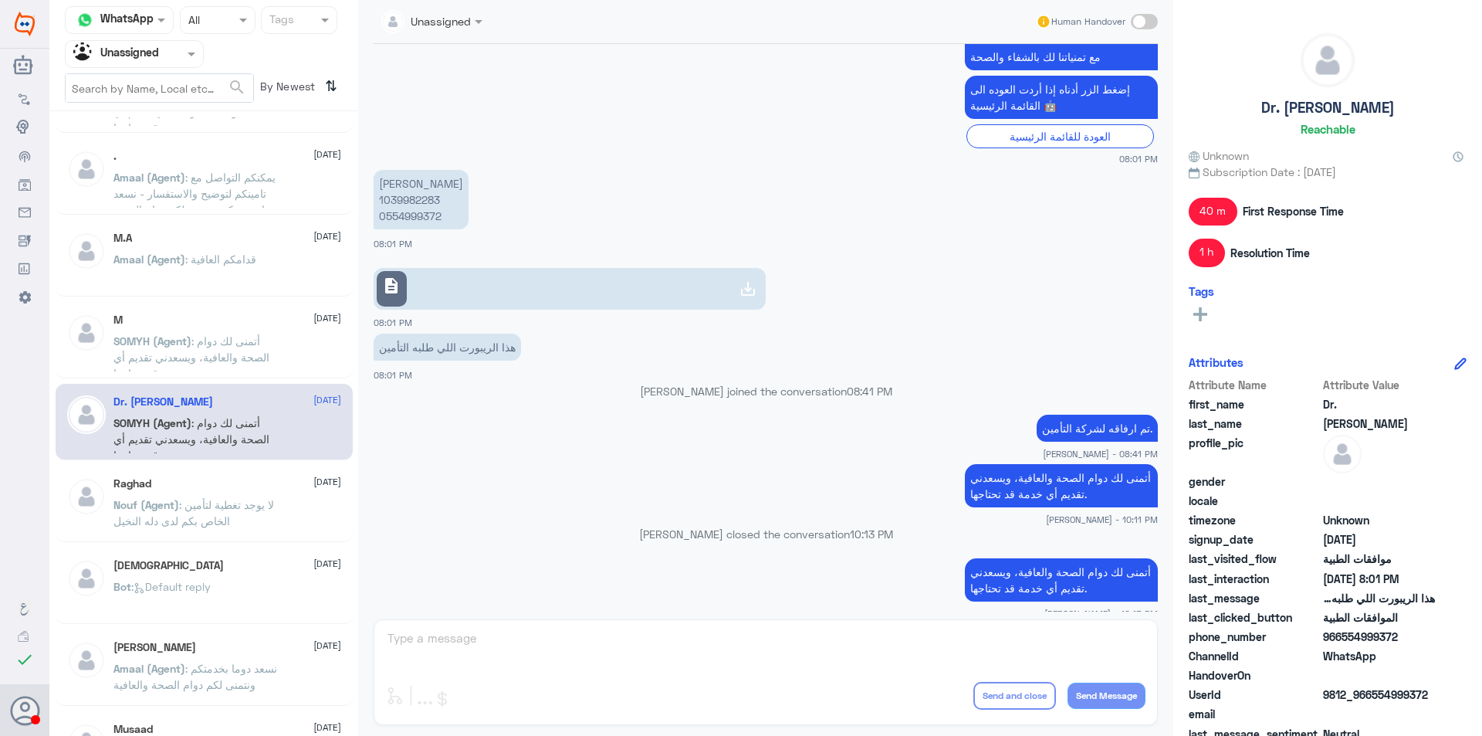
click at [263, 523] on p "Nouf (Agent) : لا يوجد تغطية لتأمين الخاص بكم لدى دله النخيل" at bounding box center [200, 515] width 174 height 39
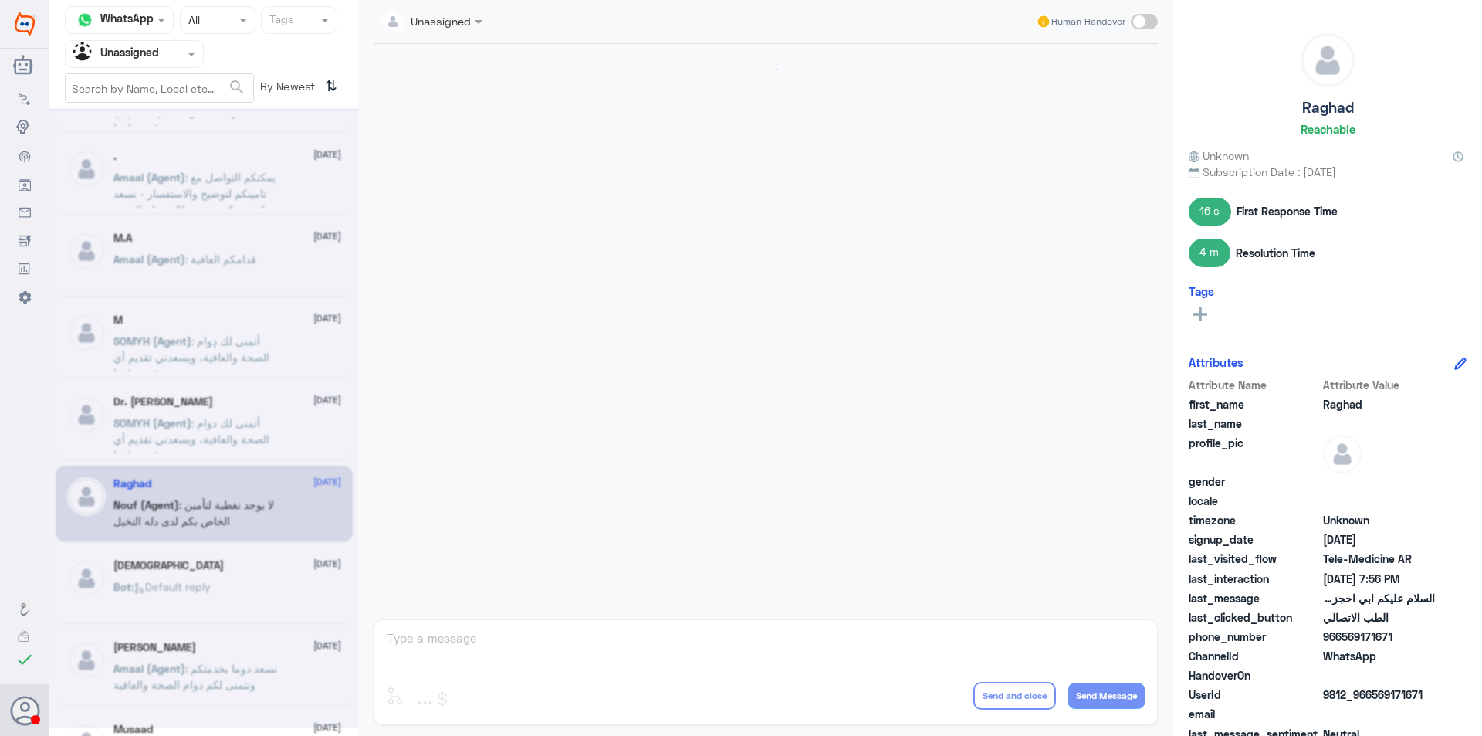
scroll to position [1104, 0]
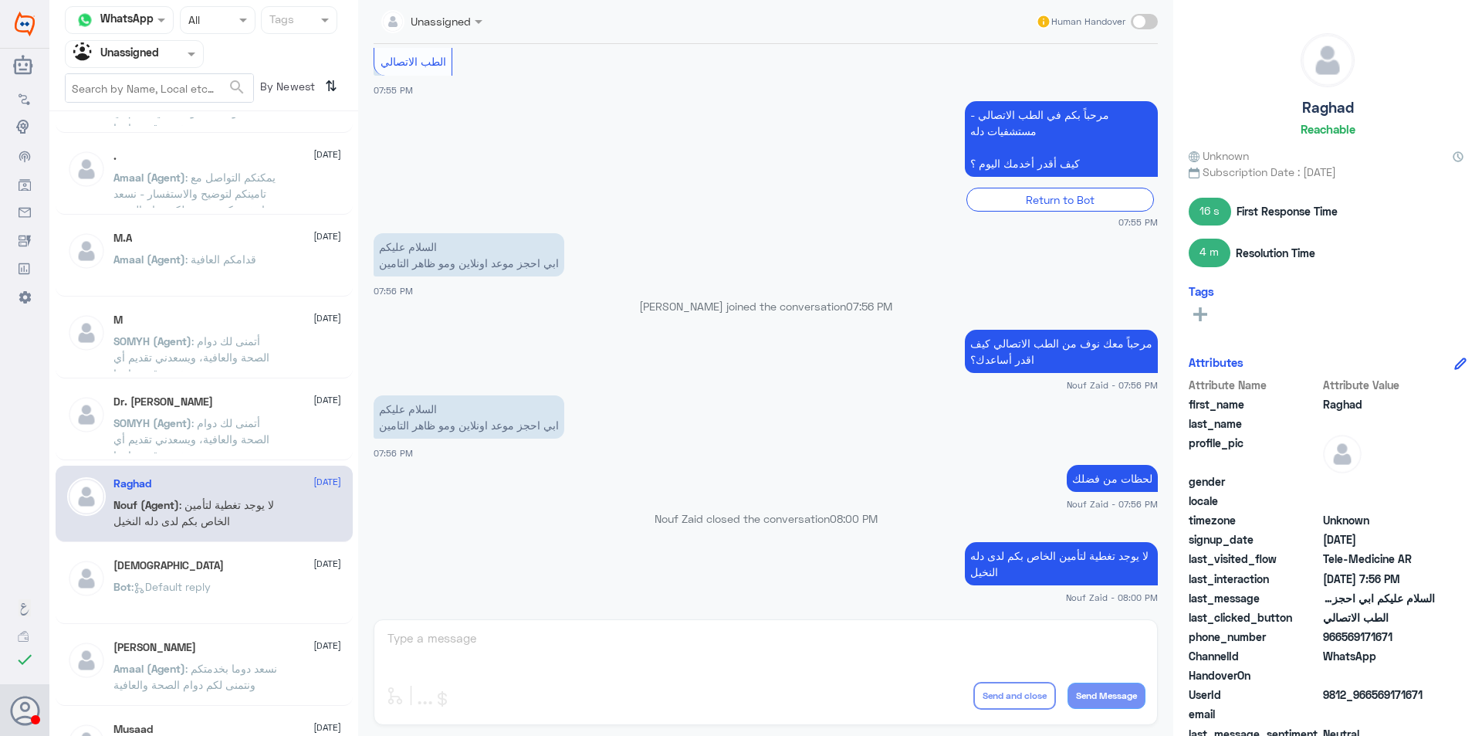
click at [252, 592] on div "Bot : Default reply" at bounding box center [227, 599] width 228 height 35
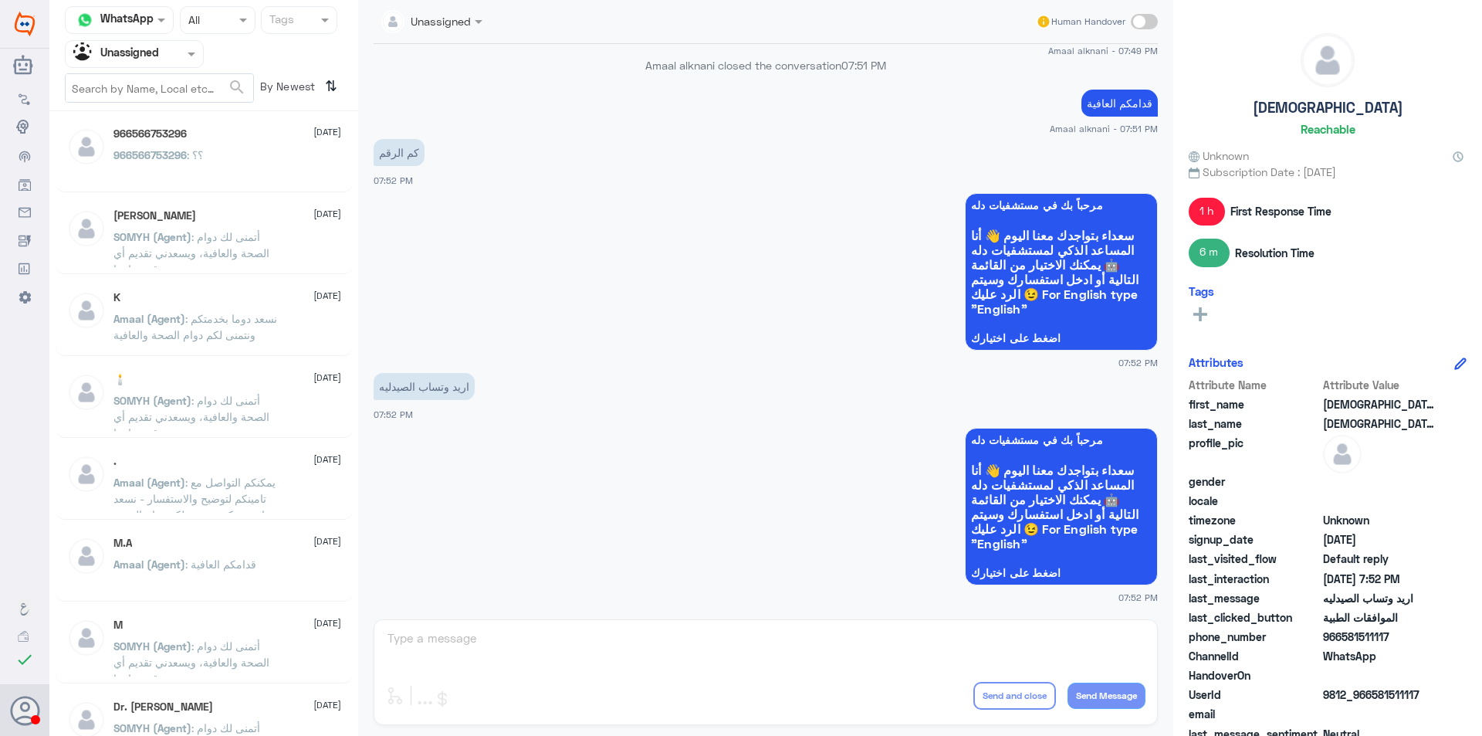
scroll to position [85, 0]
click at [179, 77] on input "text" at bounding box center [160, 88] width 188 height 28
click at [183, 47] on div at bounding box center [134, 54] width 137 height 18
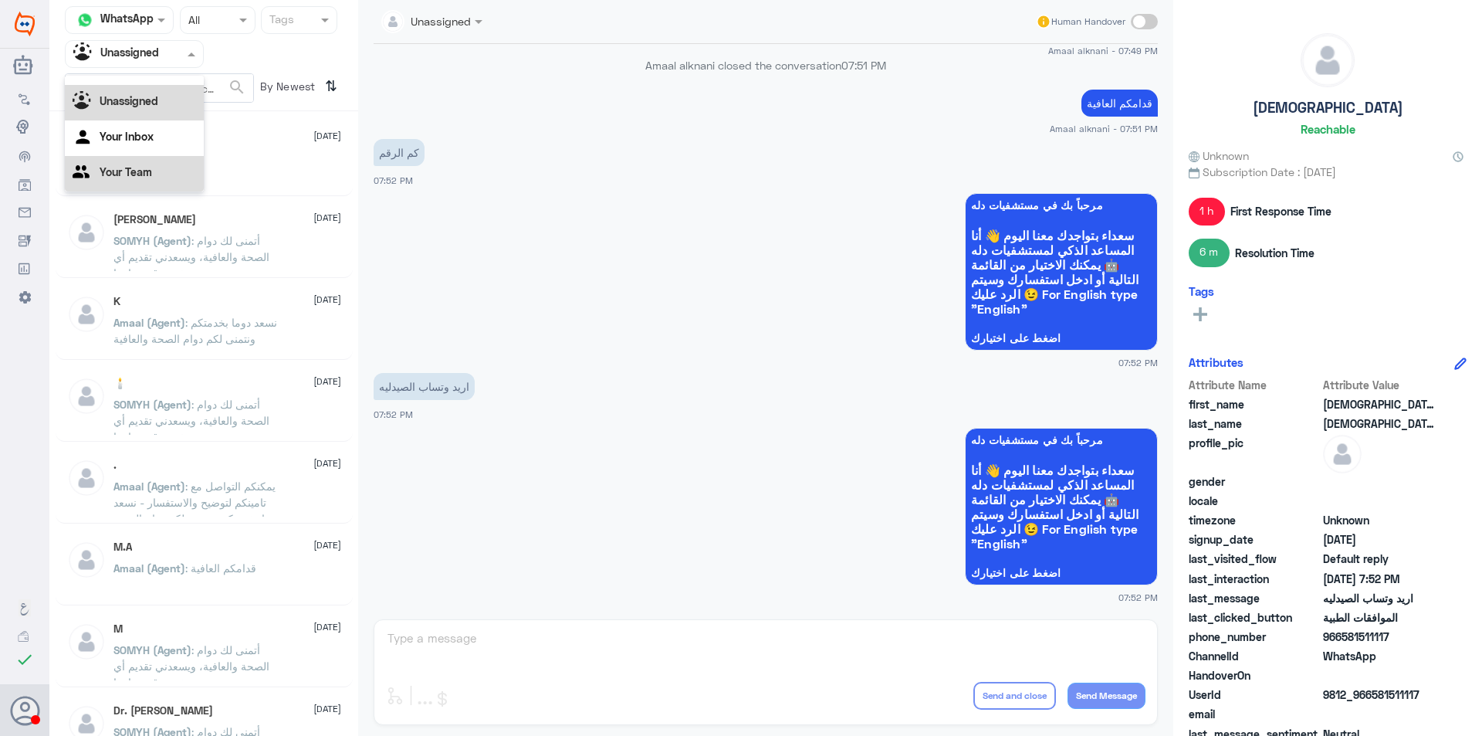
click at [165, 165] on div "Your Team" at bounding box center [134, 174] width 139 height 36
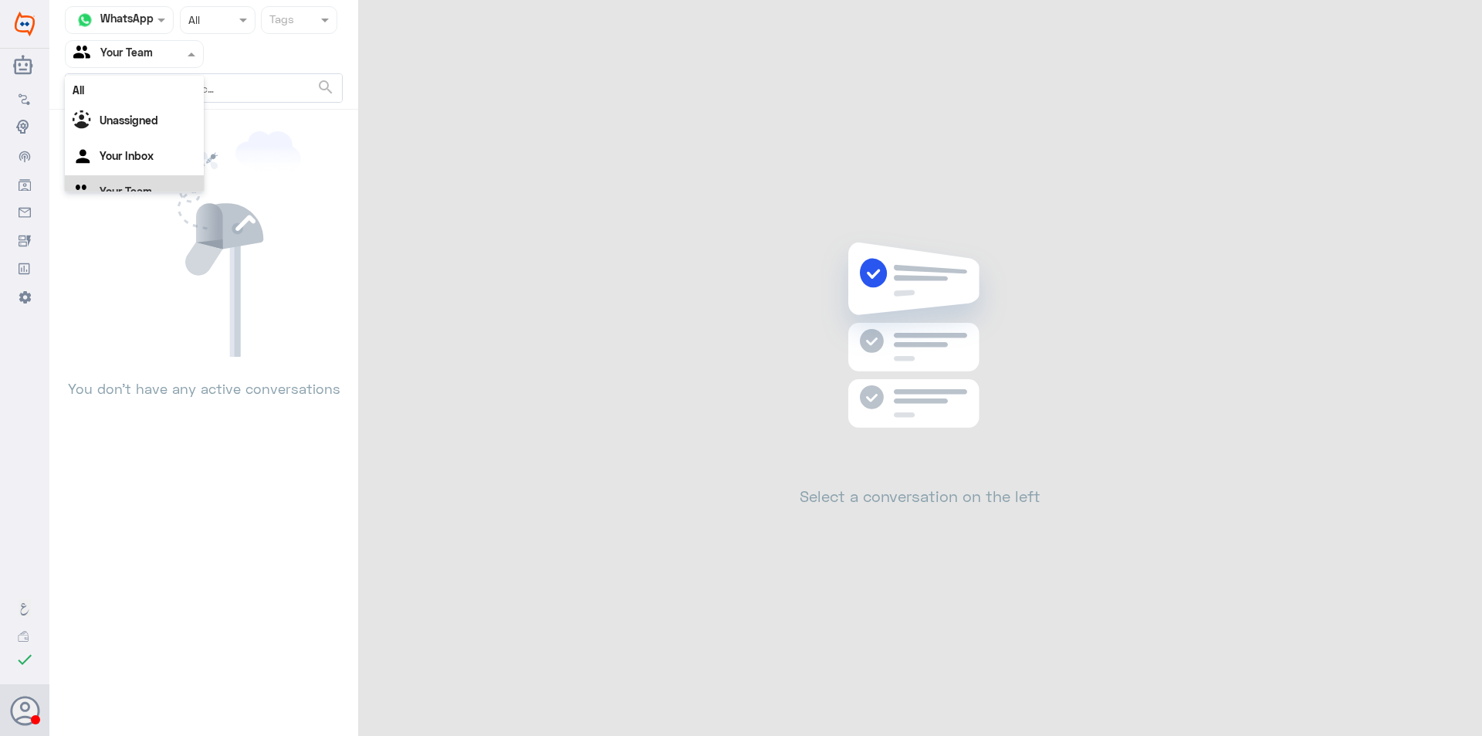
click at [163, 66] on div "Agent Filter Your Team" at bounding box center [134, 54] width 139 height 28
click at [155, 101] on b "Unassigned" at bounding box center [129, 100] width 59 height 13
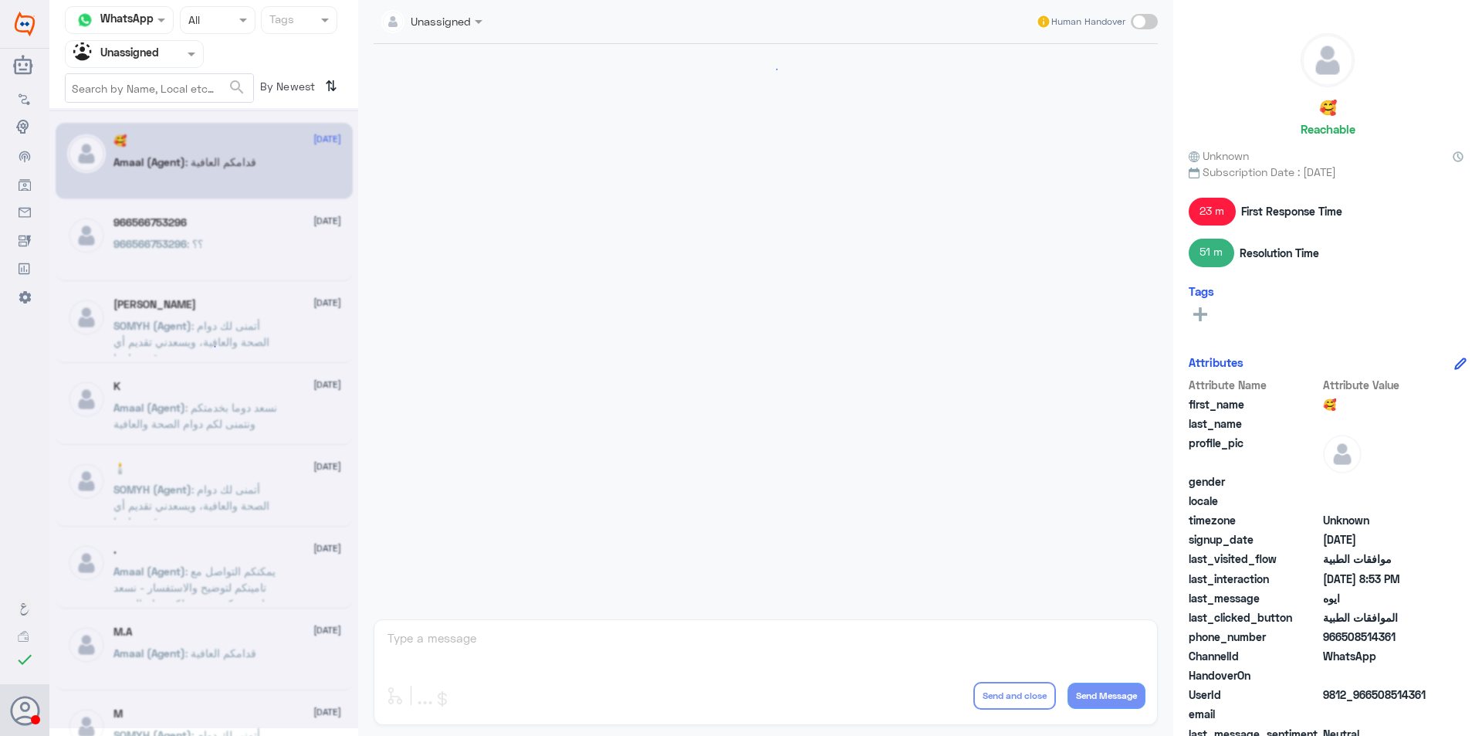
scroll to position [919, 0]
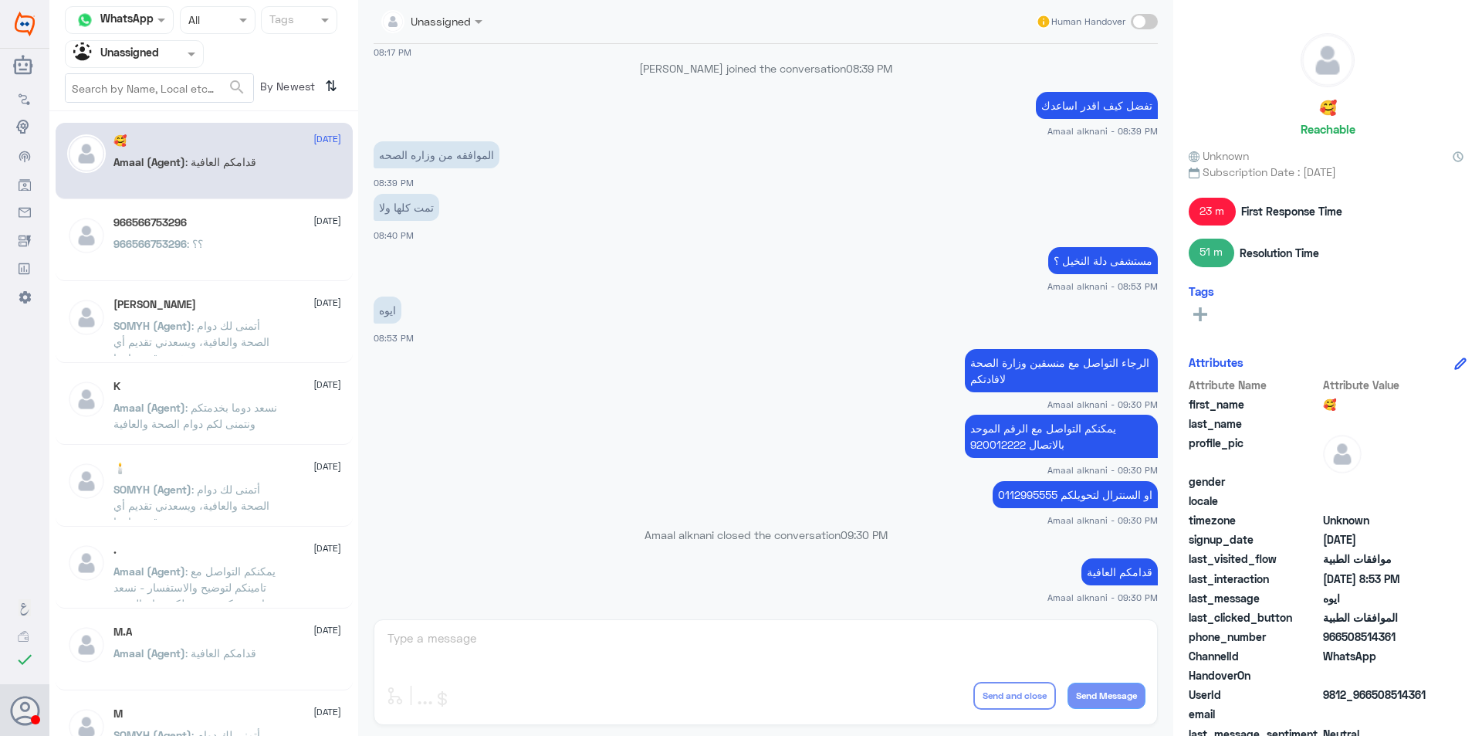
click at [255, 235] on div "966566753296 [DATE] 966566753296 : ؟؟" at bounding box center [227, 245] width 228 height 58
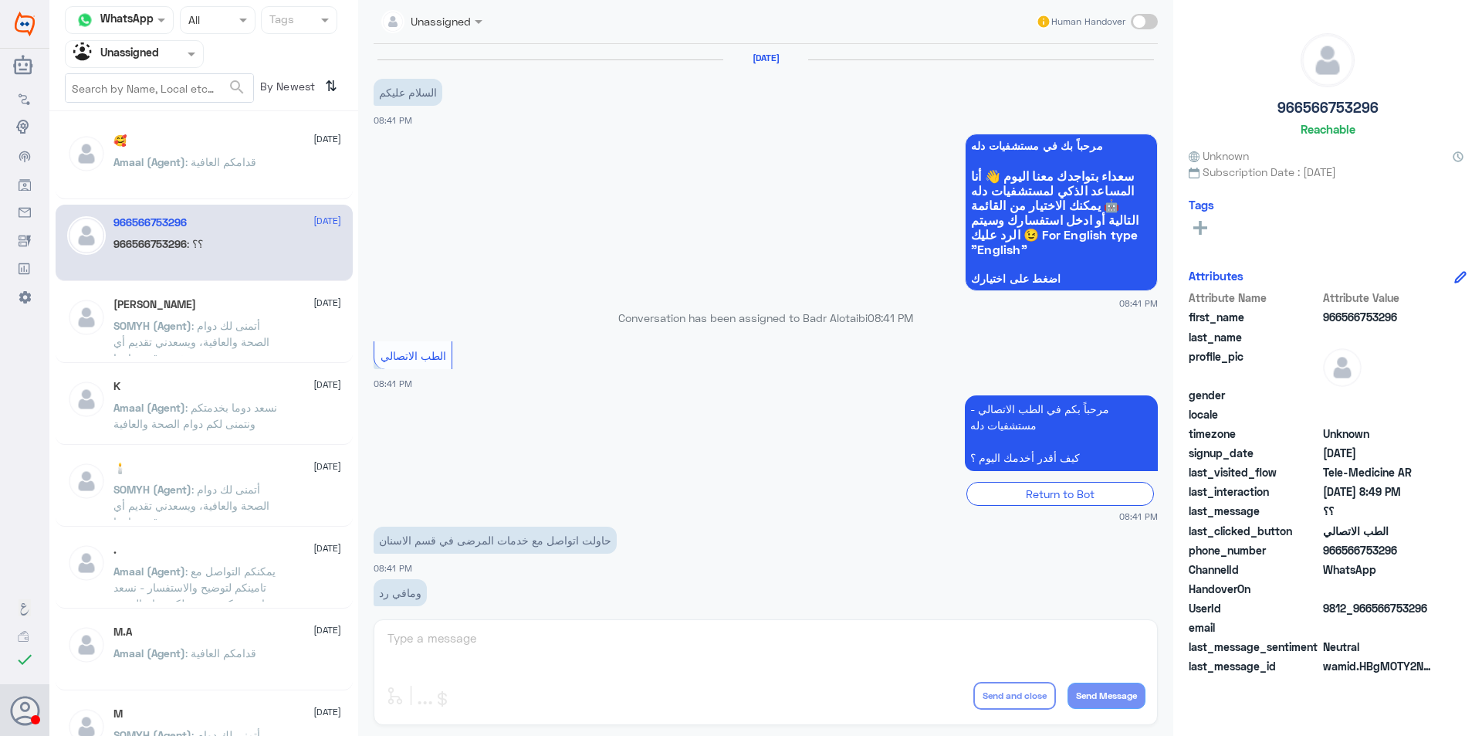
click at [233, 330] on span ": أتمنى لك دوام الصحة والعافية، ويسعدني تقديم أي خدمة قد تحتاجها." at bounding box center [191, 342] width 156 height 46
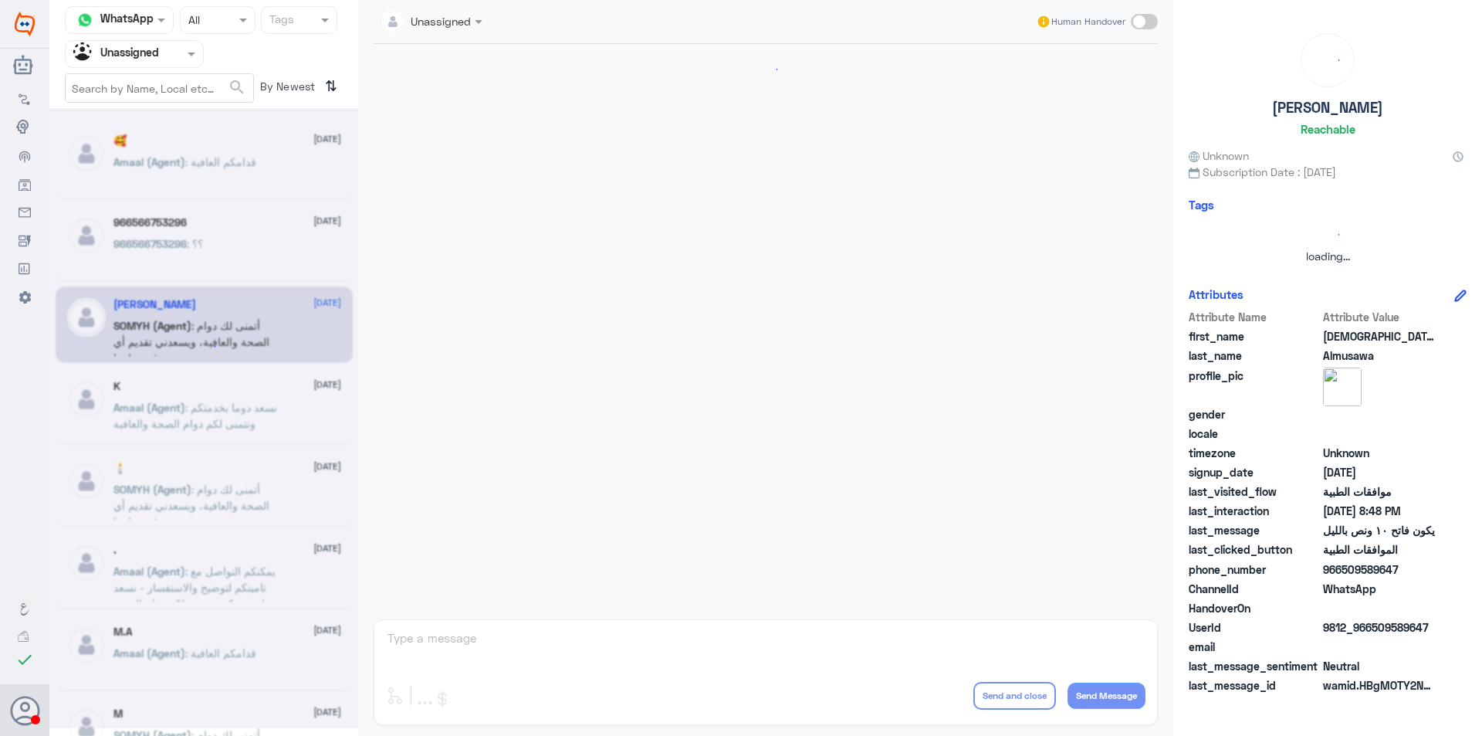
scroll to position [999, 0]
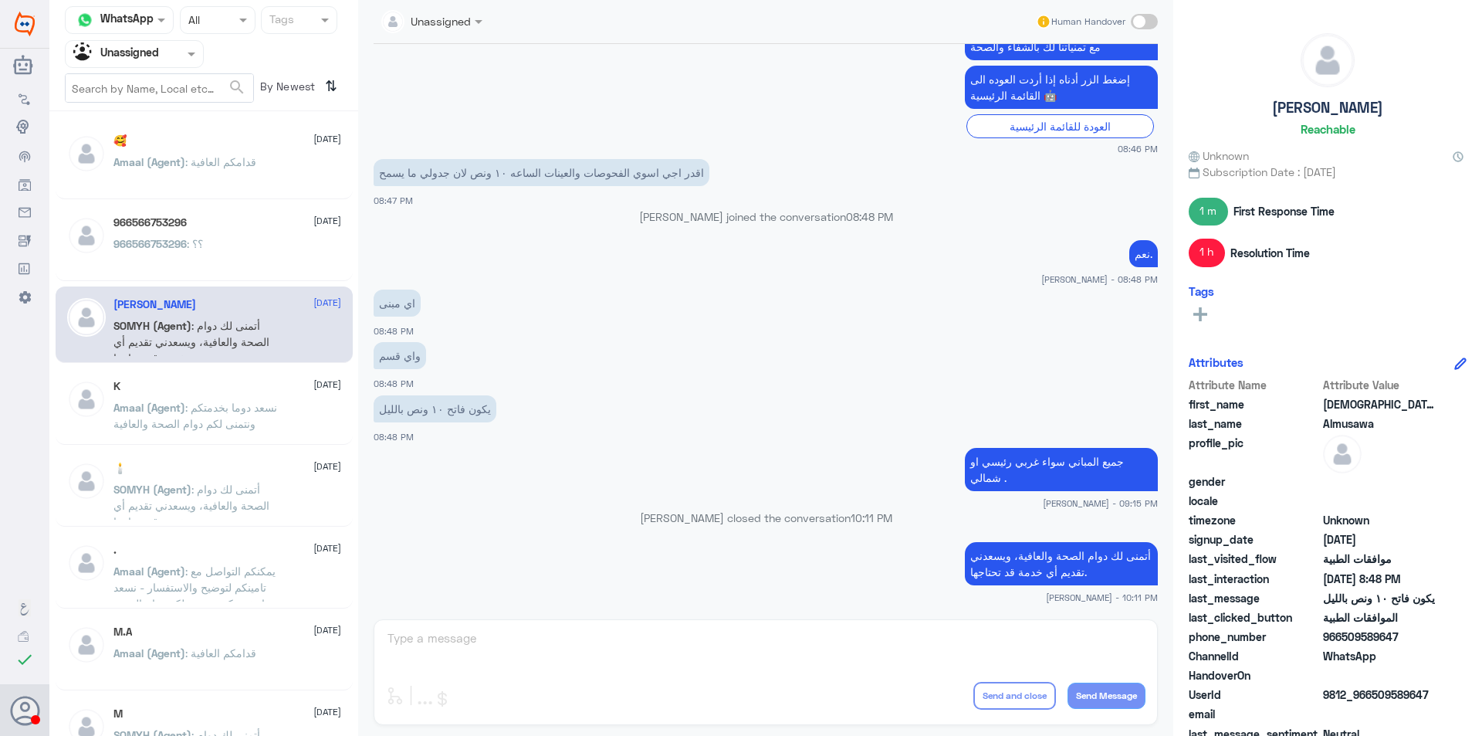
click at [214, 32] on div "Status × All" at bounding box center [218, 20] width 76 height 28
click at [213, 83] on span "Opened" at bounding box center [207, 84] width 39 height 13
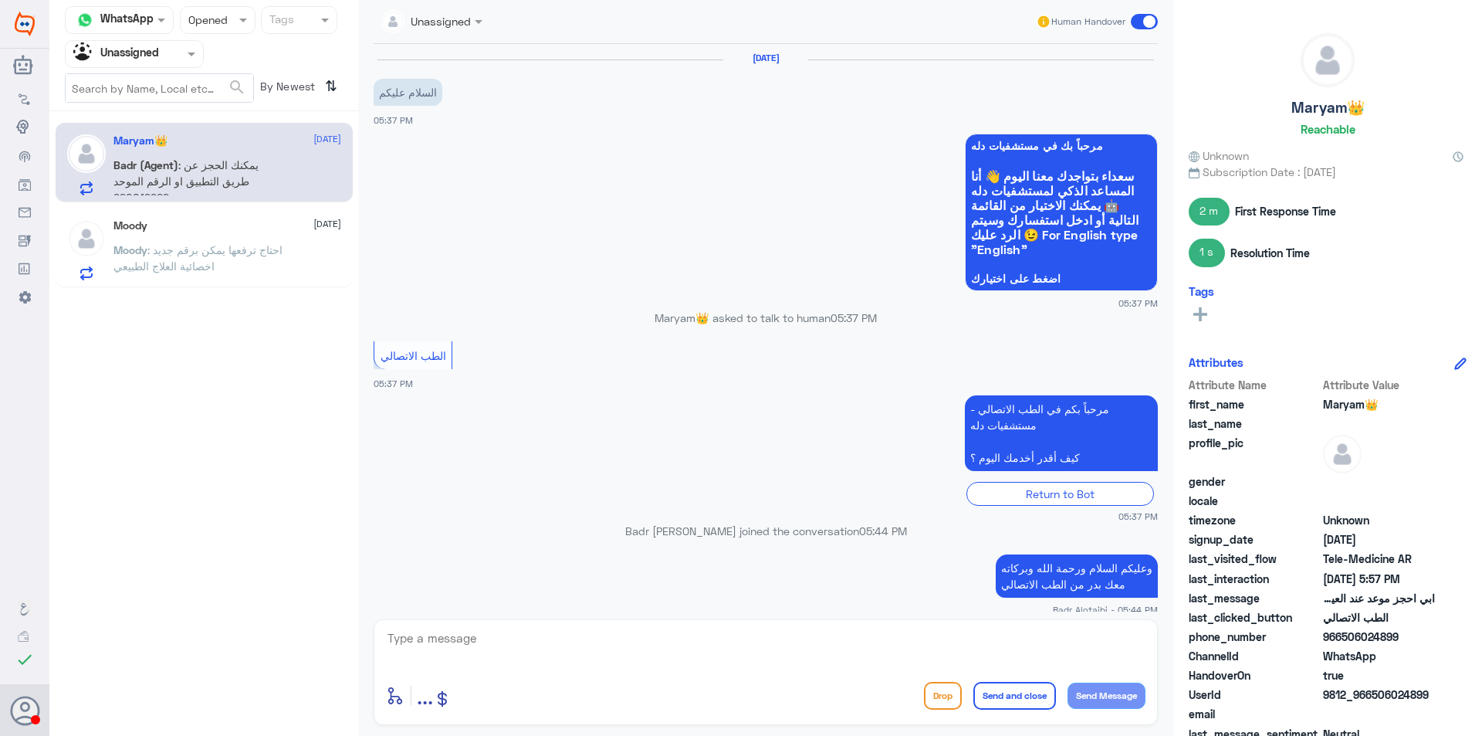
scroll to position [676, 0]
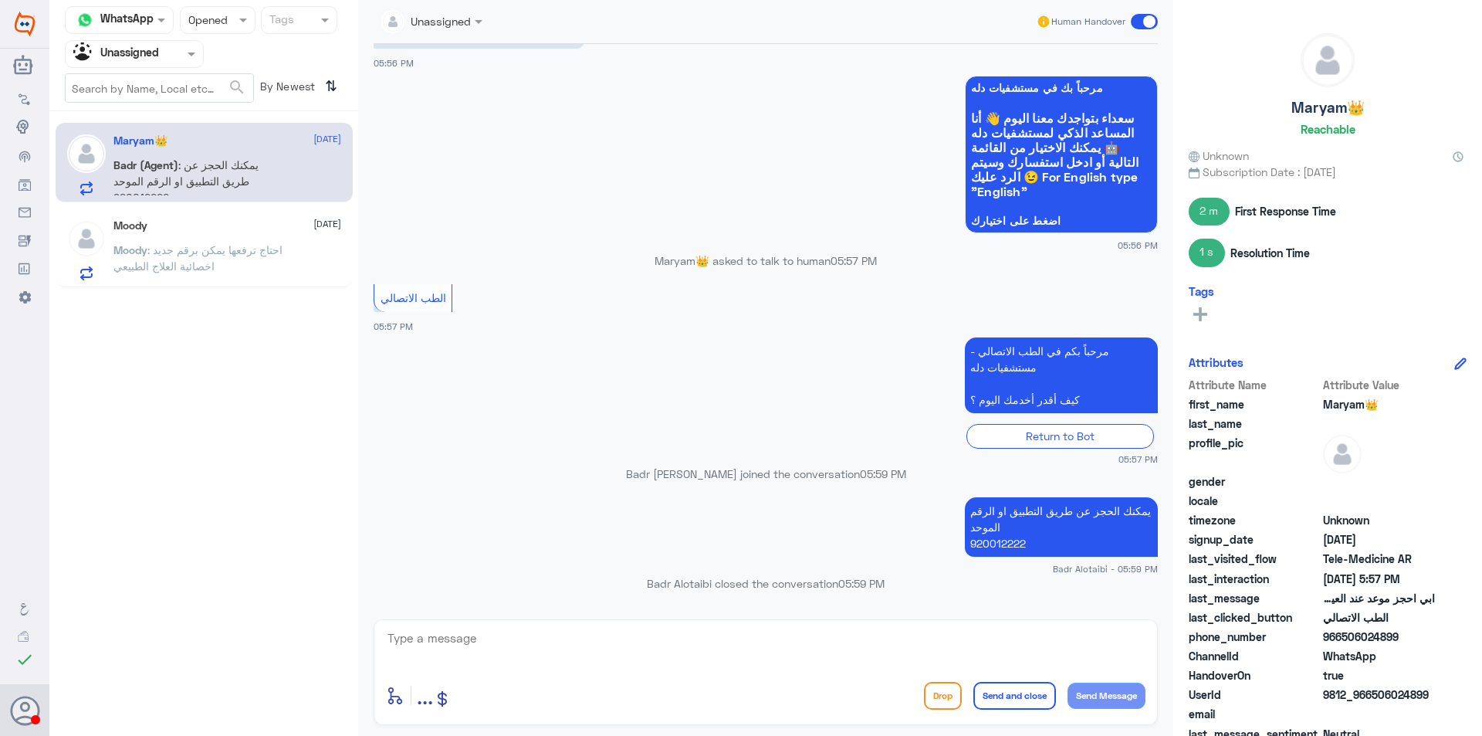
click at [296, 230] on div "Moody [DATE]" at bounding box center [227, 225] width 228 height 13
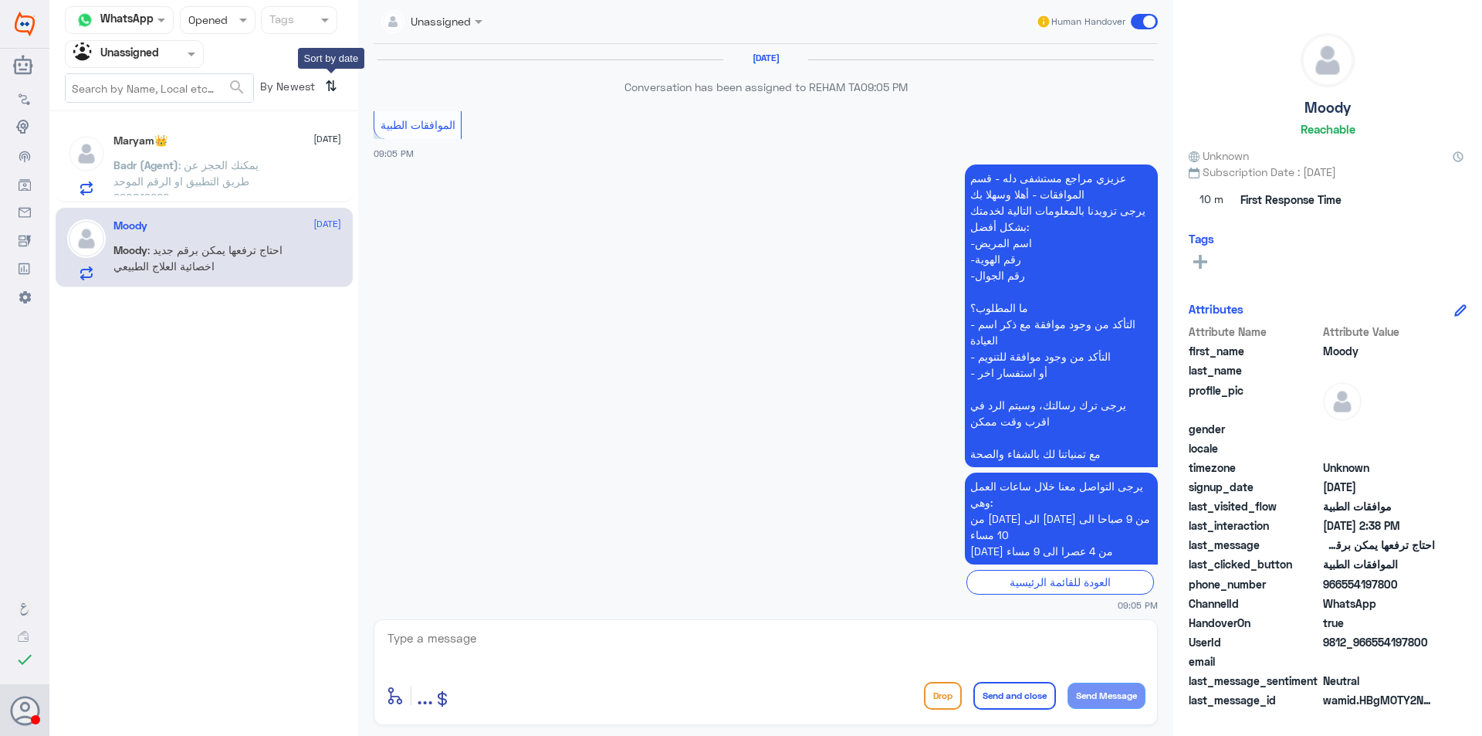
scroll to position [1390, 0]
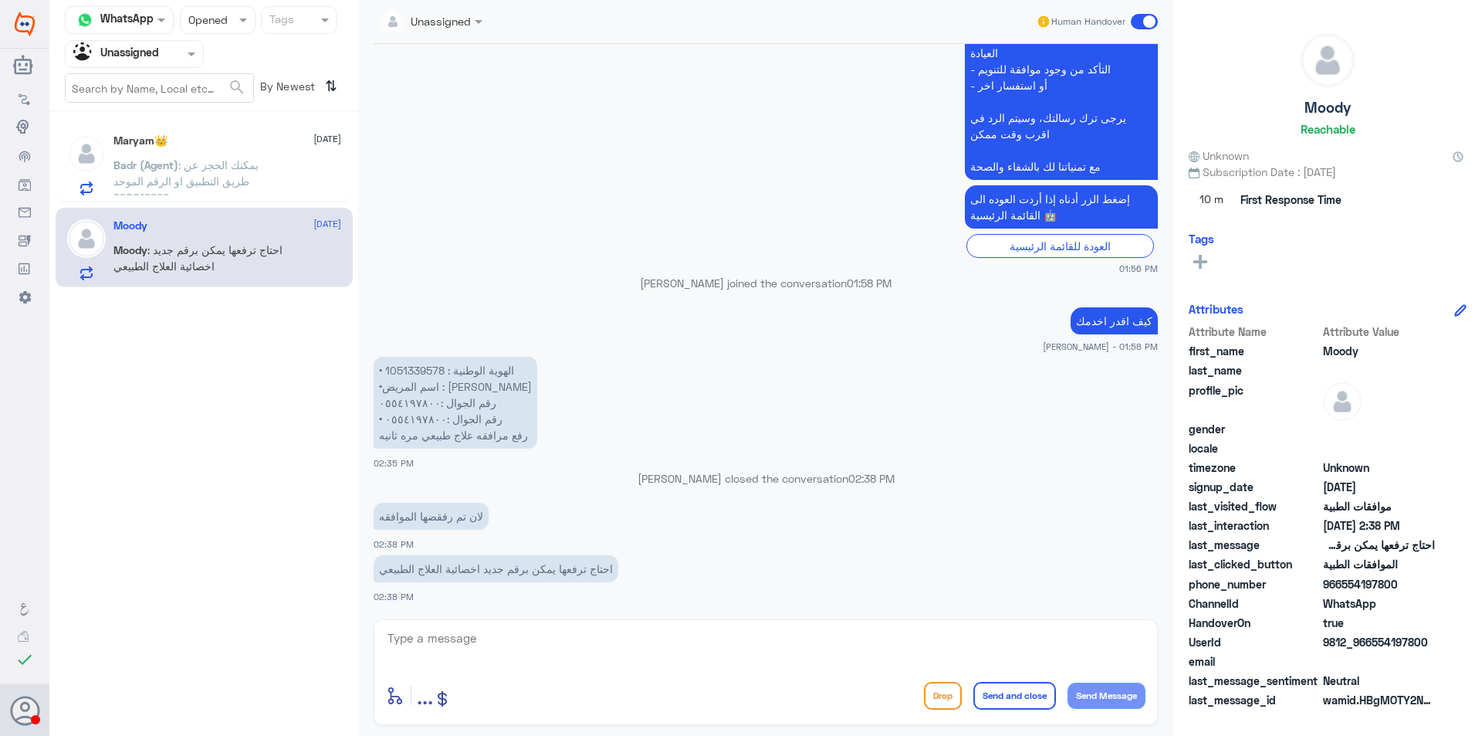
click at [169, 57] on div at bounding box center [134, 54] width 137 height 18
click at [136, 143] on Inbox "Your Inbox" at bounding box center [127, 136] width 54 height 13
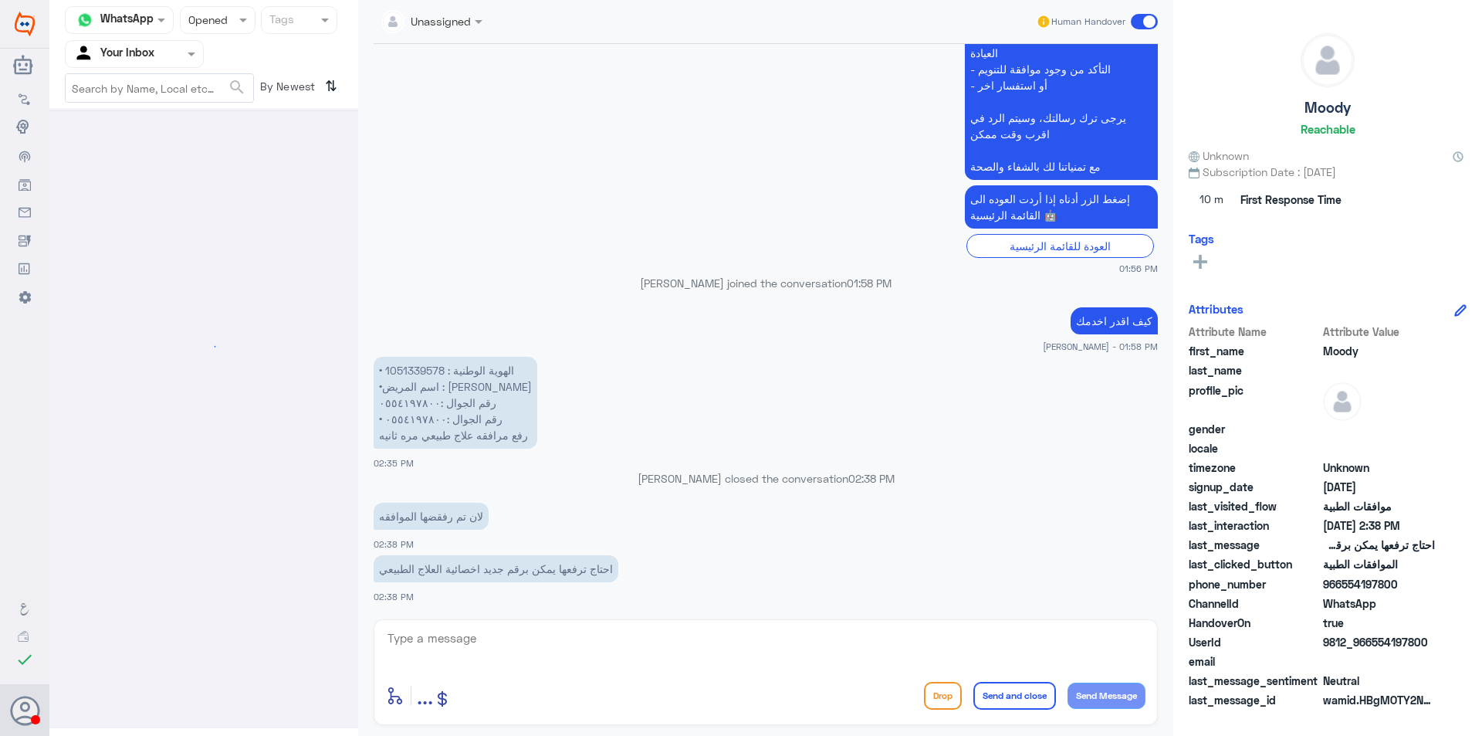
click at [172, 38] on nav "Channel WhatsApp Status × Opened Tags Agent Filter Your Inbox search By Newest ⇅" at bounding box center [203, 58] width 309 height 105
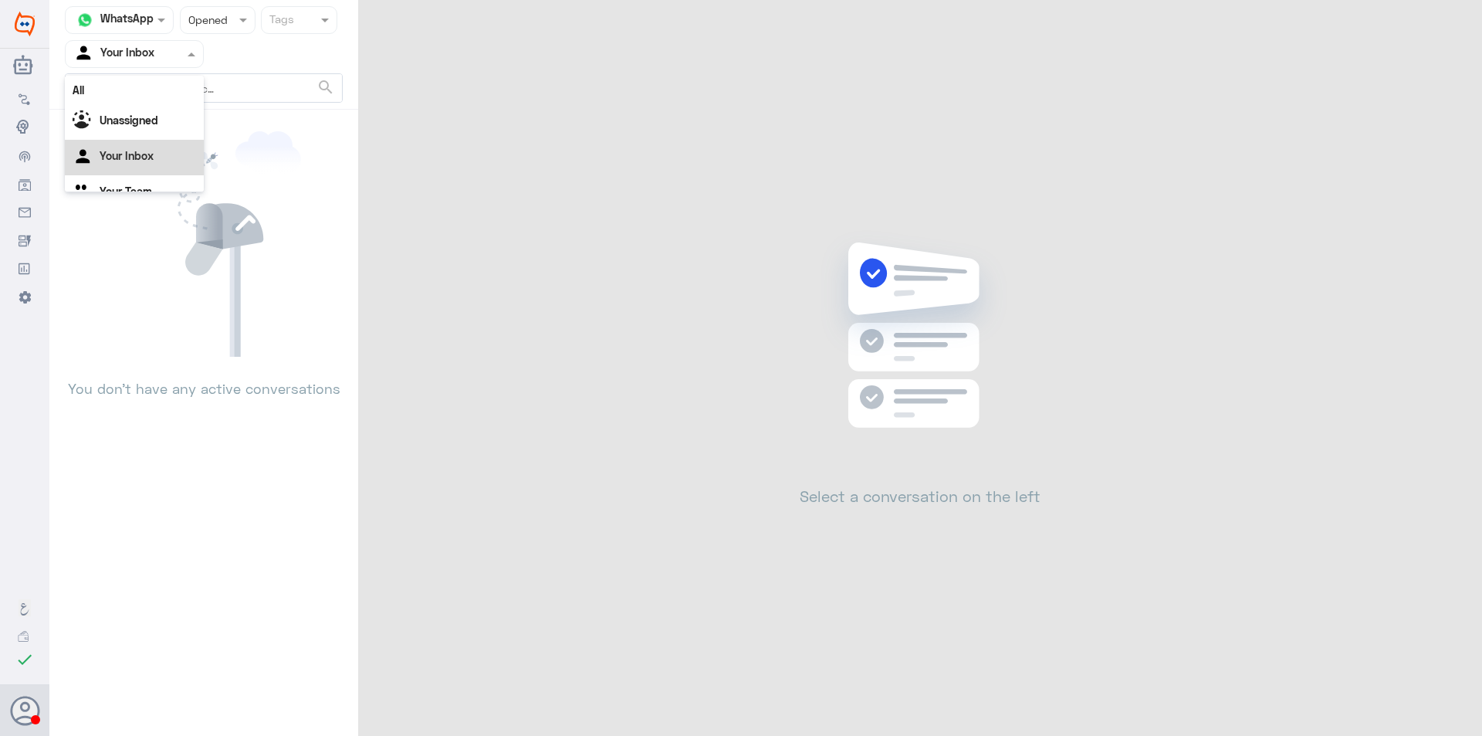
click at [162, 62] on div at bounding box center [134, 54] width 137 height 18
click at [154, 177] on div "Your Team" at bounding box center [134, 174] width 139 height 36
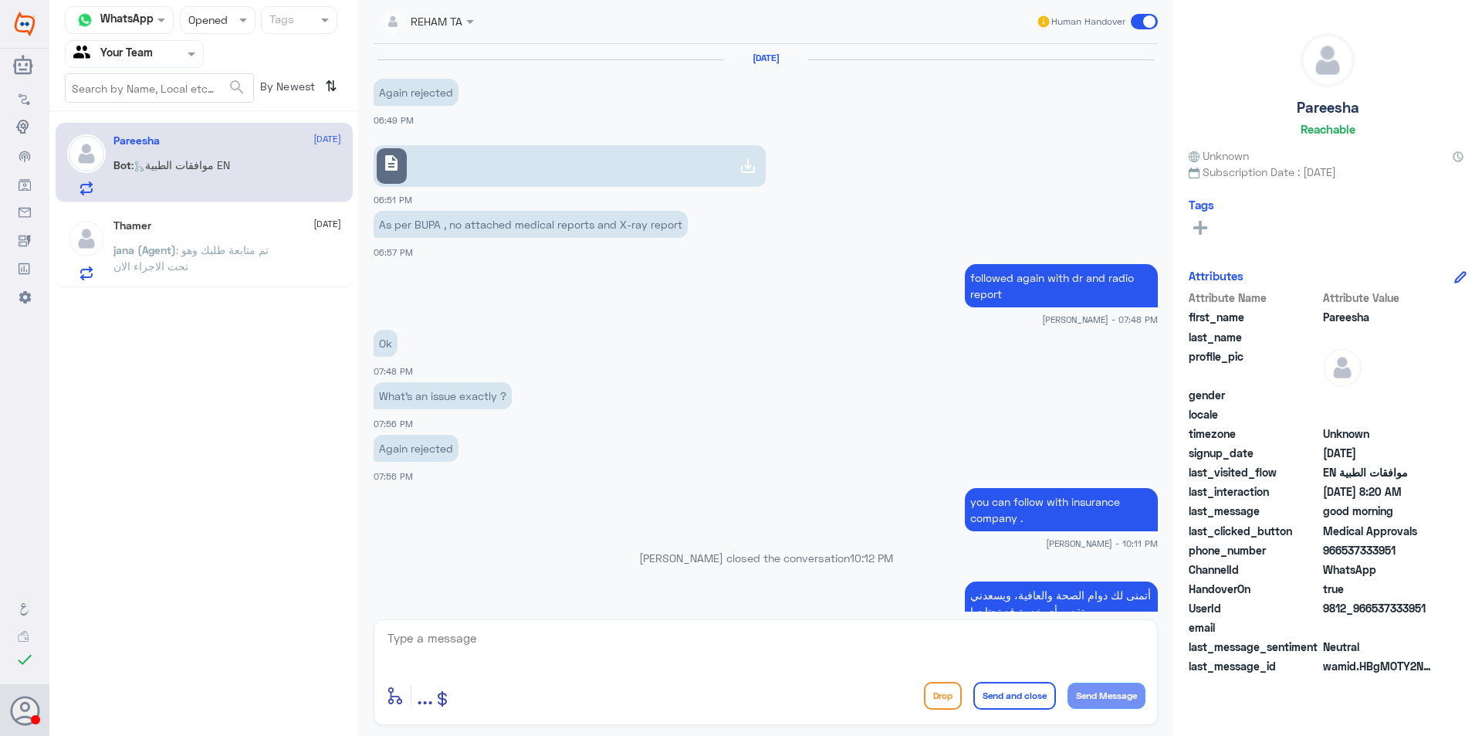
scroll to position [1201, 0]
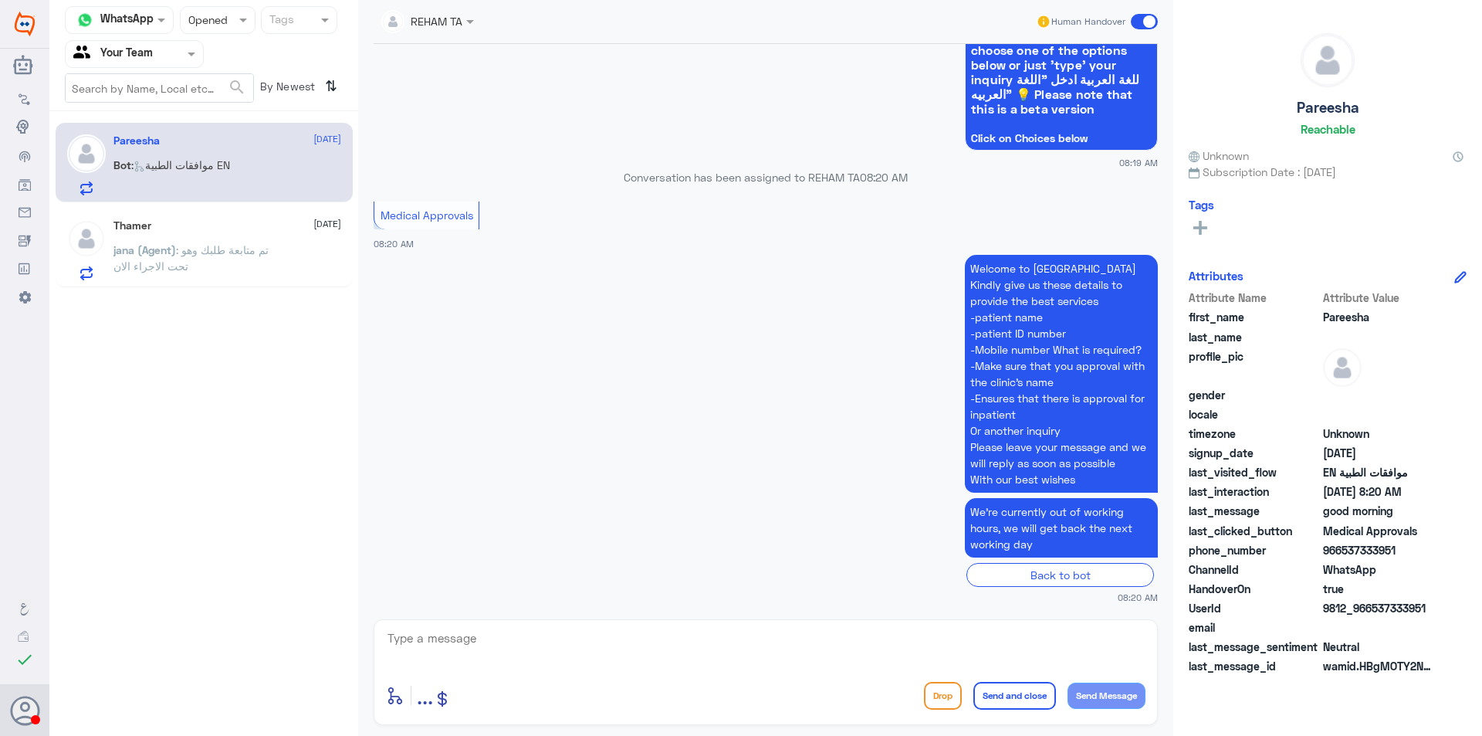
click at [223, 232] on div "Thamer [DATE] [PERSON_NAME] (Agent) : تم متابعة طلبك وهو تحت الاجراء الان" at bounding box center [227, 249] width 228 height 61
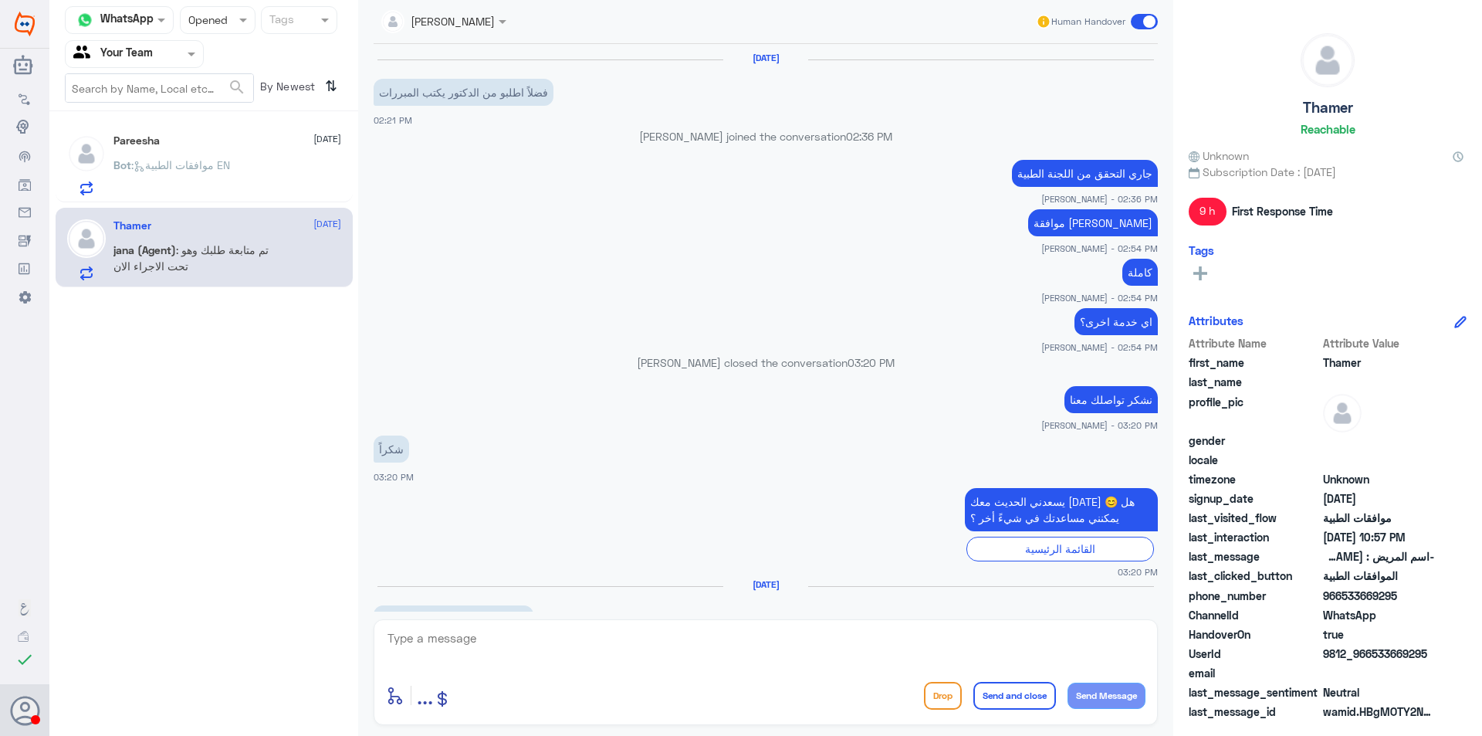
scroll to position [1069, 0]
